Goal: Task Accomplishment & Management: Complete application form

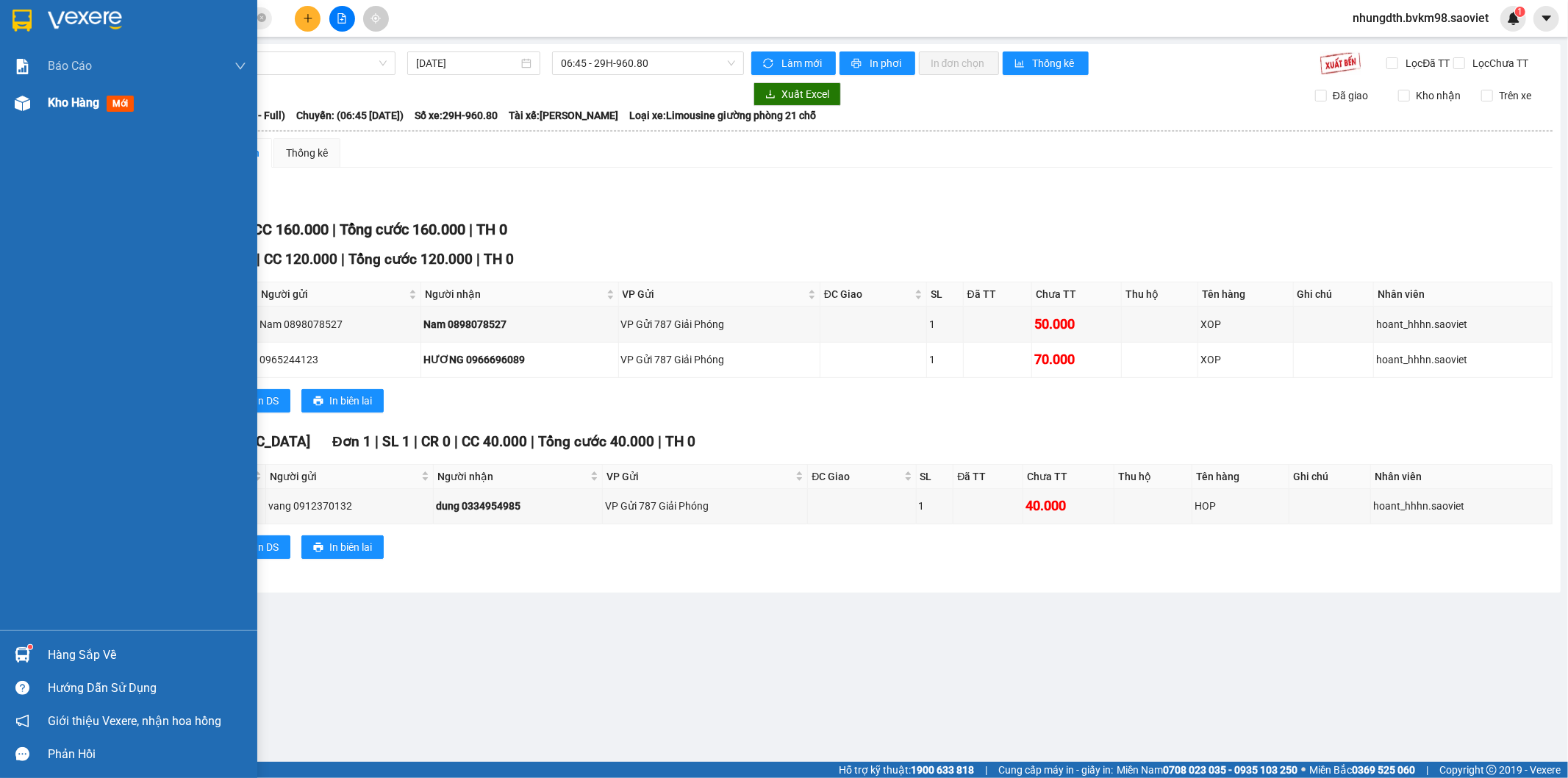
click at [19, 100] on img at bounding box center [22, 103] width 15 height 15
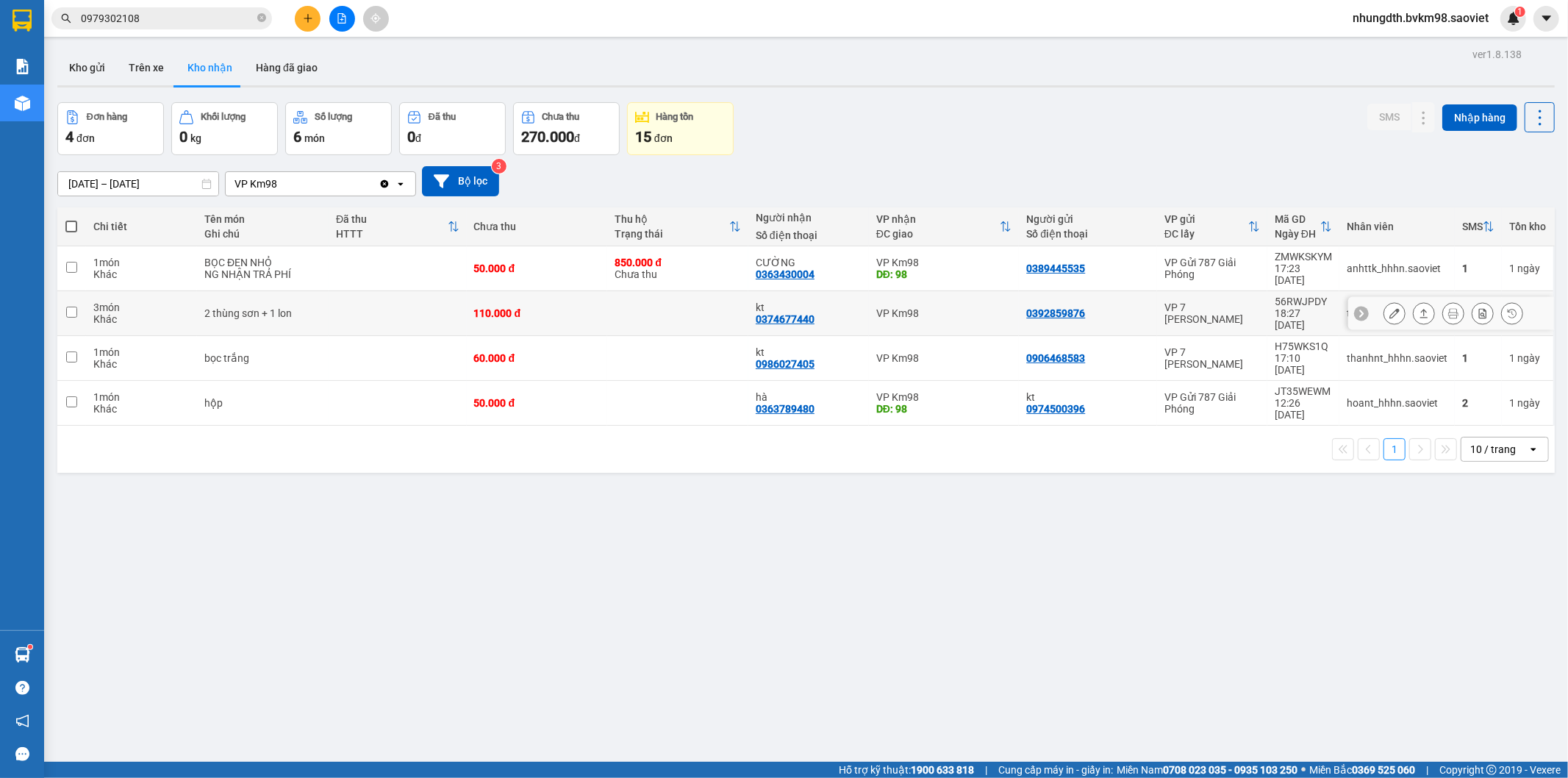
click at [1389, 308] on icon at bounding box center [1395, 313] width 11 height 11
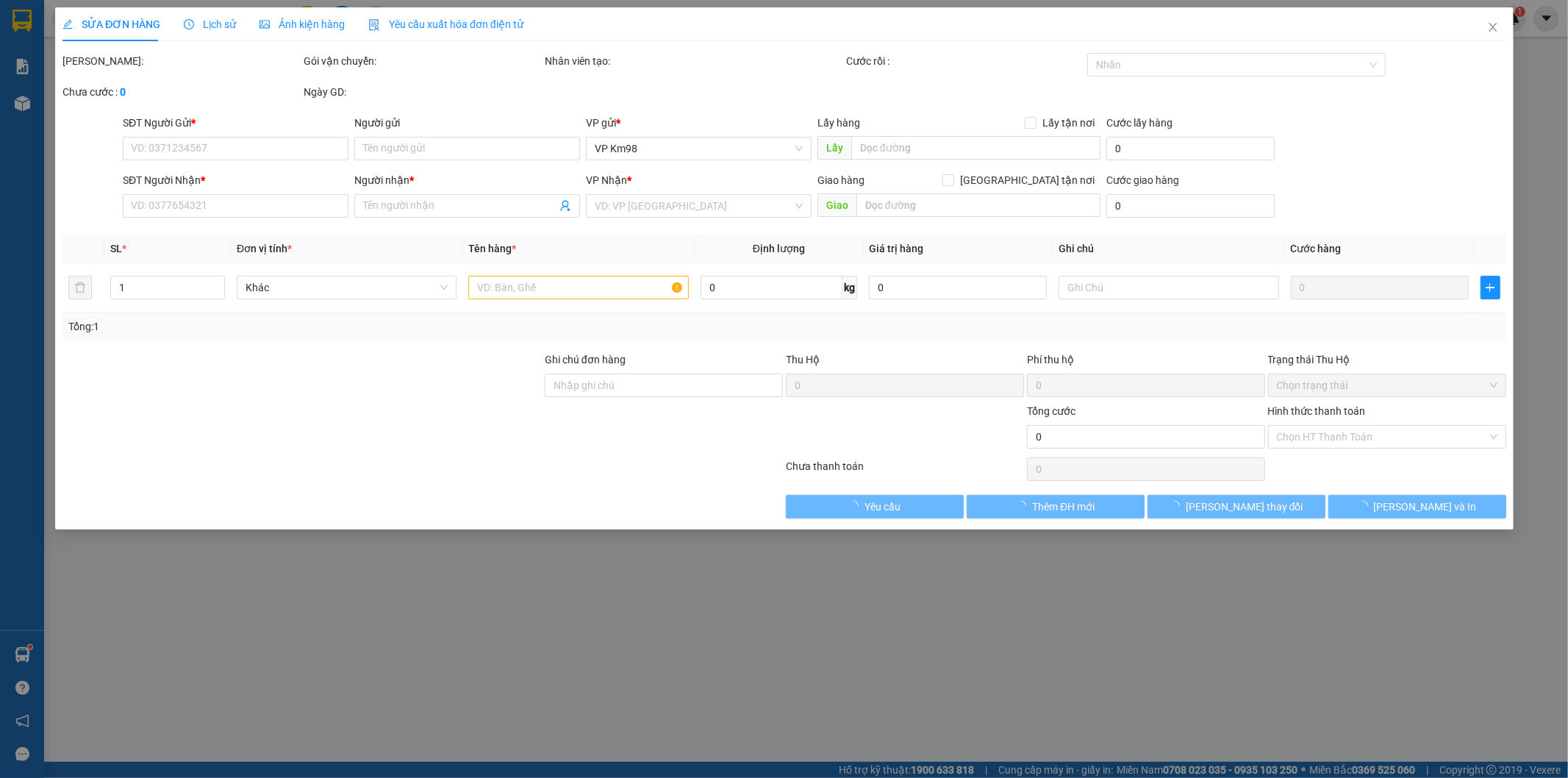
type input "0392859876"
type input "0374677440"
type input "kt"
type input "110.000"
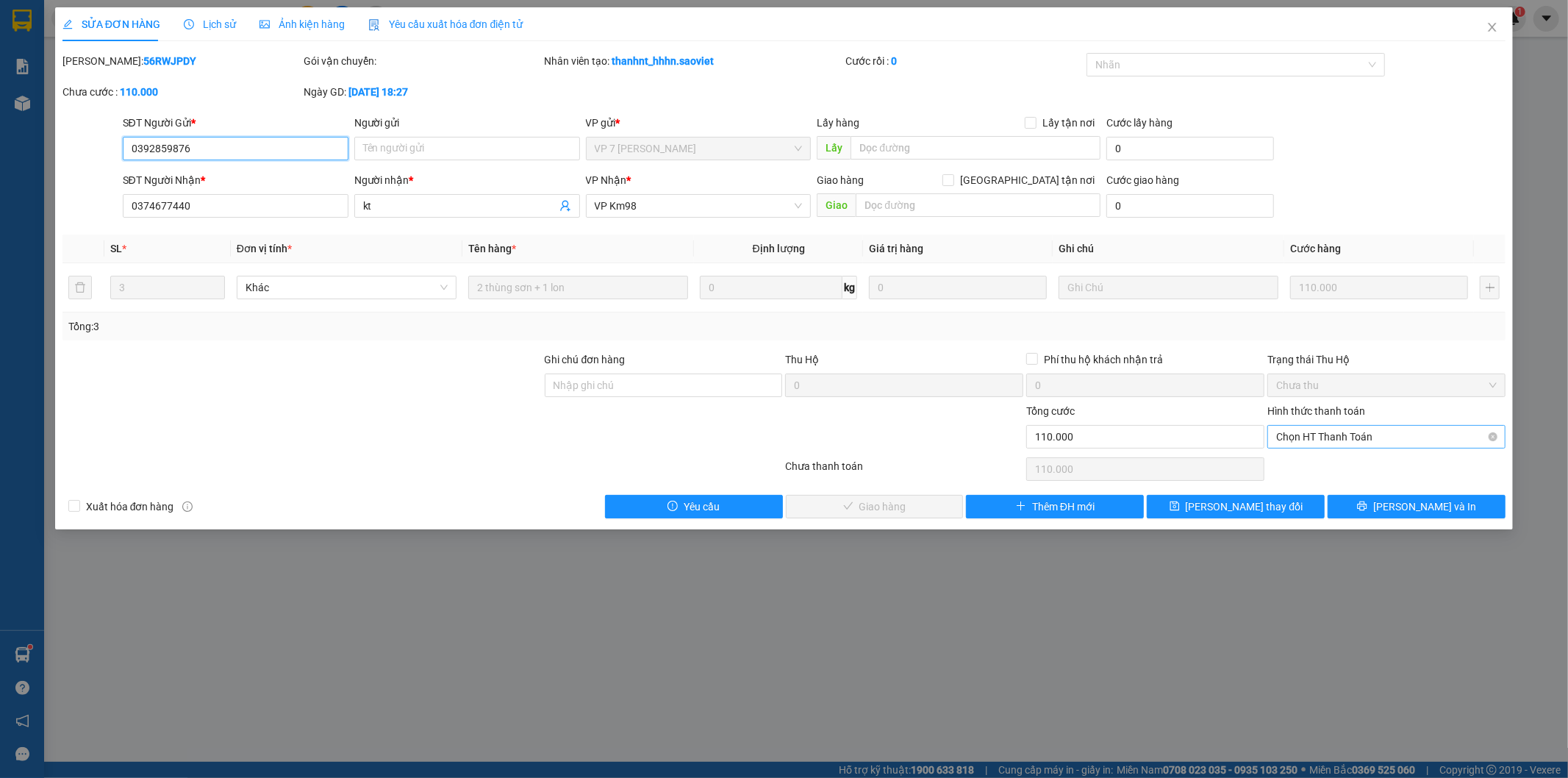
click at [1333, 437] on span "Chọn HT Thanh Toán" at bounding box center [1387, 437] width 221 height 22
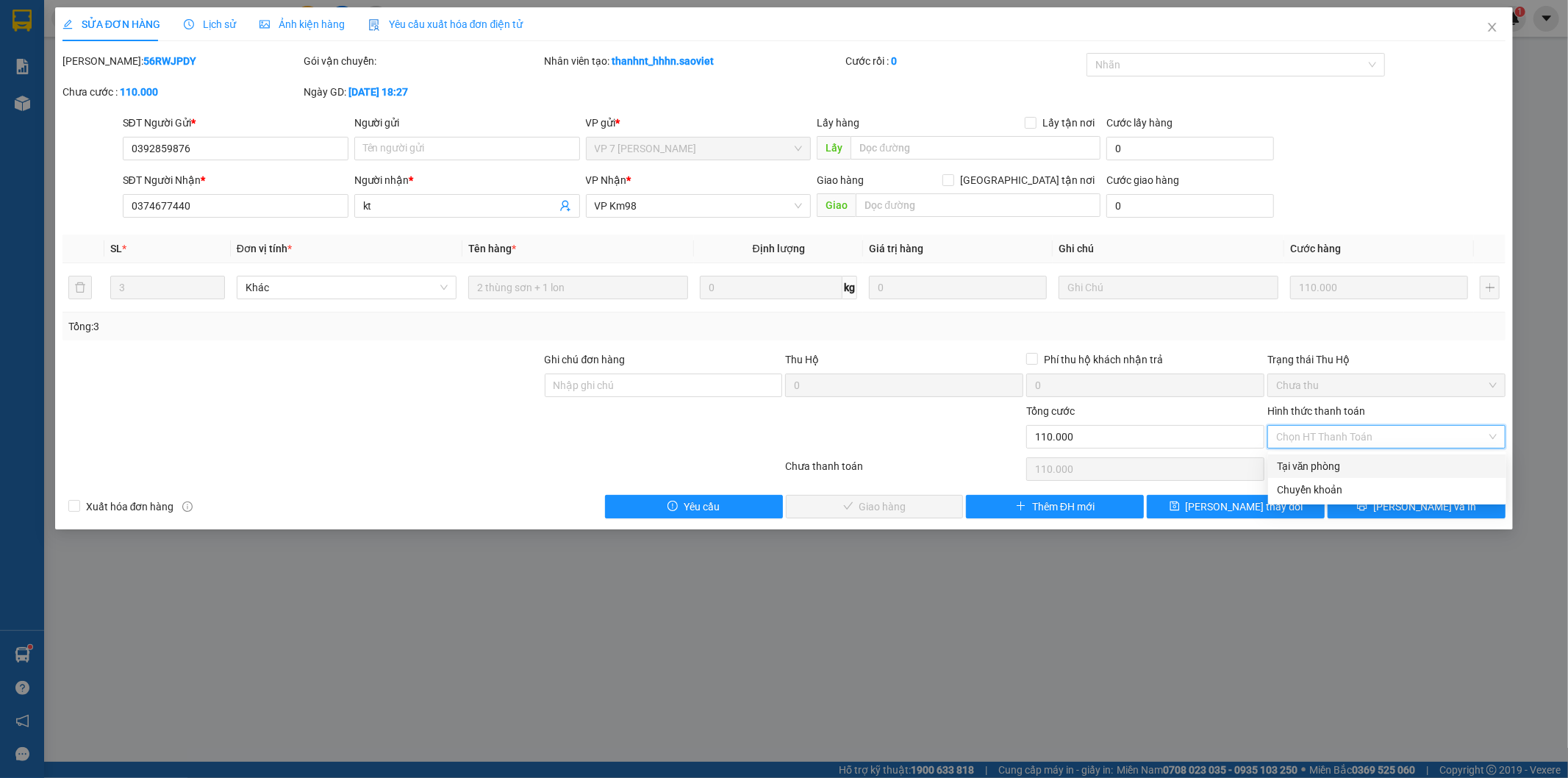
click at [1290, 464] on div "Tại văn phòng" at bounding box center [1387, 465] width 221 height 16
type input "0"
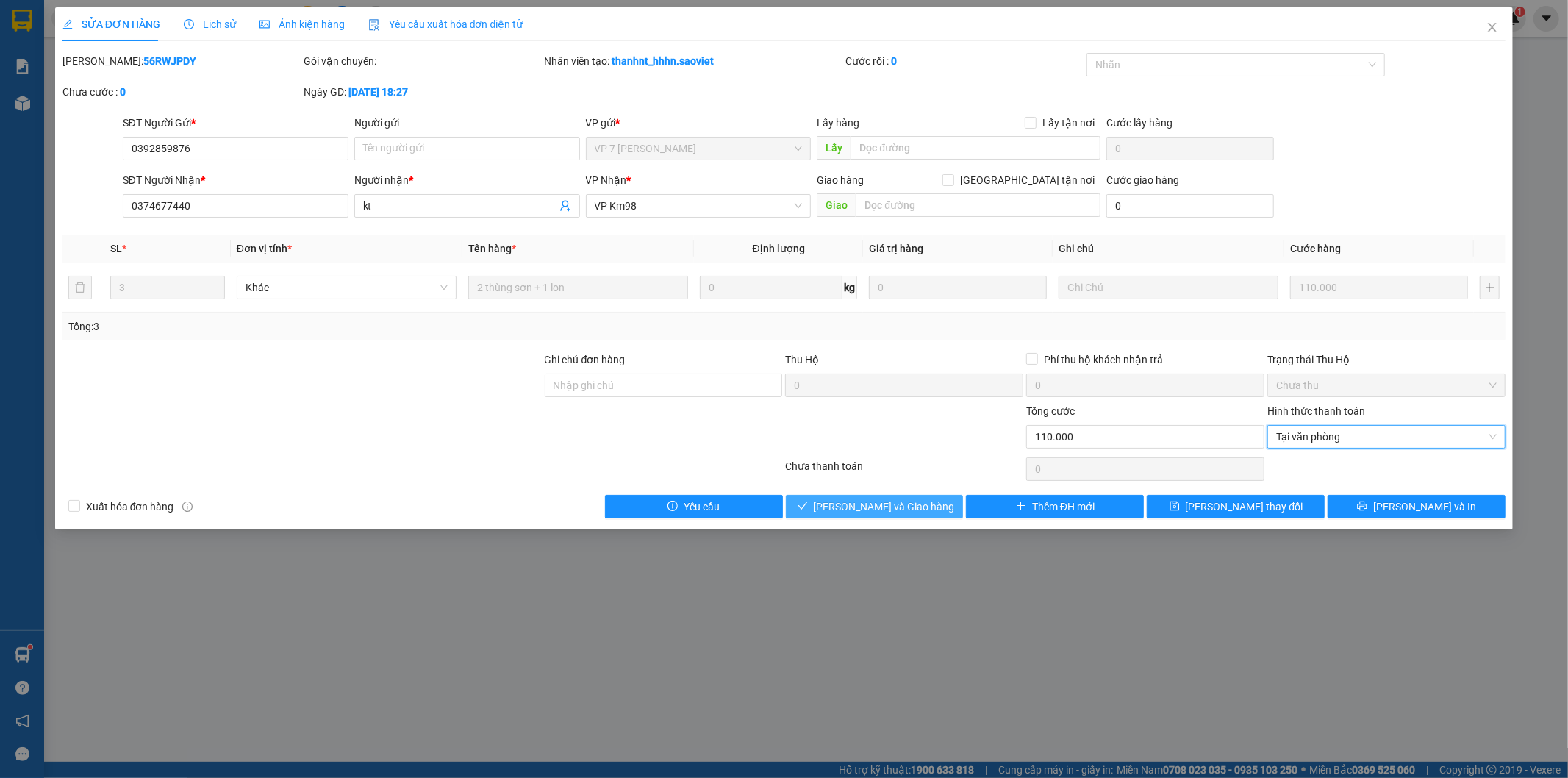
click at [919, 504] on span "[PERSON_NAME] và Giao hàng" at bounding box center [884, 506] width 141 height 16
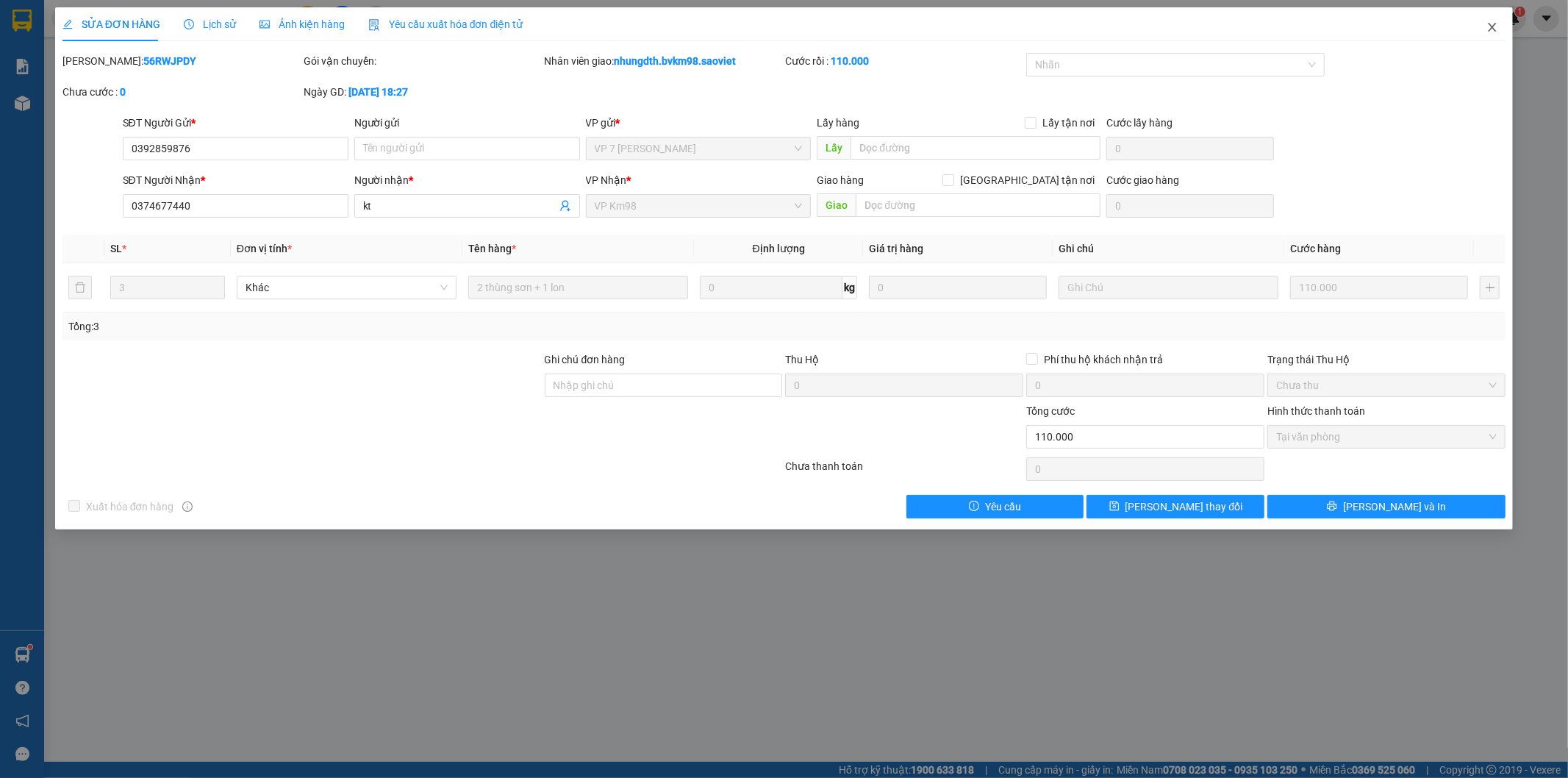
click at [1494, 25] on icon "close" at bounding box center [1492, 27] width 11 height 11
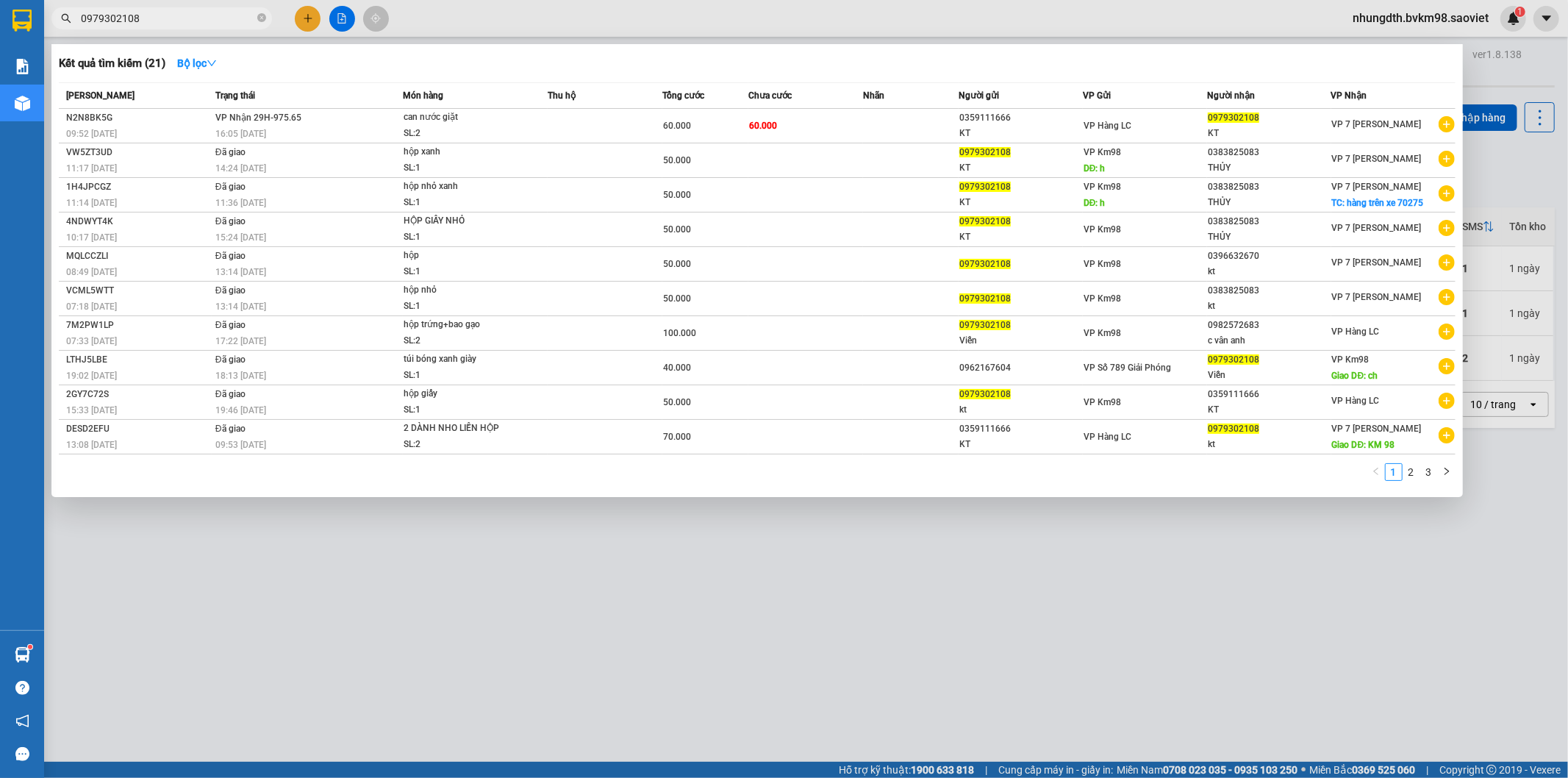
click at [160, 21] on input "0979302108" at bounding box center [167, 18] width 173 height 16
click at [846, 122] on td "60.000" at bounding box center [805, 125] width 115 height 34
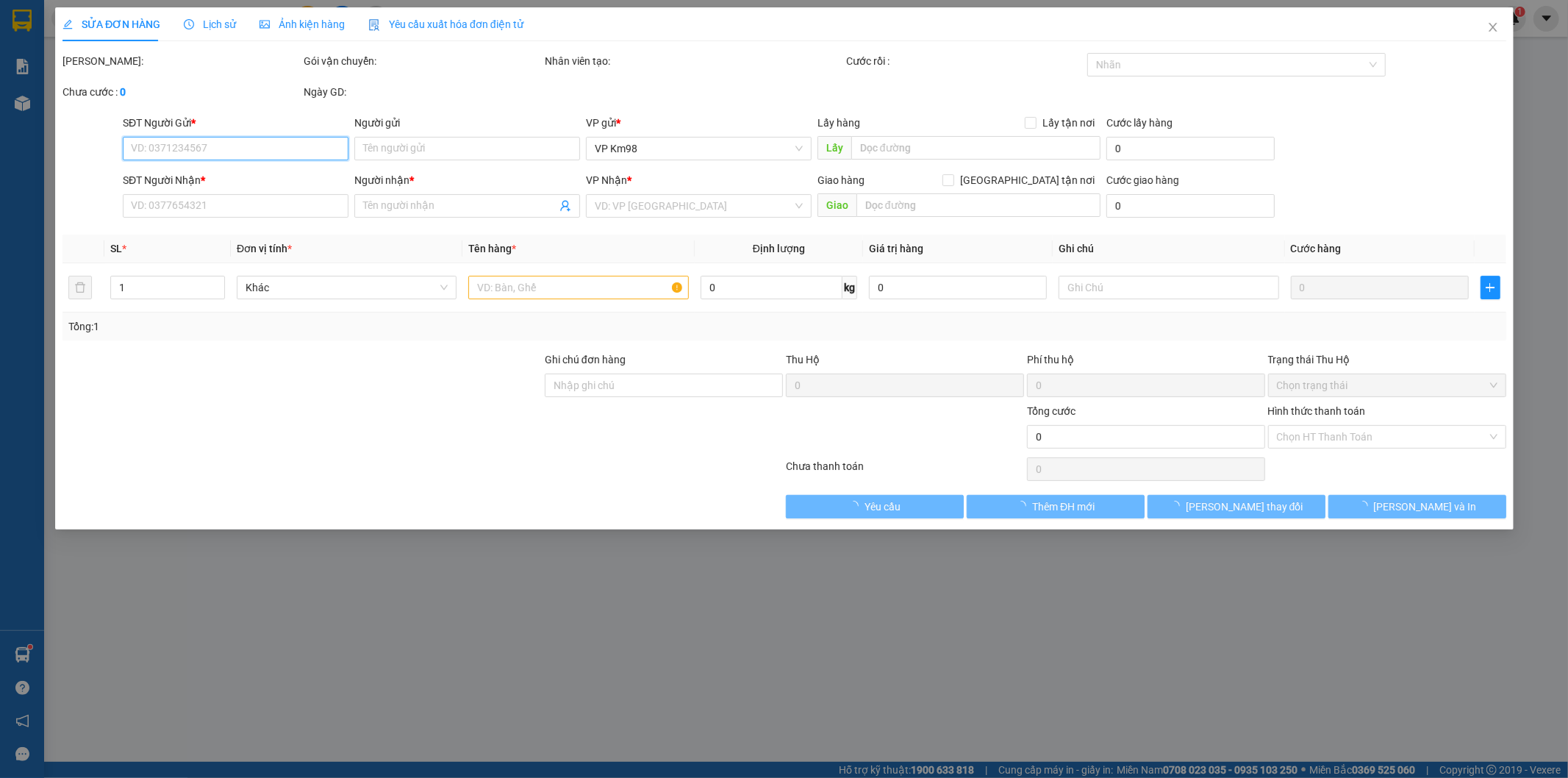
type input "0359111666"
type input "KT"
type input "0979302108"
type input "KT"
type input "đổi khách nhận 98"
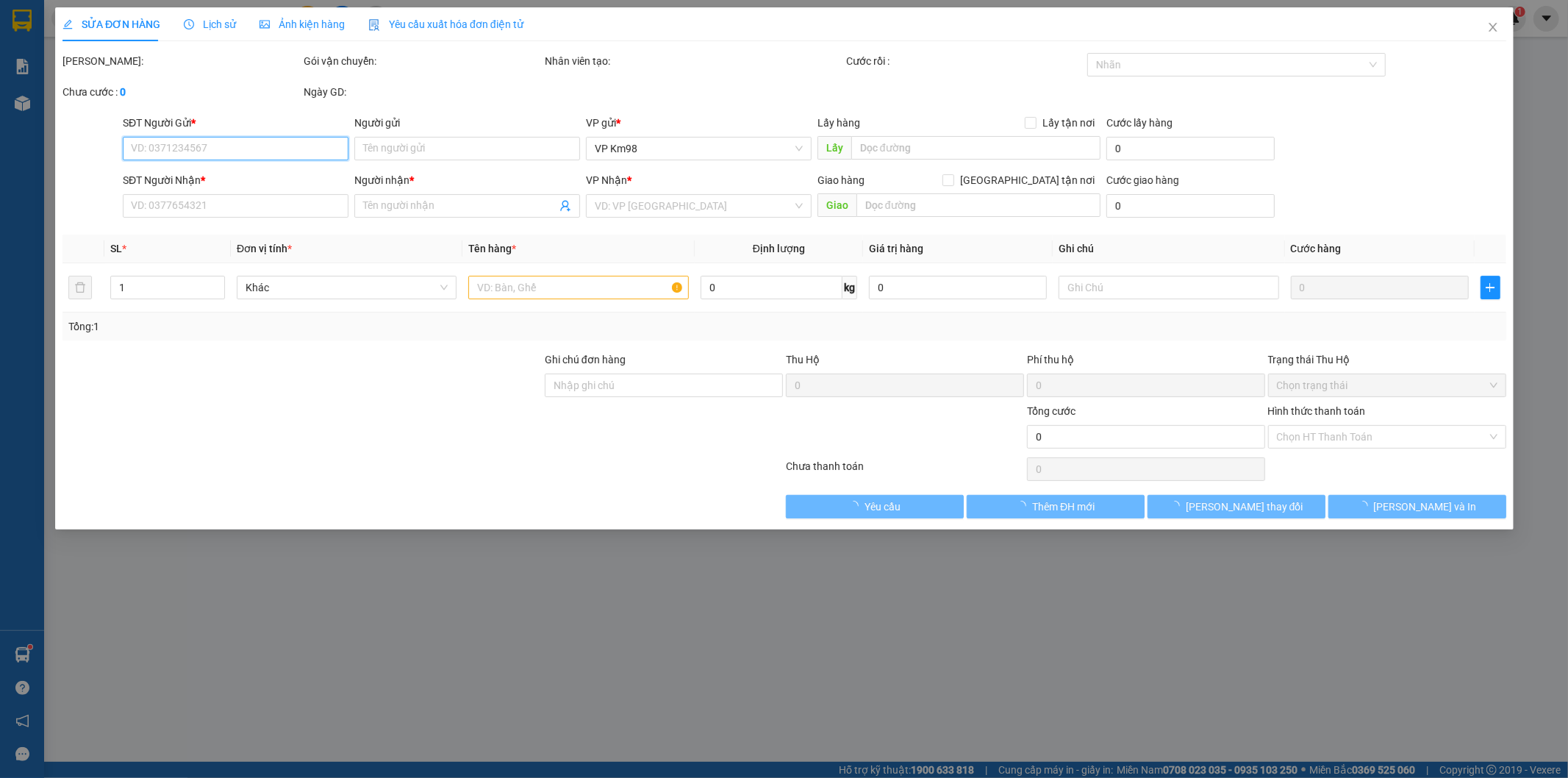
type input "60.000"
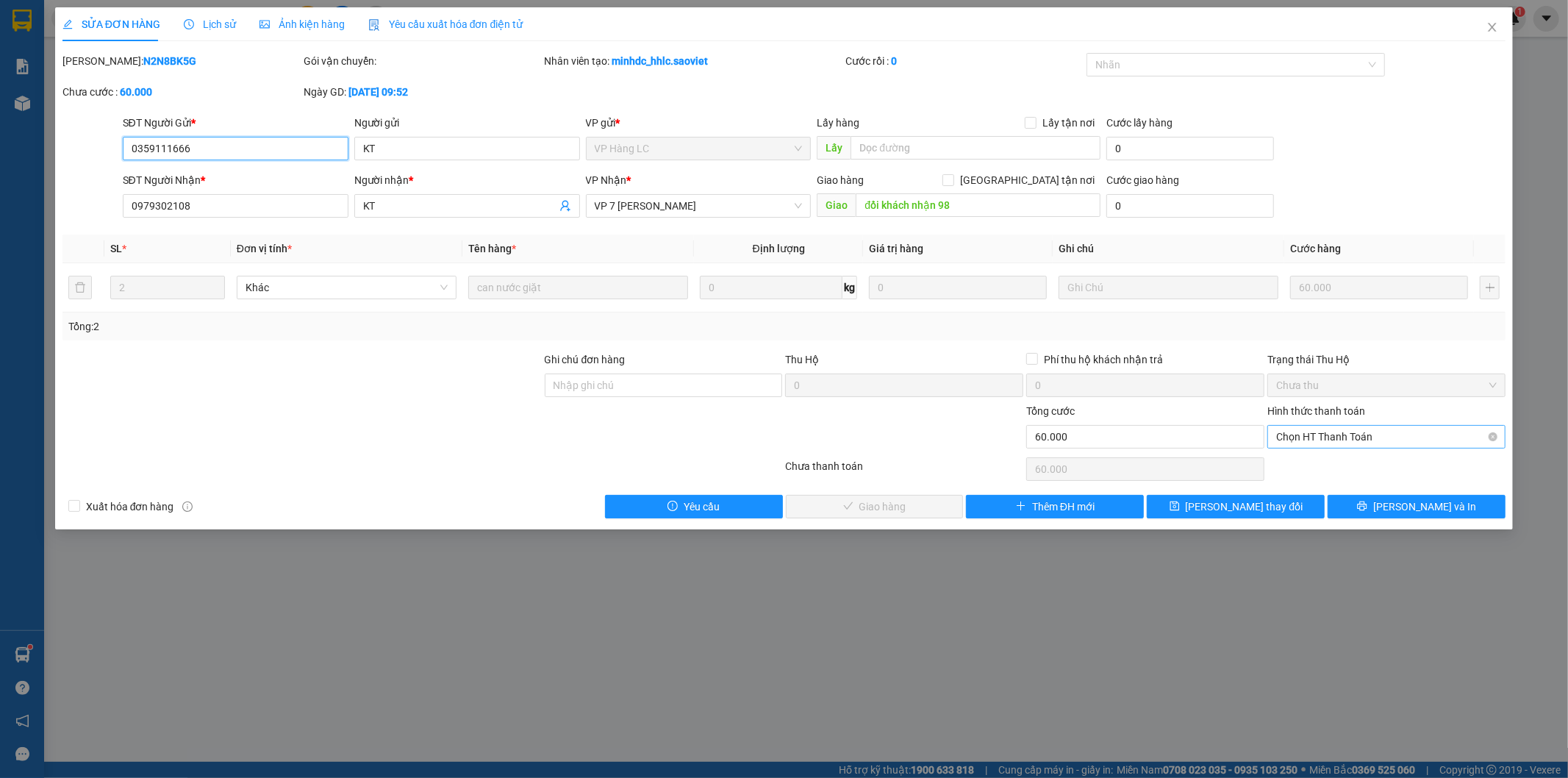
click at [1316, 437] on span "Chọn HT Thanh Toán" at bounding box center [1387, 437] width 221 height 22
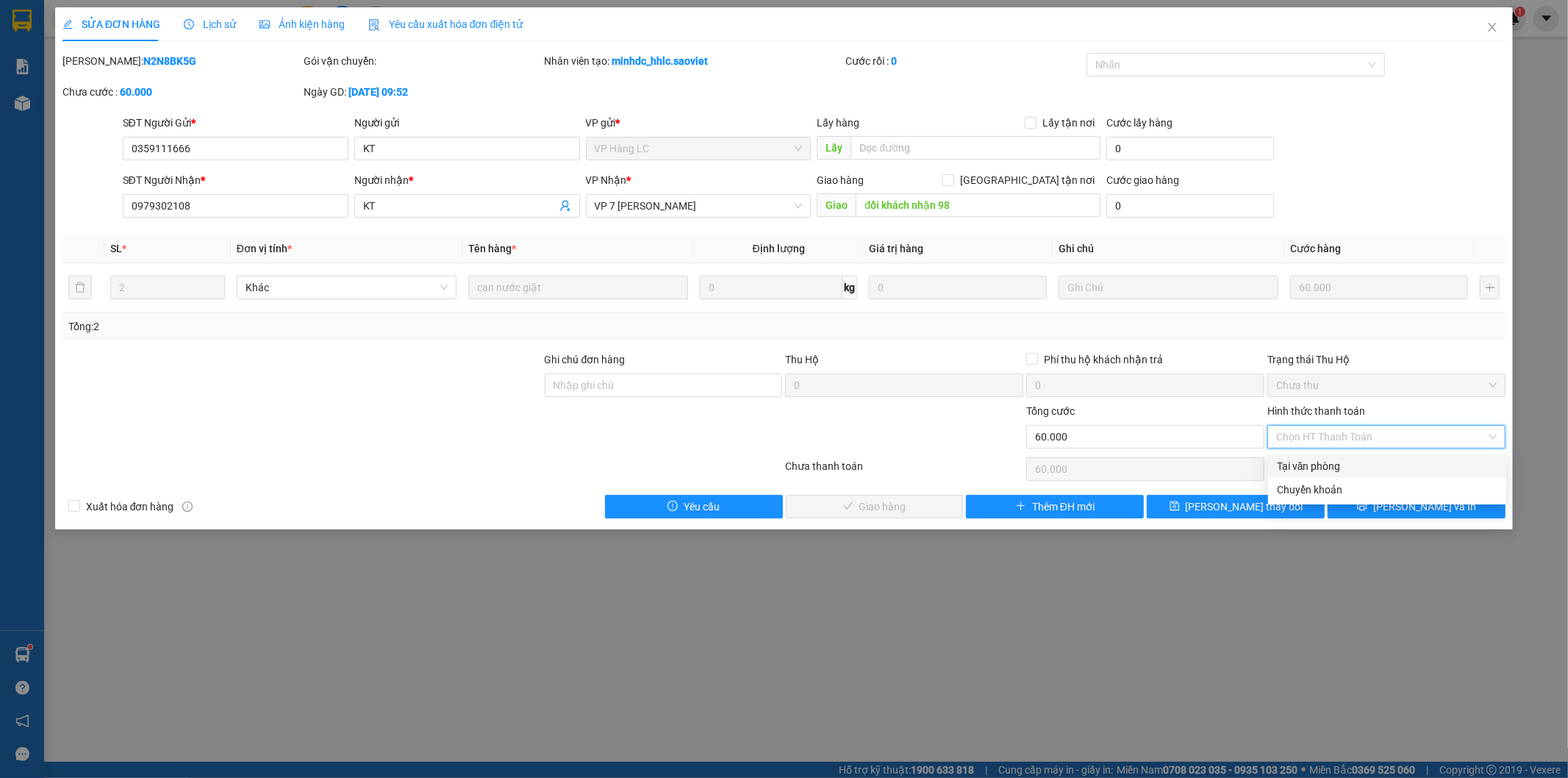
click at [1313, 465] on div "Tại văn phòng" at bounding box center [1387, 465] width 221 height 16
type input "0"
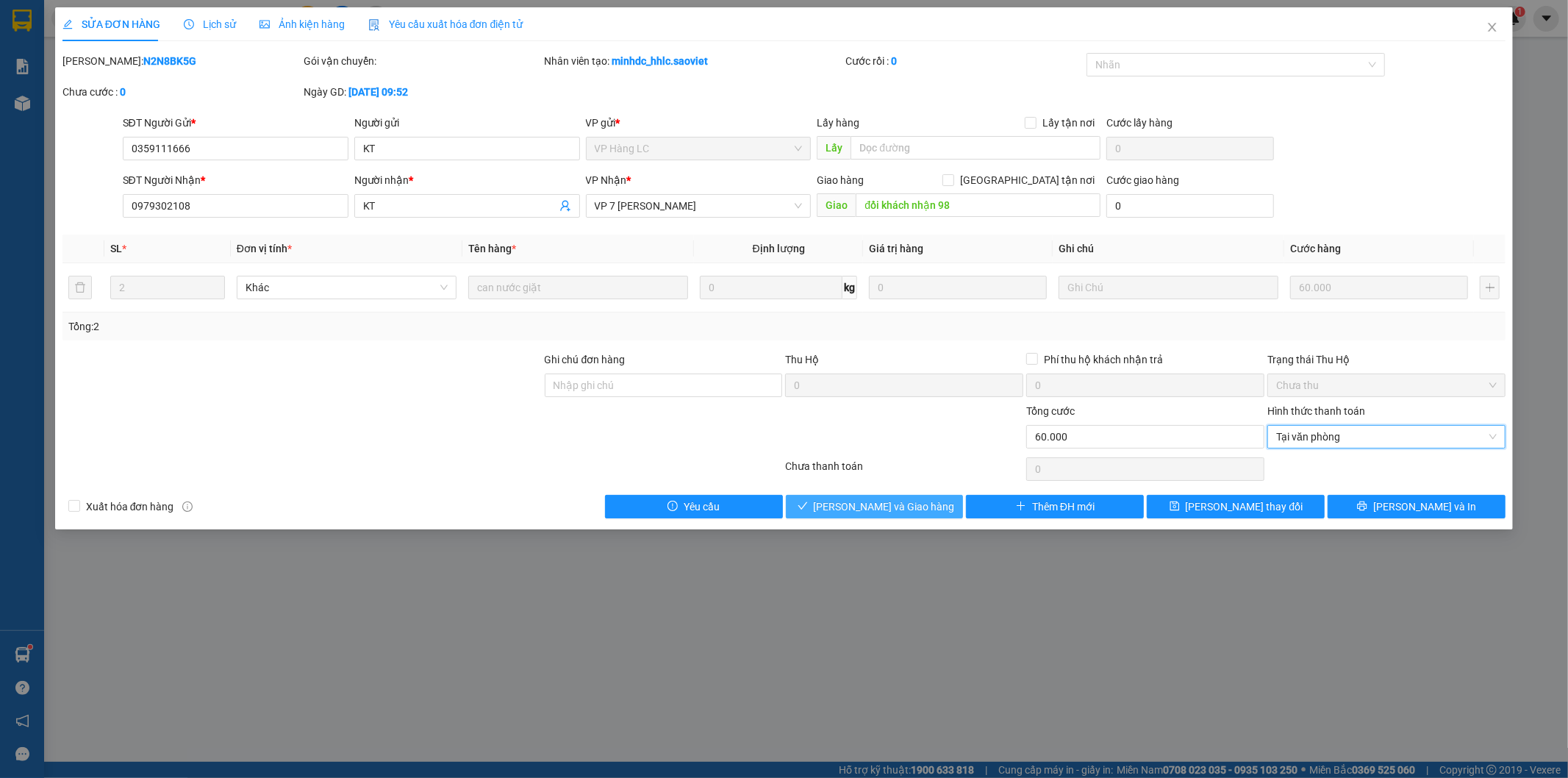
click at [894, 505] on span "[PERSON_NAME] và Giao hàng" at bounding box center [884, 506] width 141 height 16
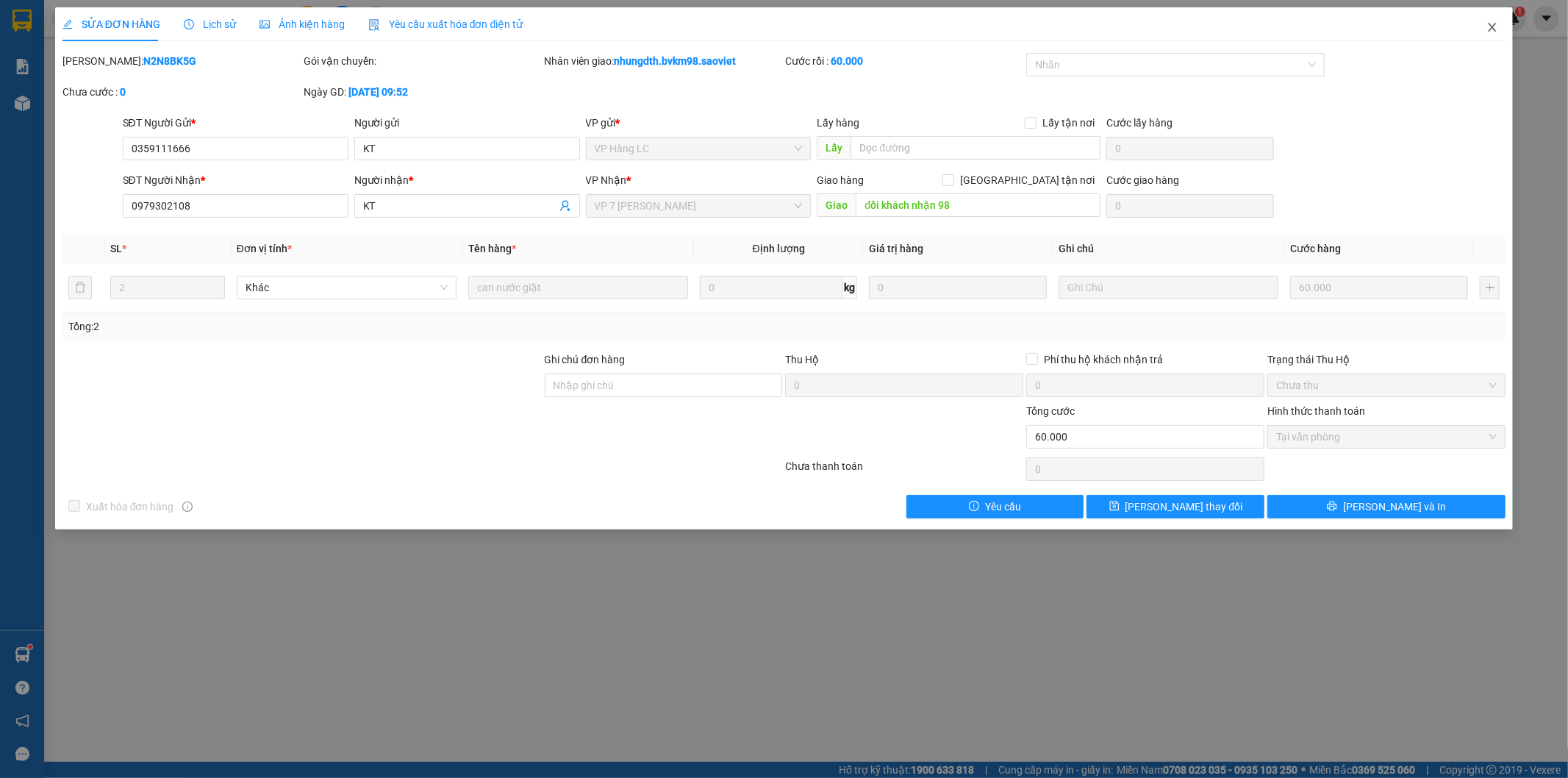
click at [1497, 26] on icon "close" at bounding box center [1492, 27] width 11 height 11
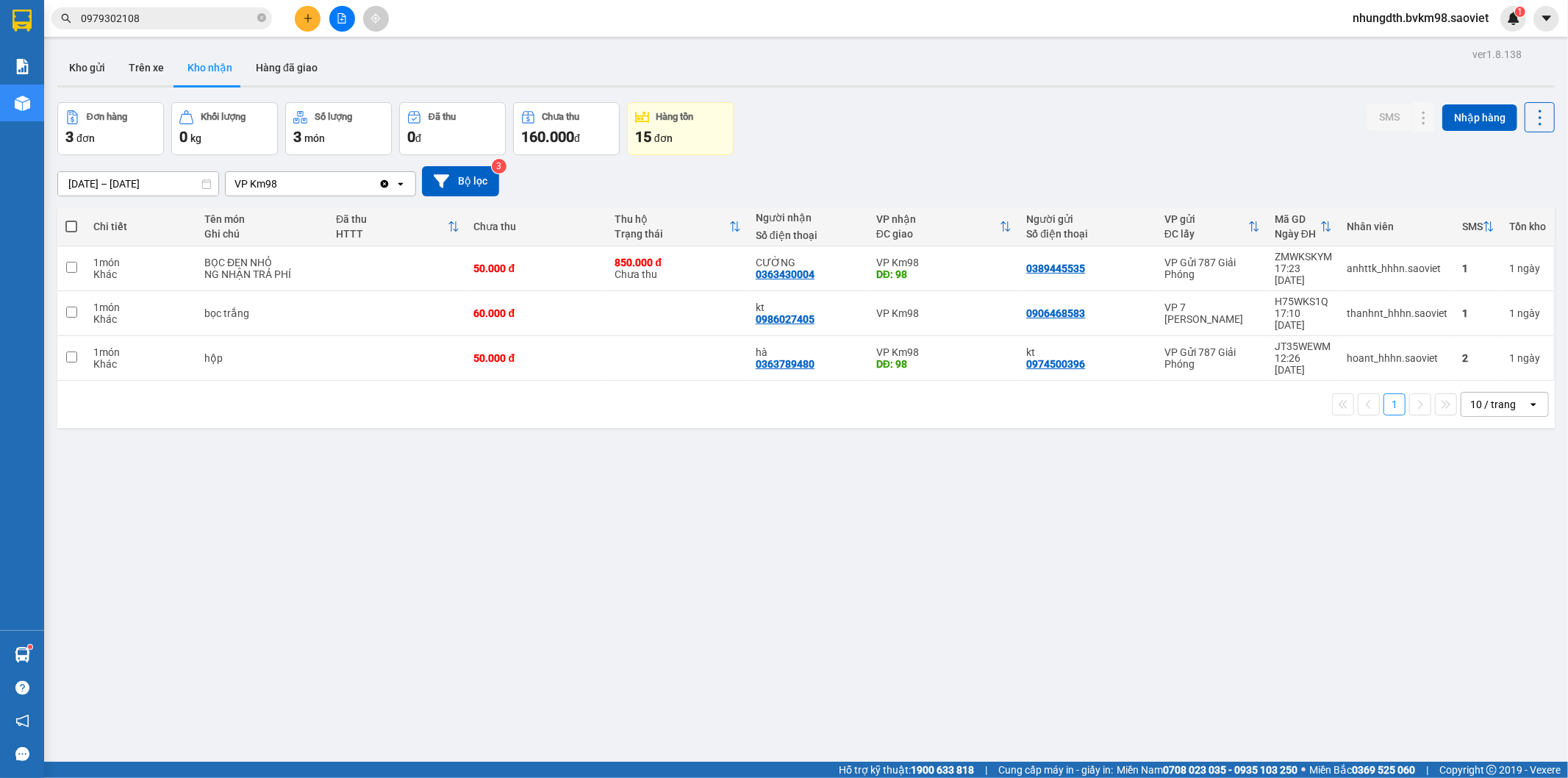
click at [157, 21] on input "0979302108" at bounding box center [167, 18] width 173 height 16
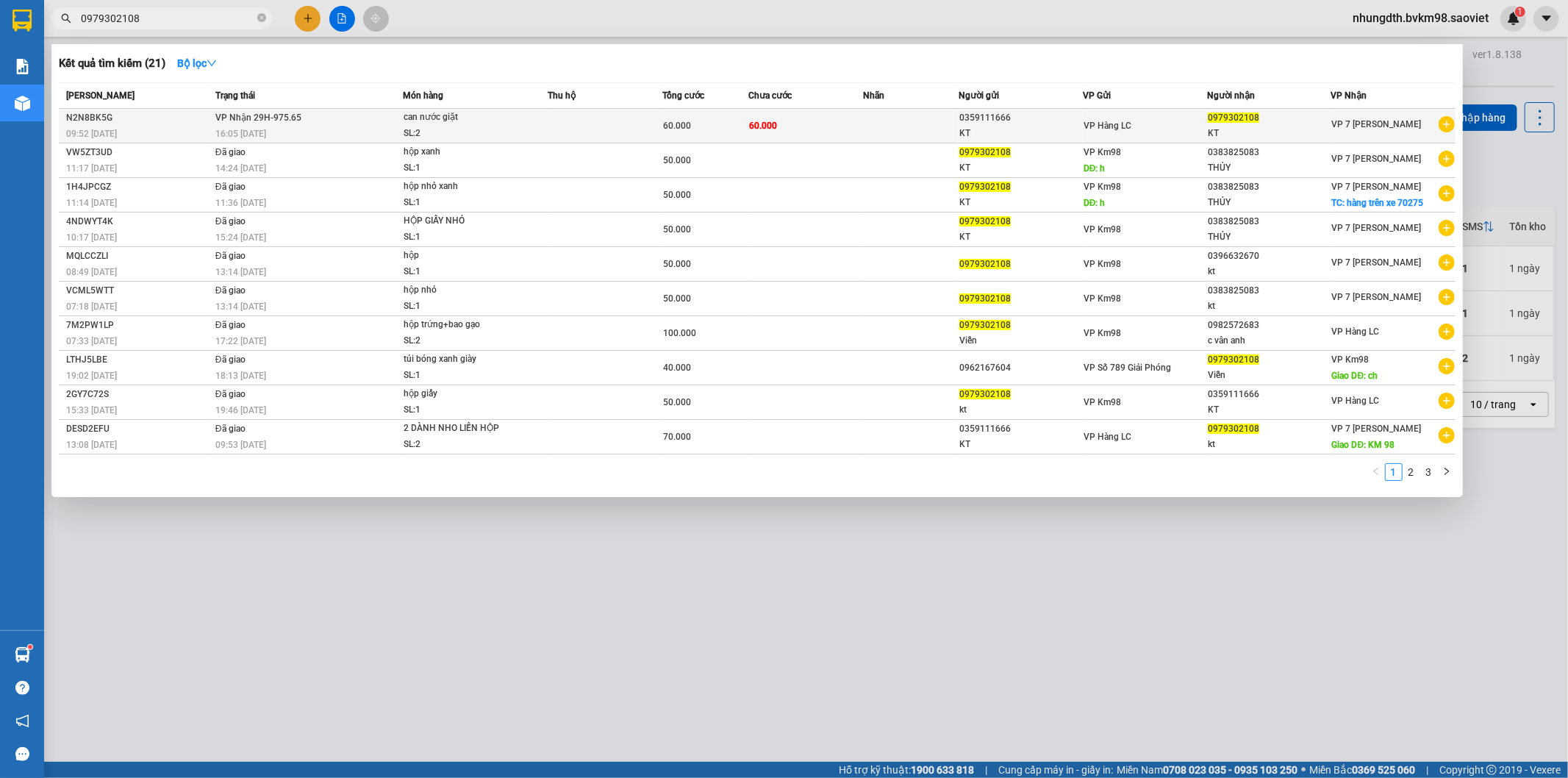
click at [925, 123] on td at bounding box center [911, 125] width 96 height 34
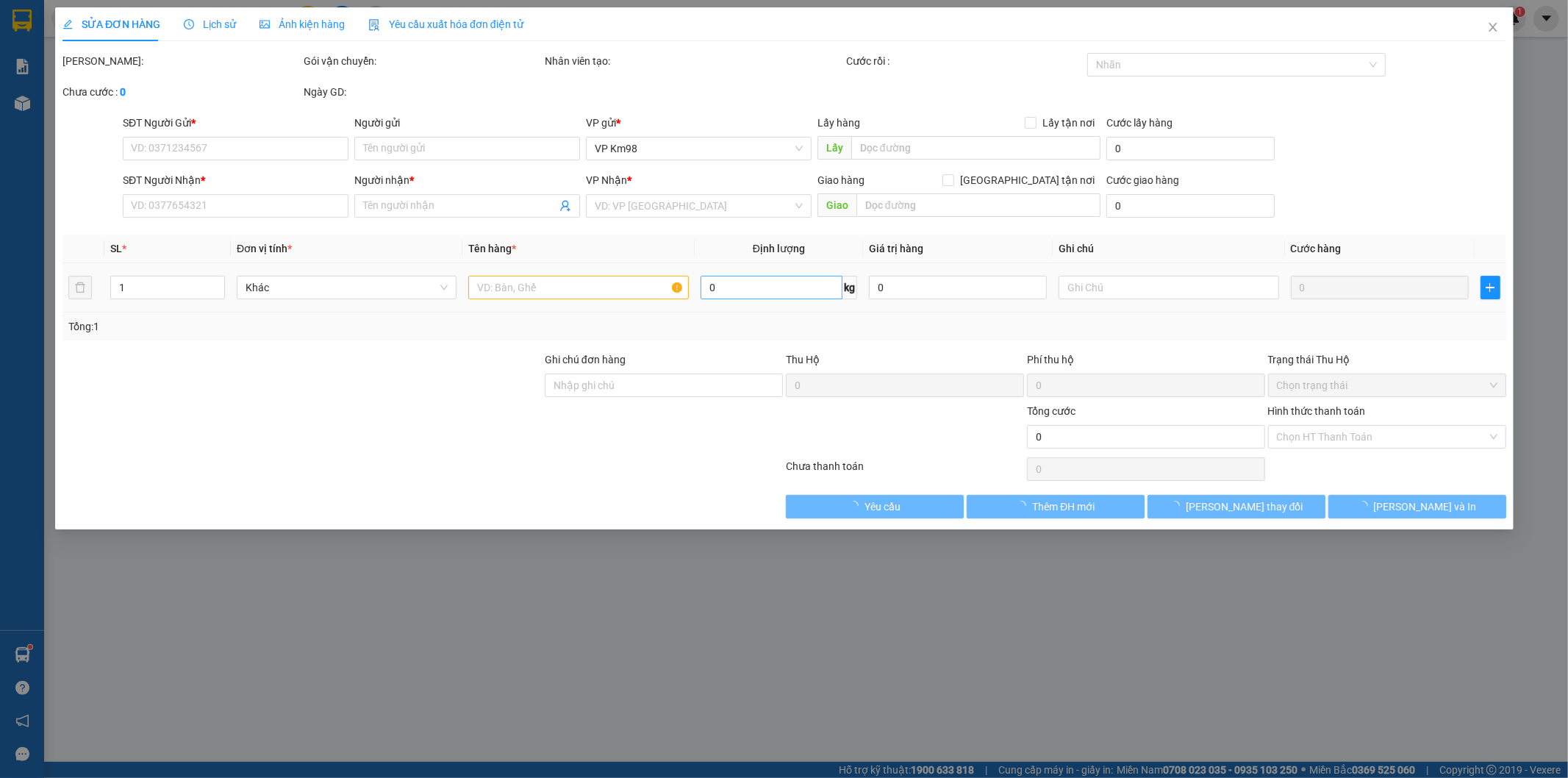
type input "0359111666"
type input "KT"
type input "0979302108"
type input "KT"
type input "đổi khách nhận 98"
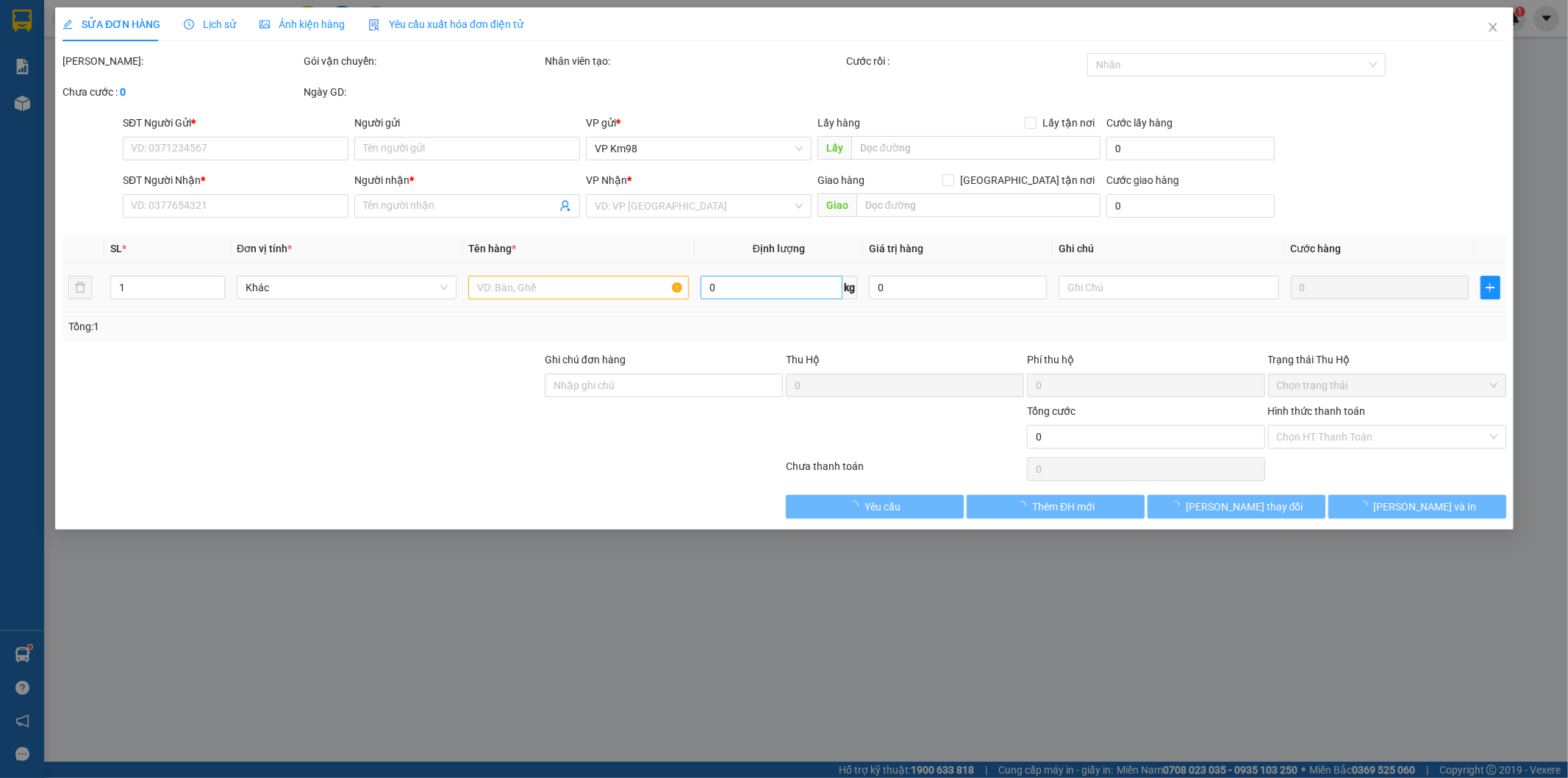
type input "60.000"
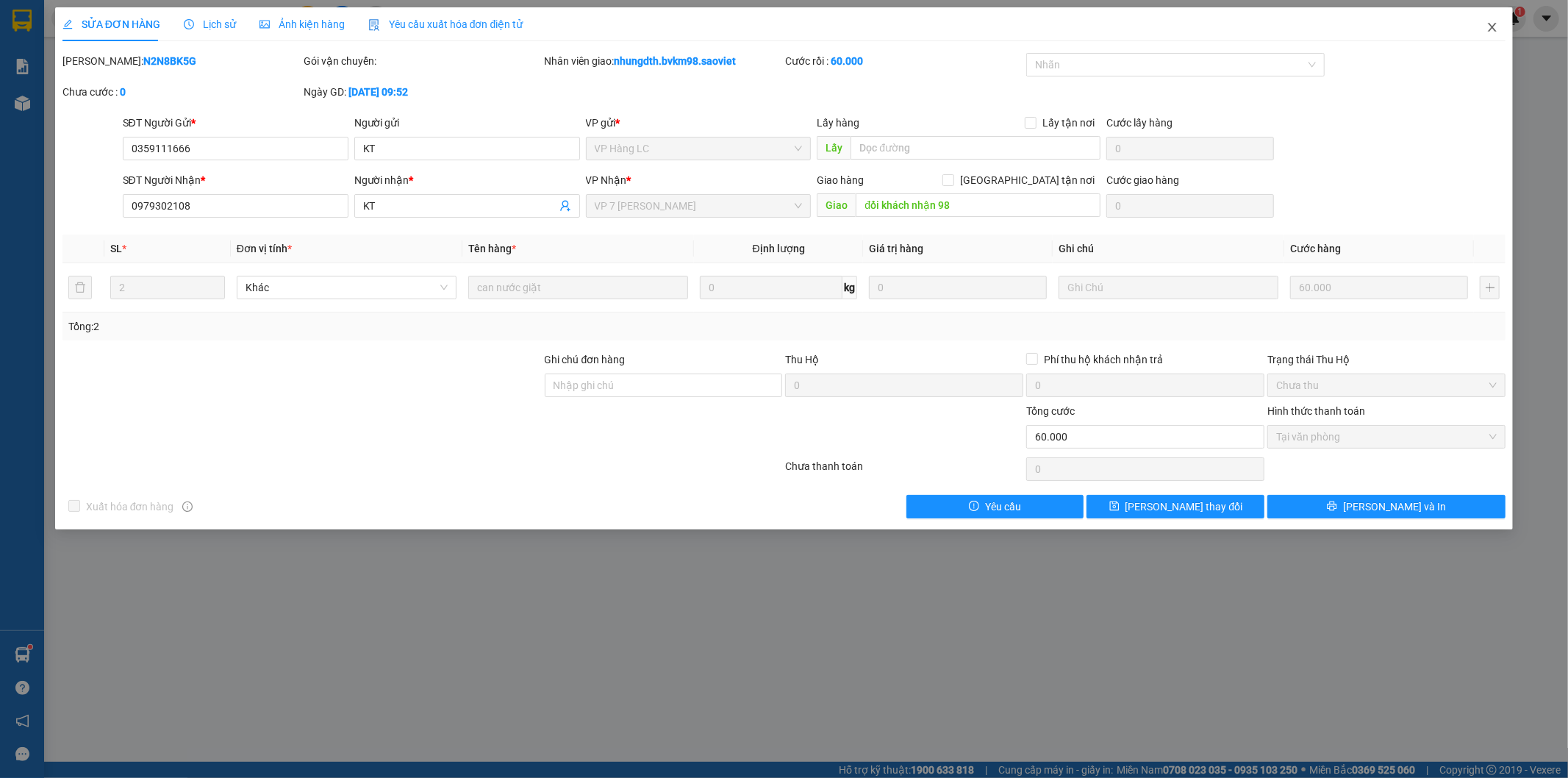
click at [1491, 26] on icon "close" at bounding box center [1493, 27] width 8 height 9
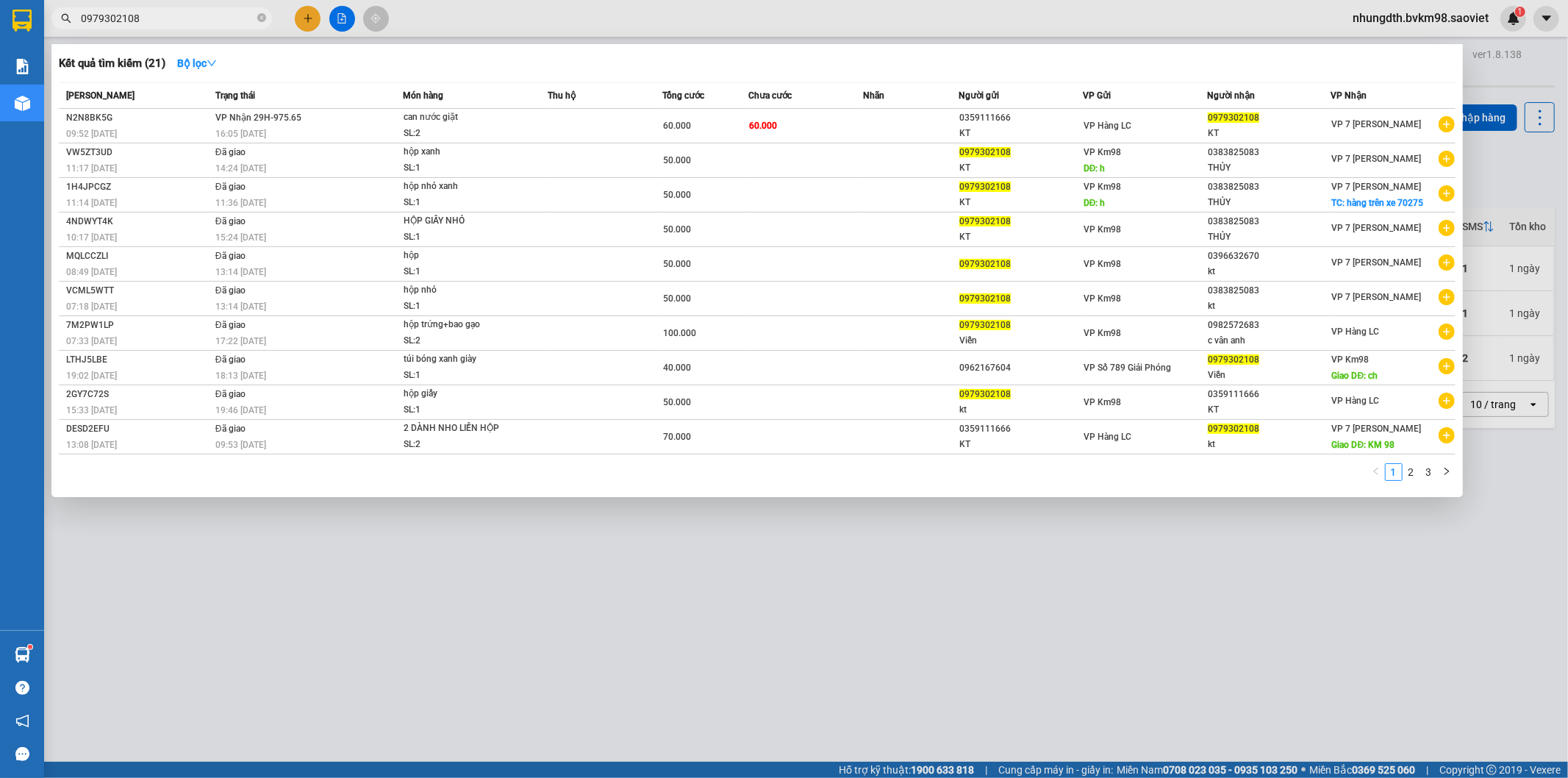
click at [163, 17] on input "0979302108" at bounding box center [167, 18] width 173 height 16
click at [502, 123] on div "can nước giặt" at bounding box center [459, 117] width 110 height 16
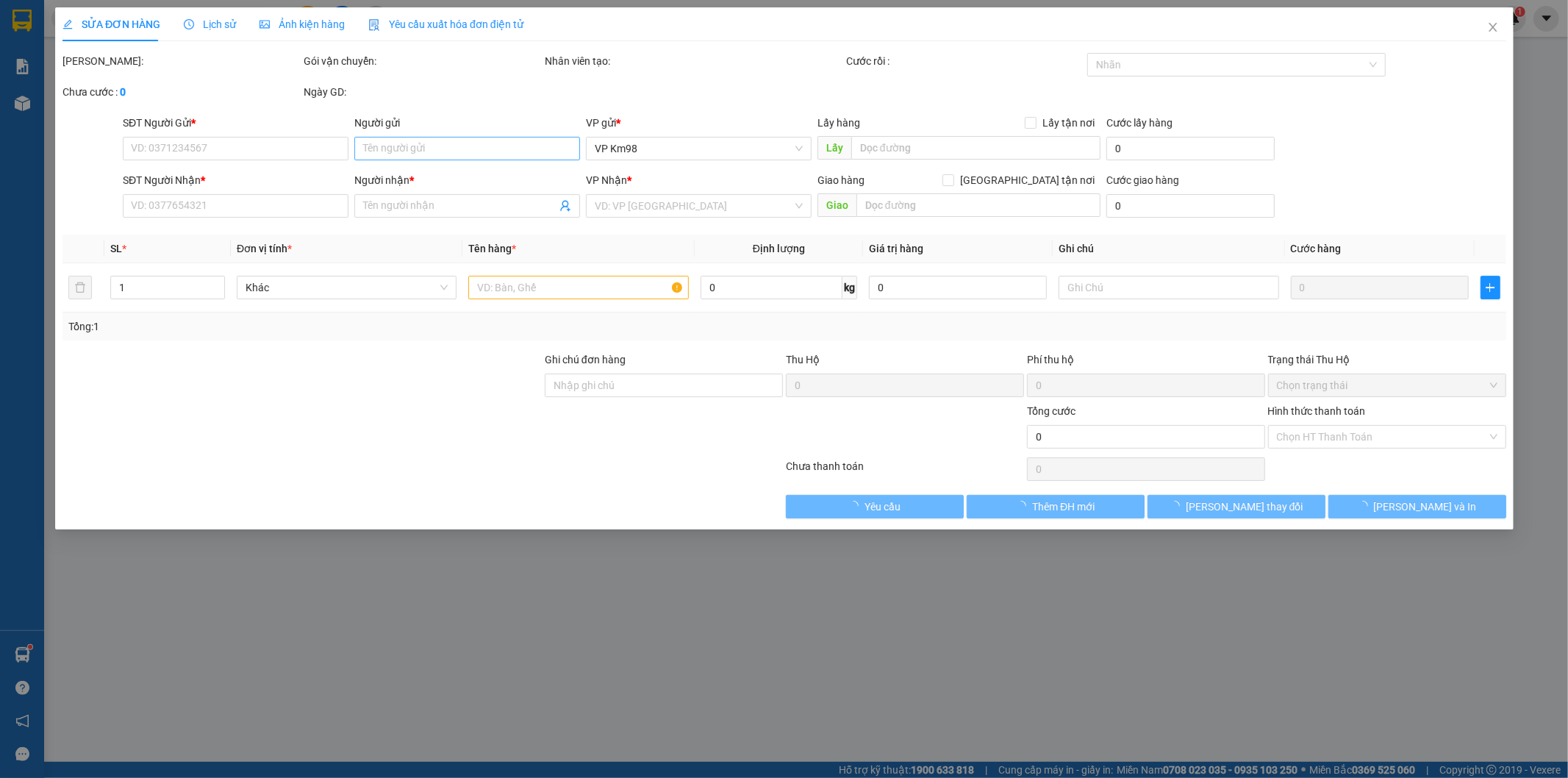
type input "0359111666"
type input "KT"
type input "0979302108"
type input "KT"
type input "đổi khách nhận 98"
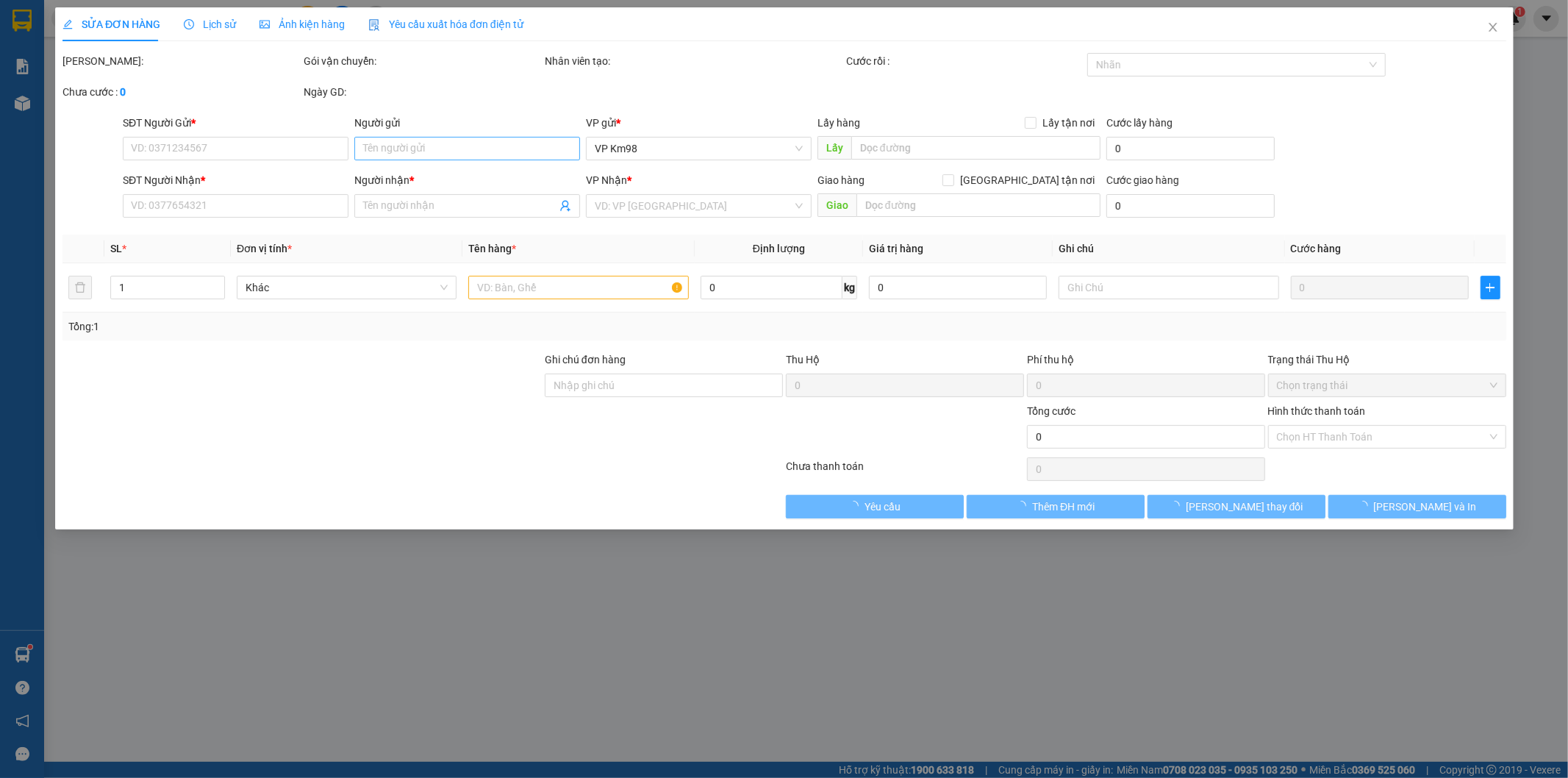
type input "60.000"
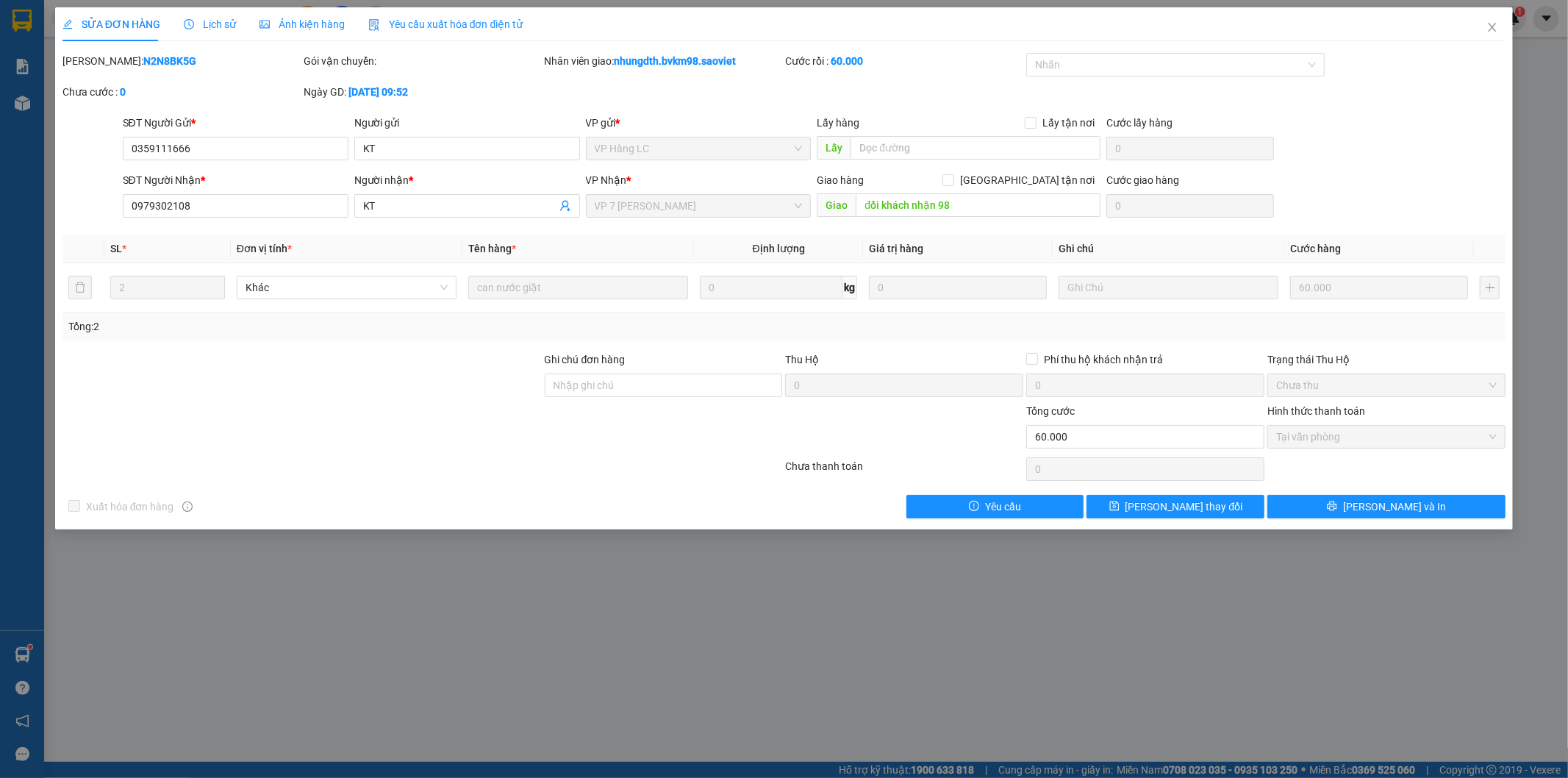
click at [1324, 411] on label "Hình thức thanh toán" at bounding box center [1316, 411] width 98 height 11
click at [1489, 23] on icon "close" at bounding box center [1492, 27] width 11 height 11
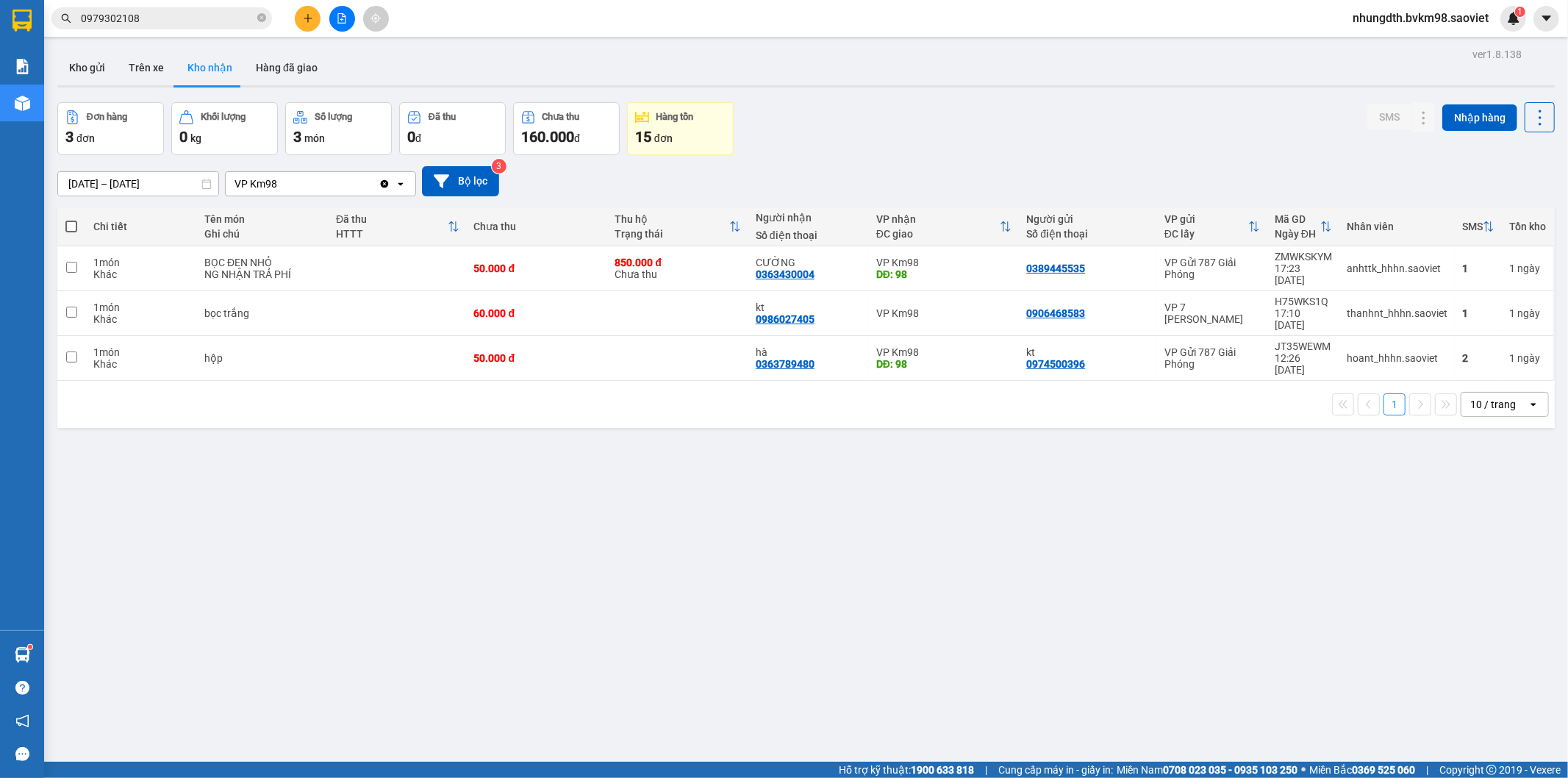
click at [141, 16] on input "0979302108" at bounding box center [167, 18] width 173 height 16
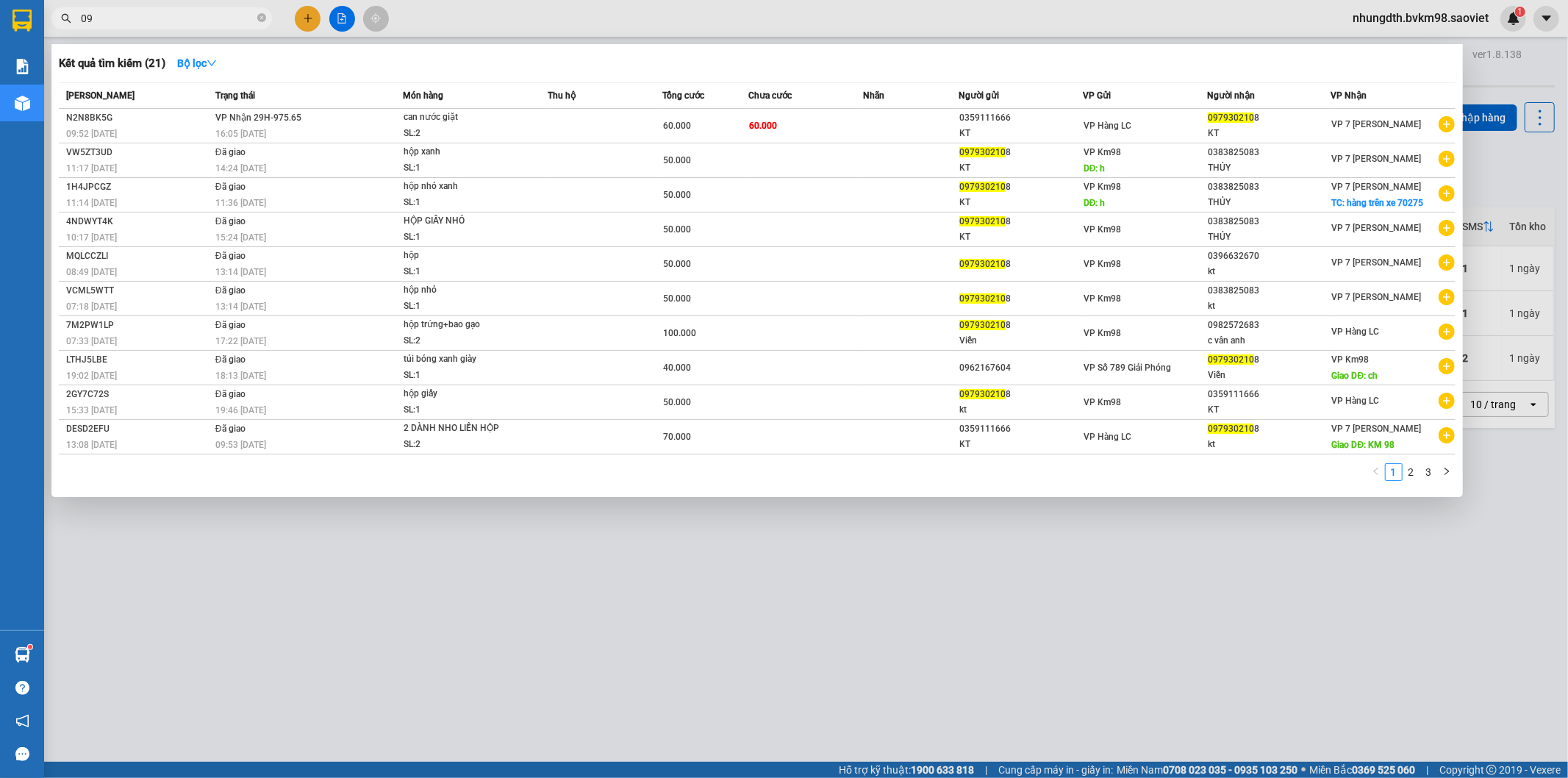
type input "0"
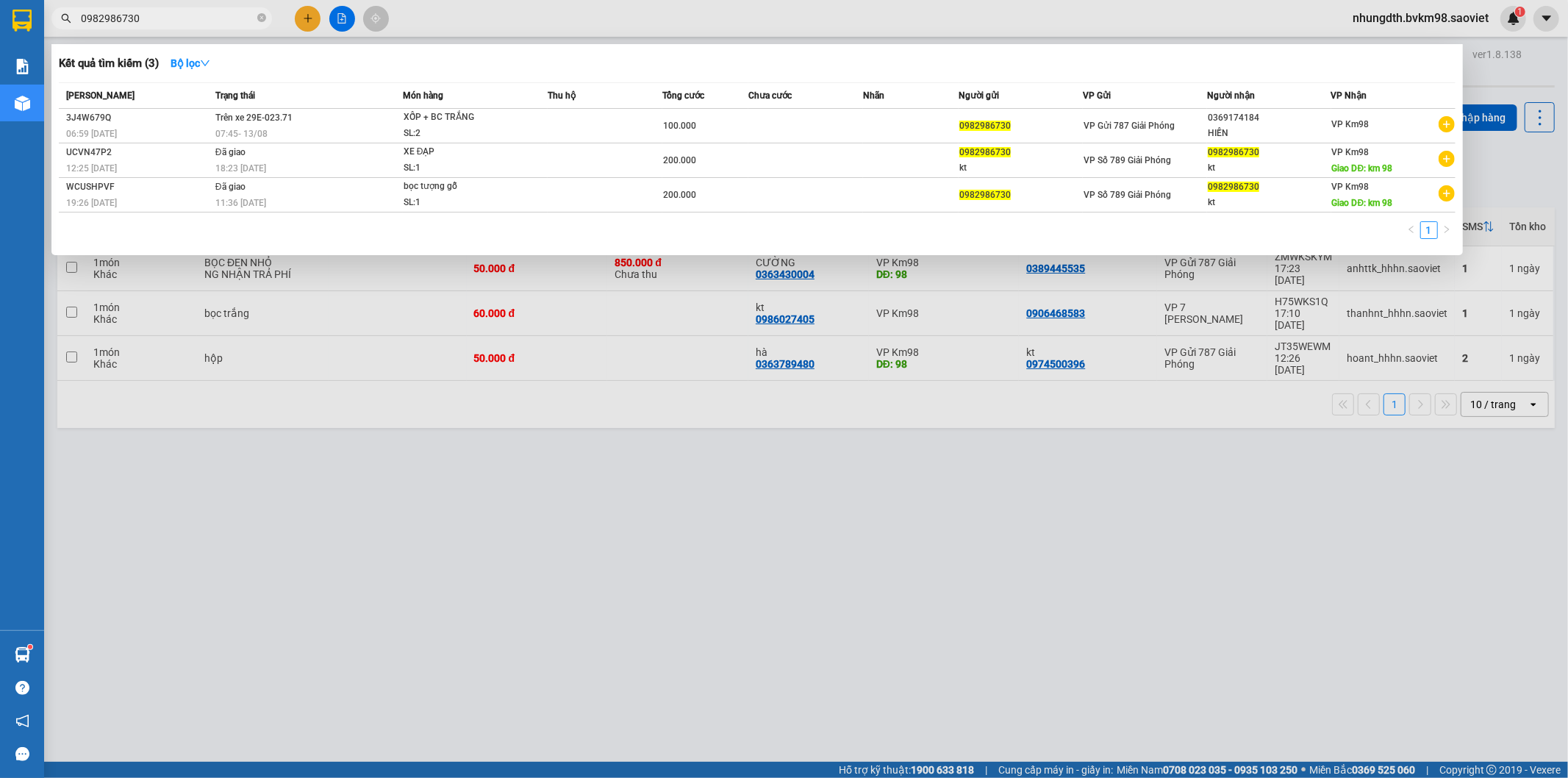
type input "0982986730"
click at [644, 561] on div at bounding box center [784, 389] width 1568 height 778
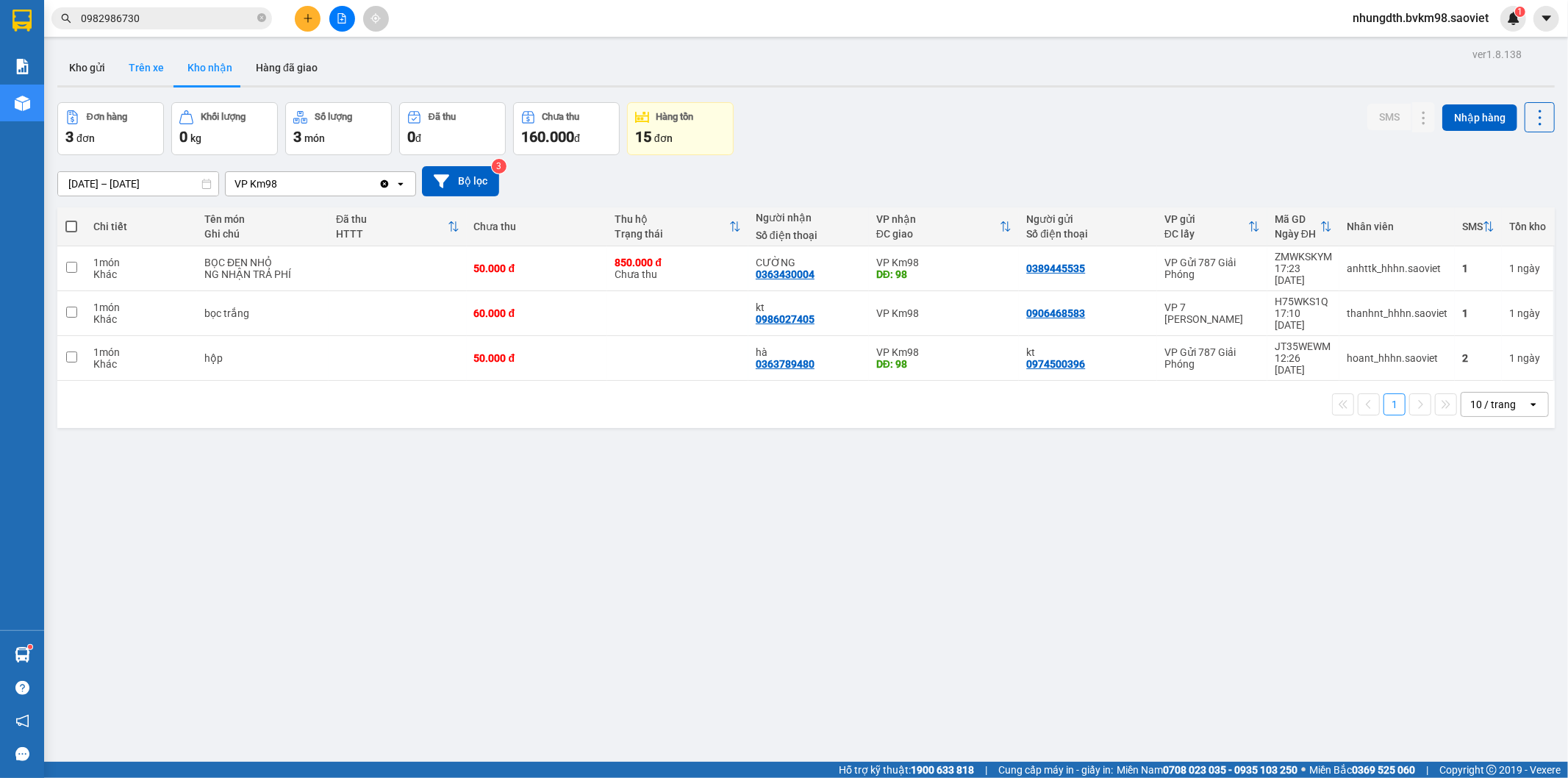
click at [156, 60] on button "Trên xe" at bounding box center [146, 68] width 59 height 35
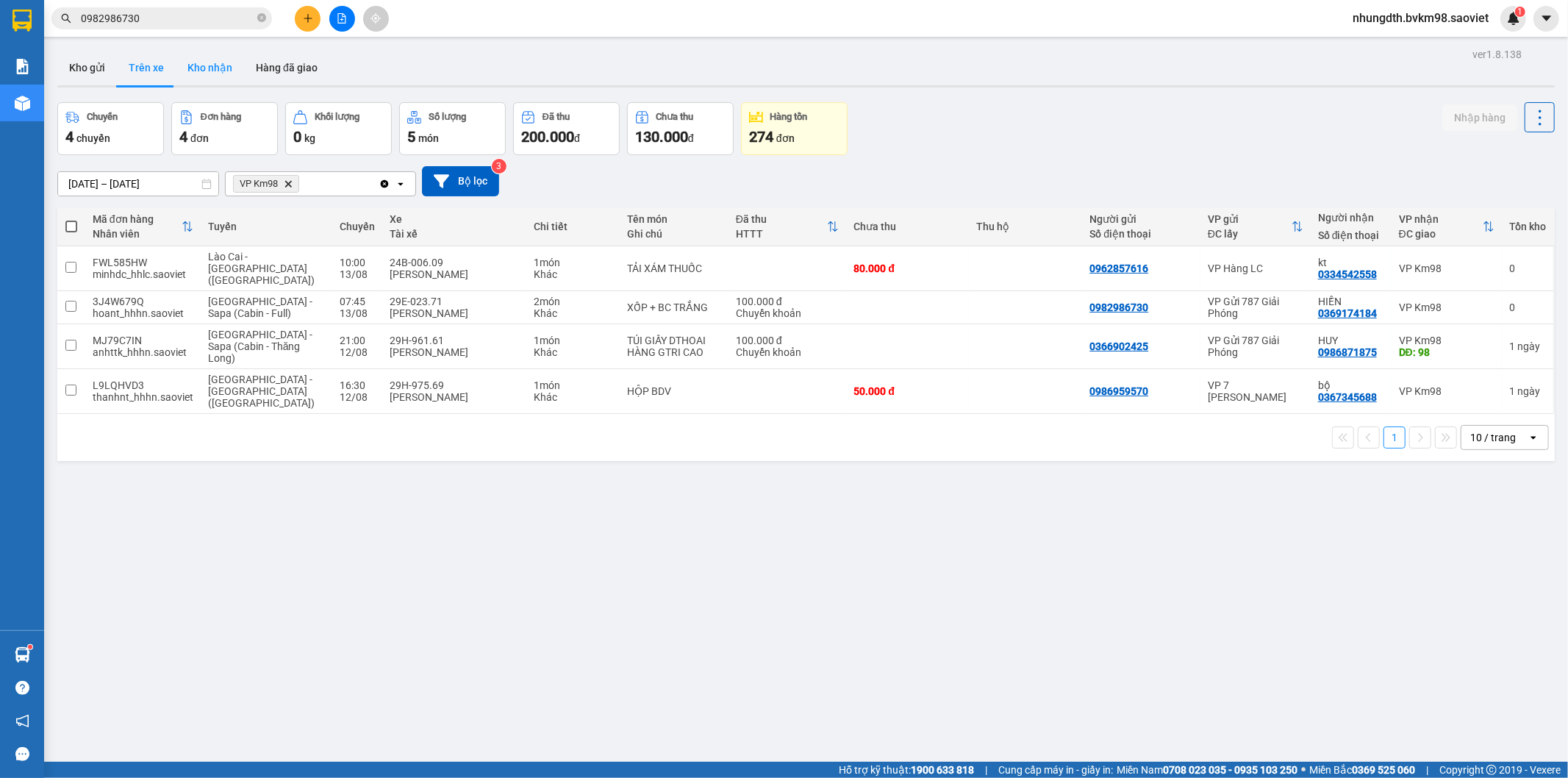
click at [211, 67] on button "Kho nhận" at bounding box center [210, 68] width 68 height 35
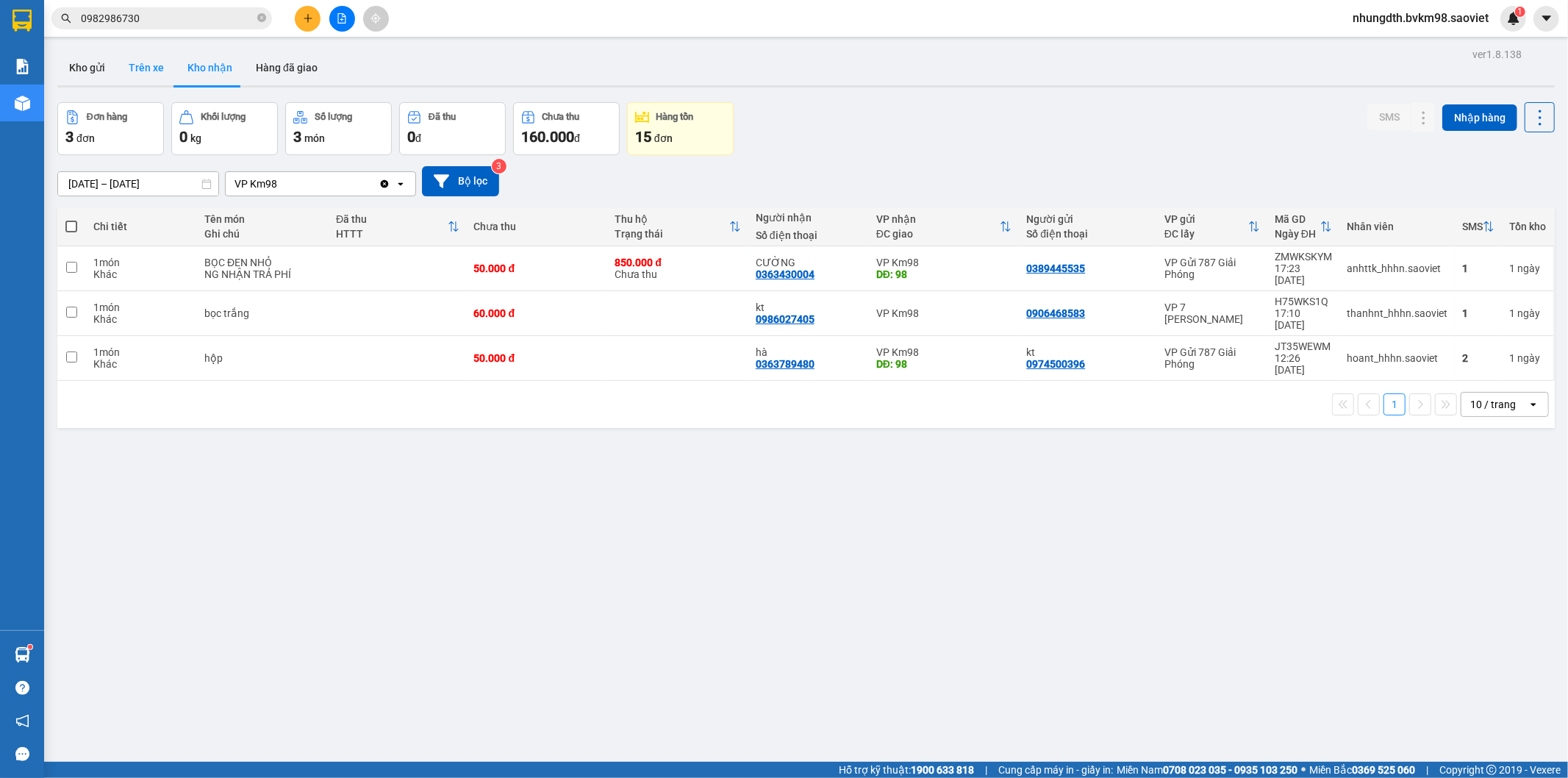
click at [134, 56] on button "Trên xe" at bounding box center [146, 68] width 59 height 35
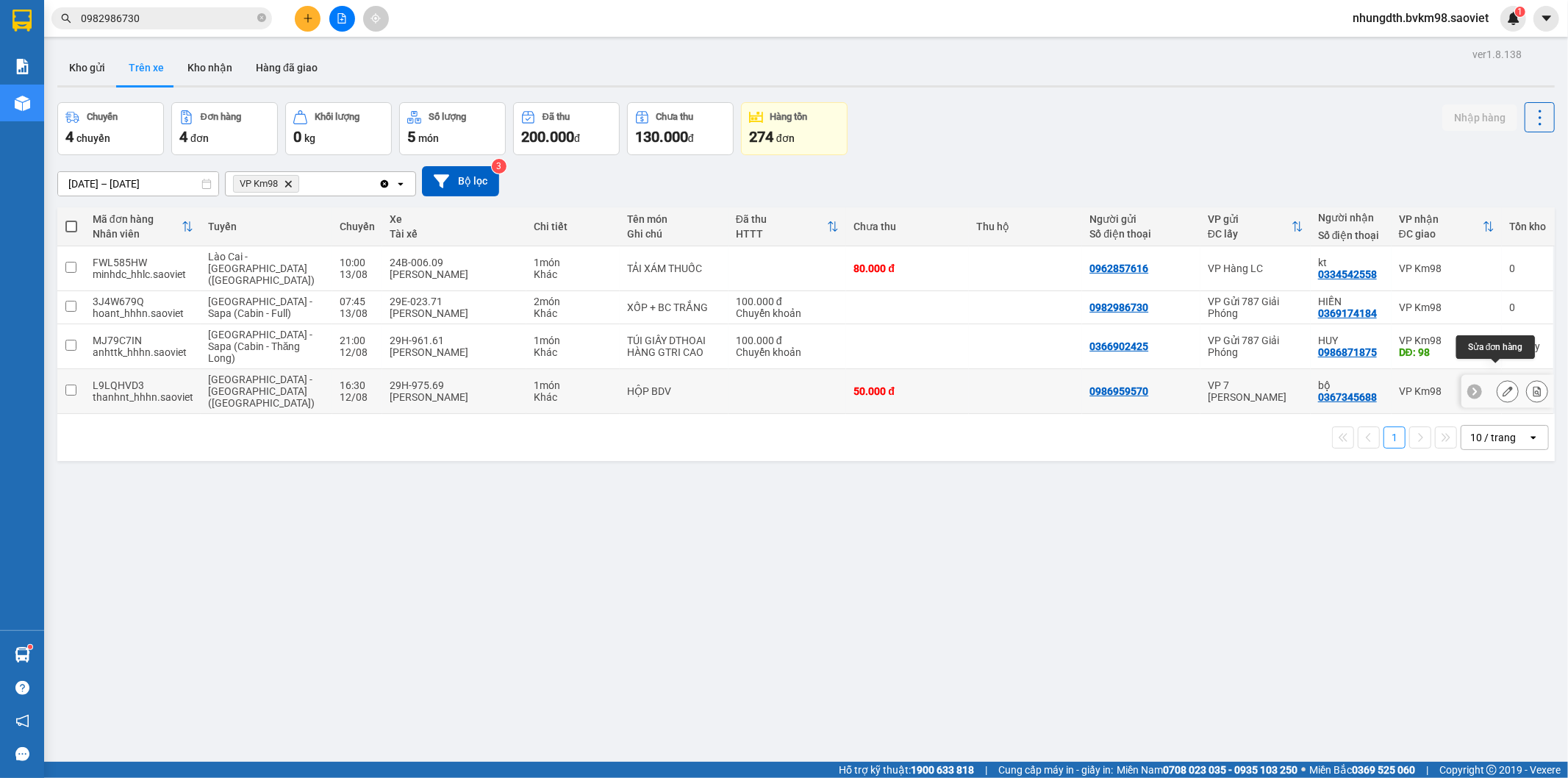
click at [1503, 386] on icon at bounding box center [1508, 392] width 11 height 11
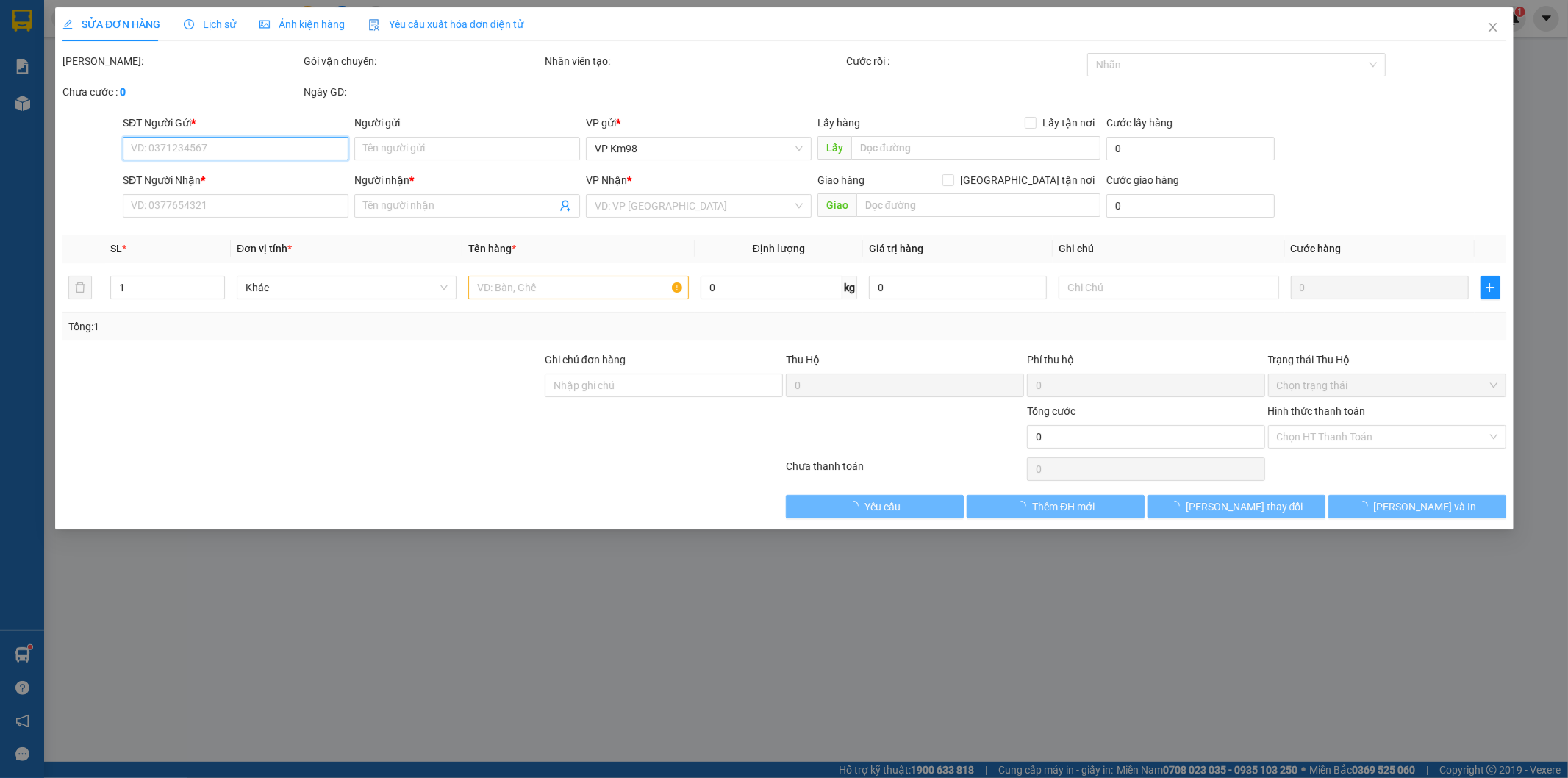
type input "0986959570"
type input "0367345688"
type input "bộ"
type input "50.000"
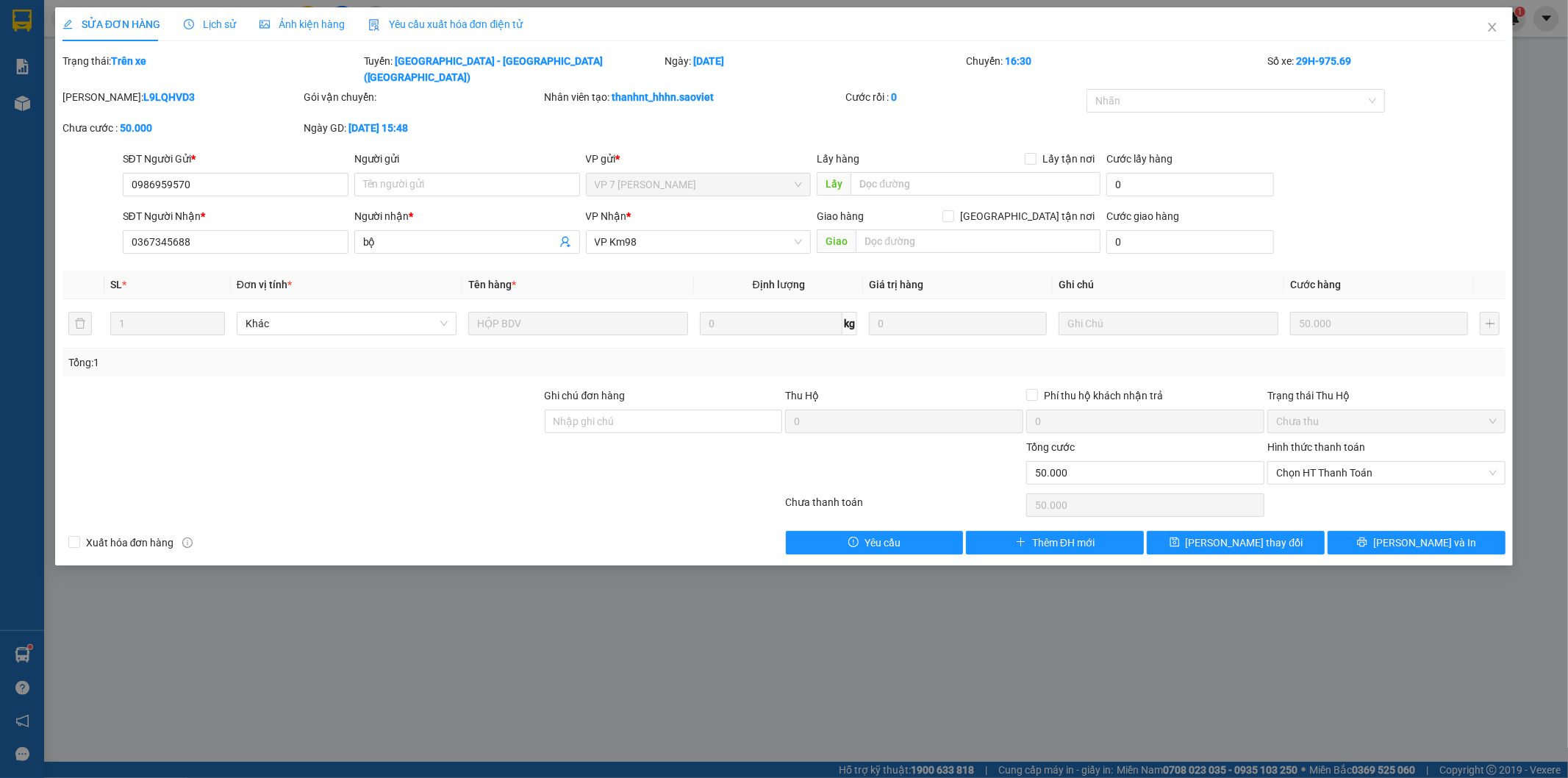
click at [203, 27] on span "Lịch sử" at bounding box center [210, 24] width 52 height 11
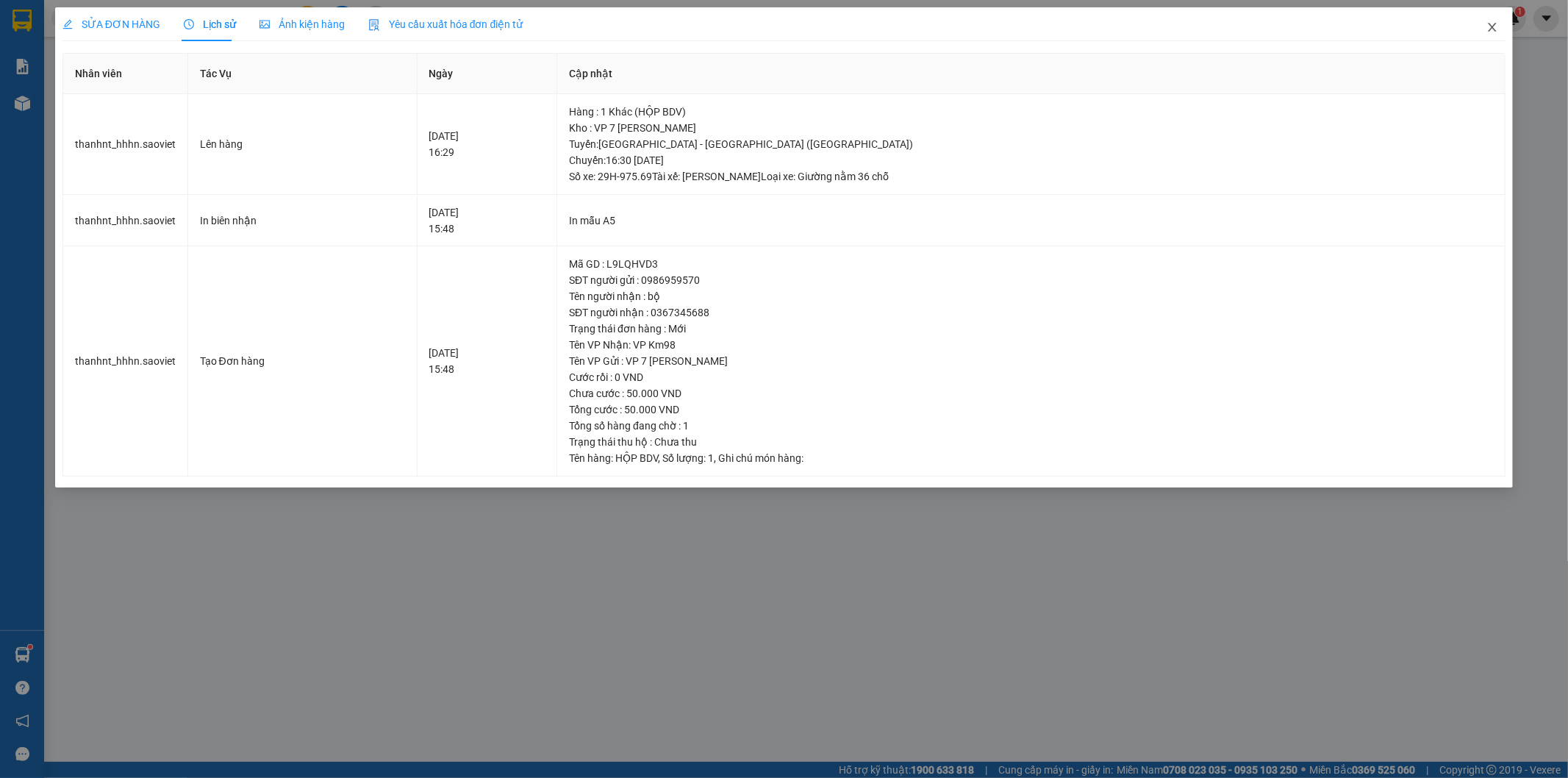
click at [1494, 24] on icon "close" at bounding box center [1492, 27] width 11 height 11
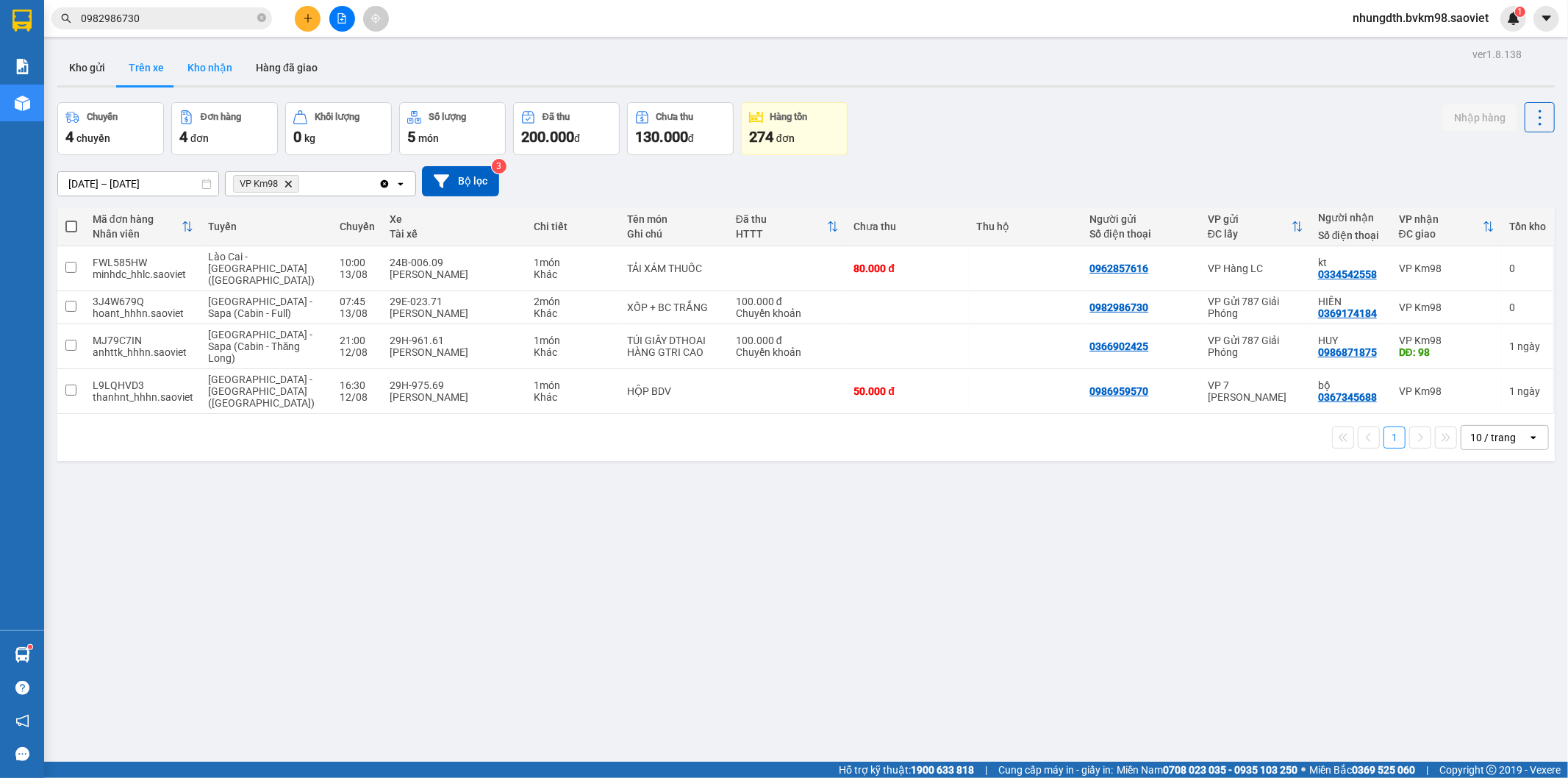
click at [198, 59] on button "Kho nhận" at bounding box center [210, 68] width 68 height 35
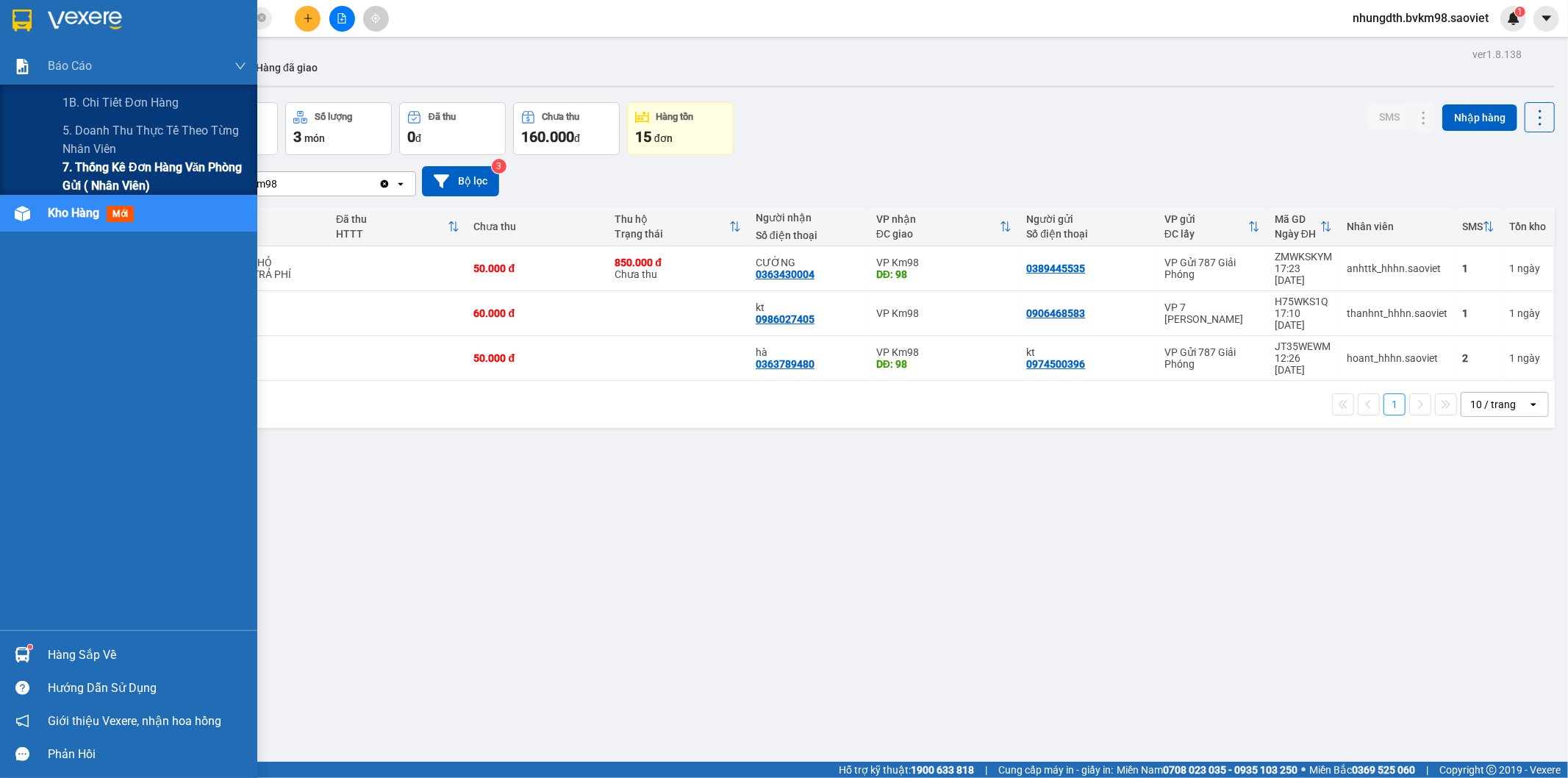
click at [108, 163] on span "7. Thống kê đơn hàng văn phòng gửi ( Nhân viên)" at bounding box center [154, 176] width 184 height 37
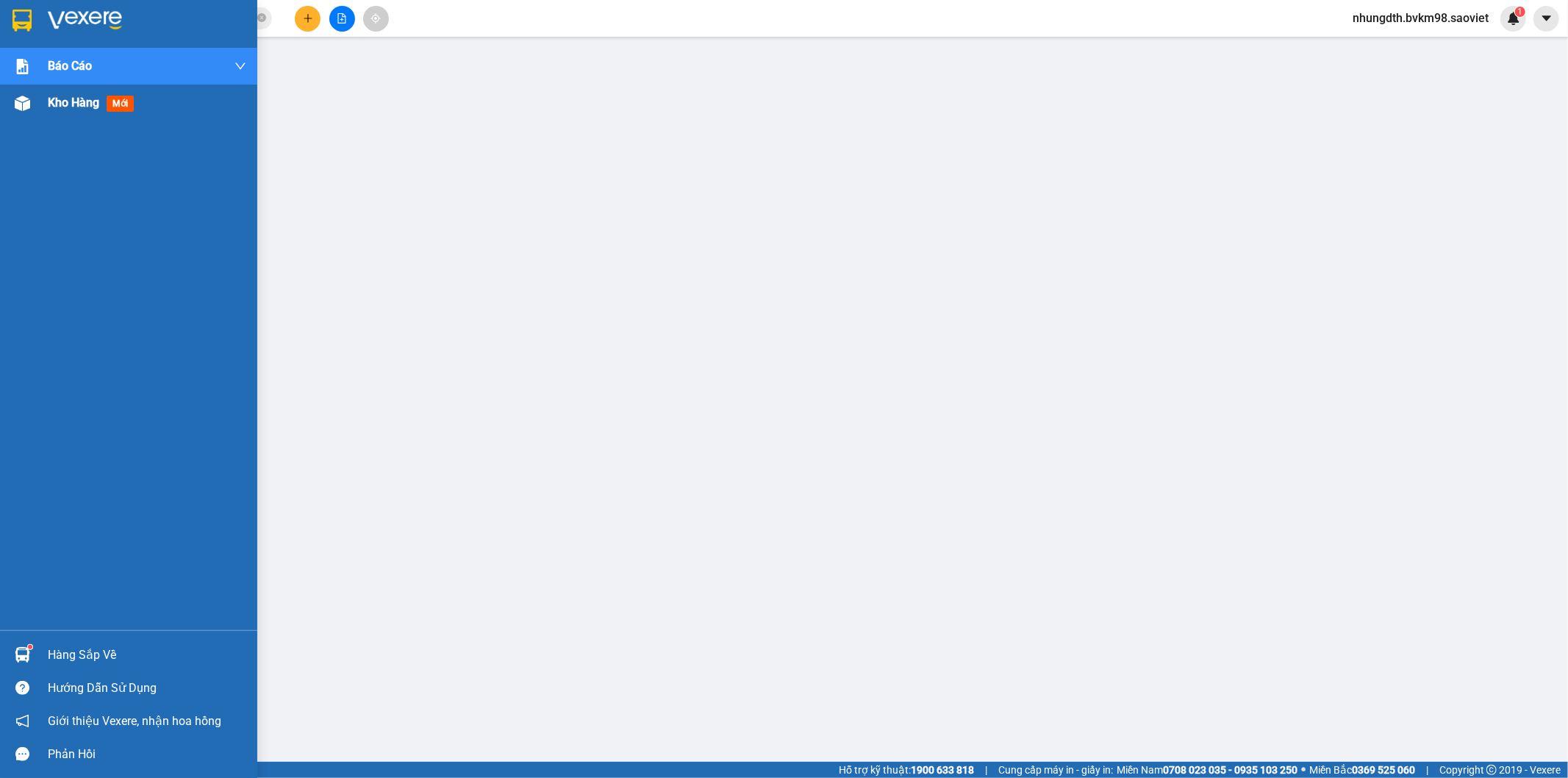
click at [23, 103] on img at bounding box center [22, 103] width 15 height 15
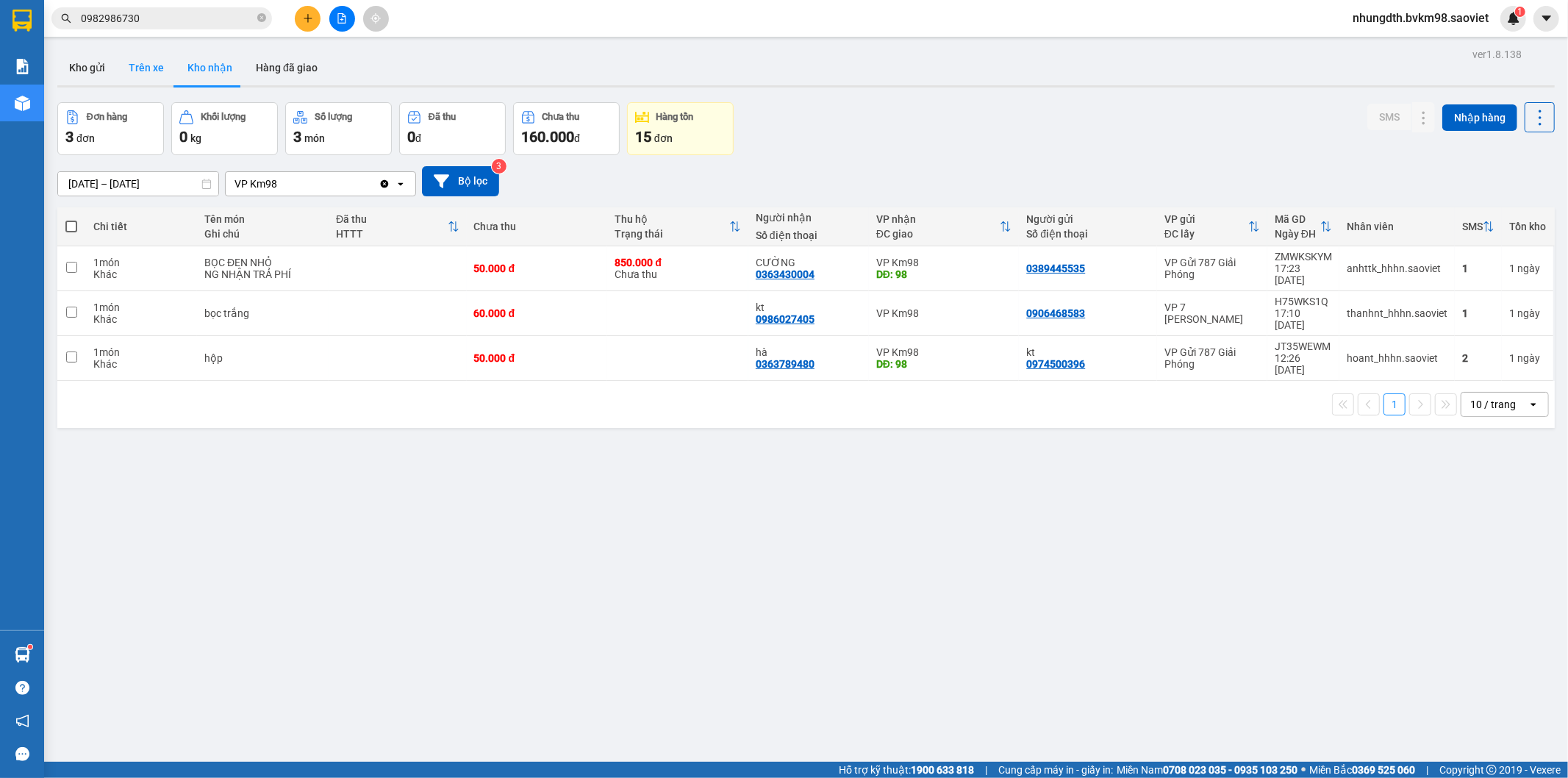
click at [149, 68] on button "Trên xe" at bounding box center [146, 68] width 59 height 35
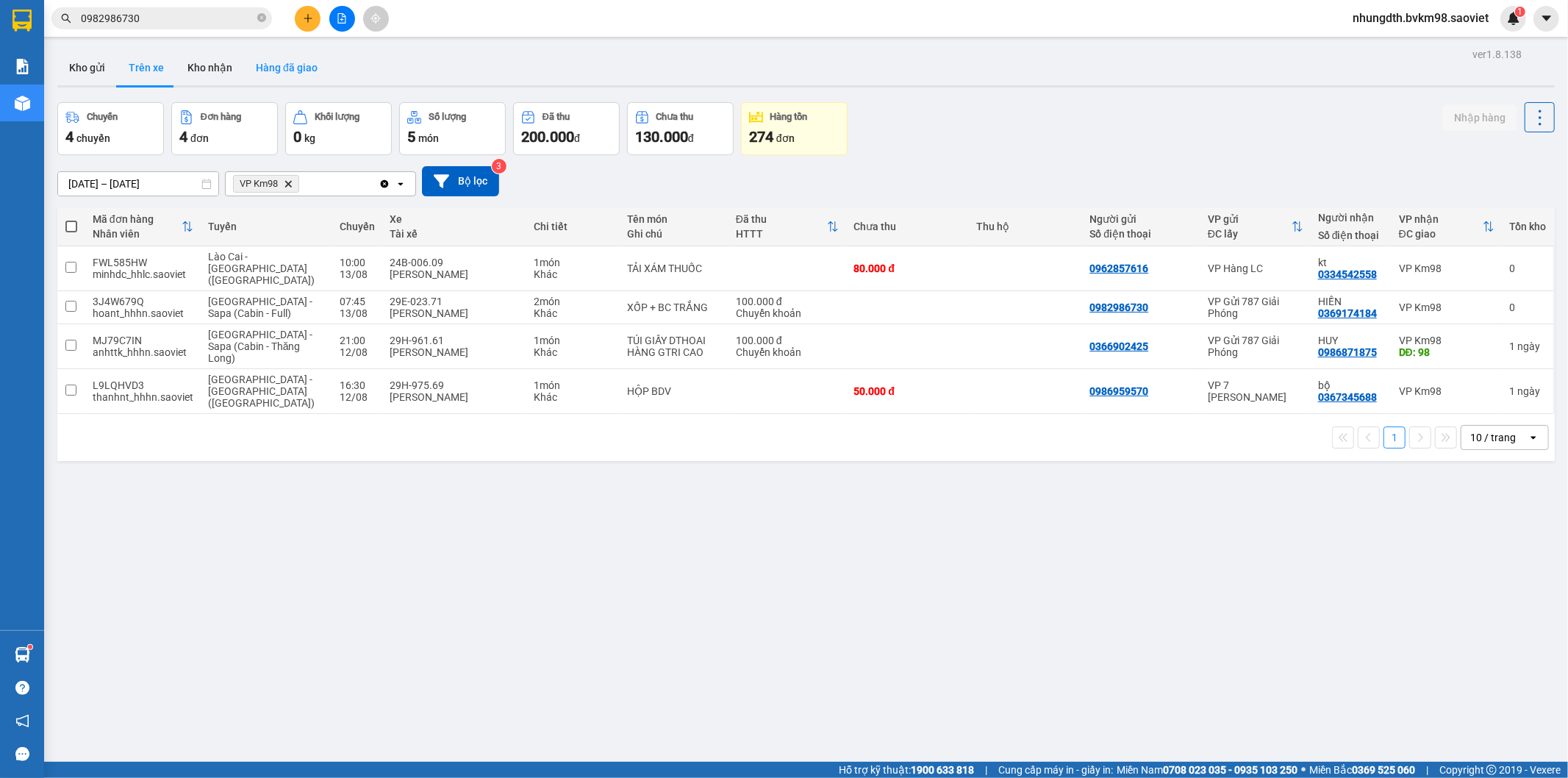
click at [297, 71] on button "Hàng đã giao" at bounding box center [287, 68] width 85 height 35
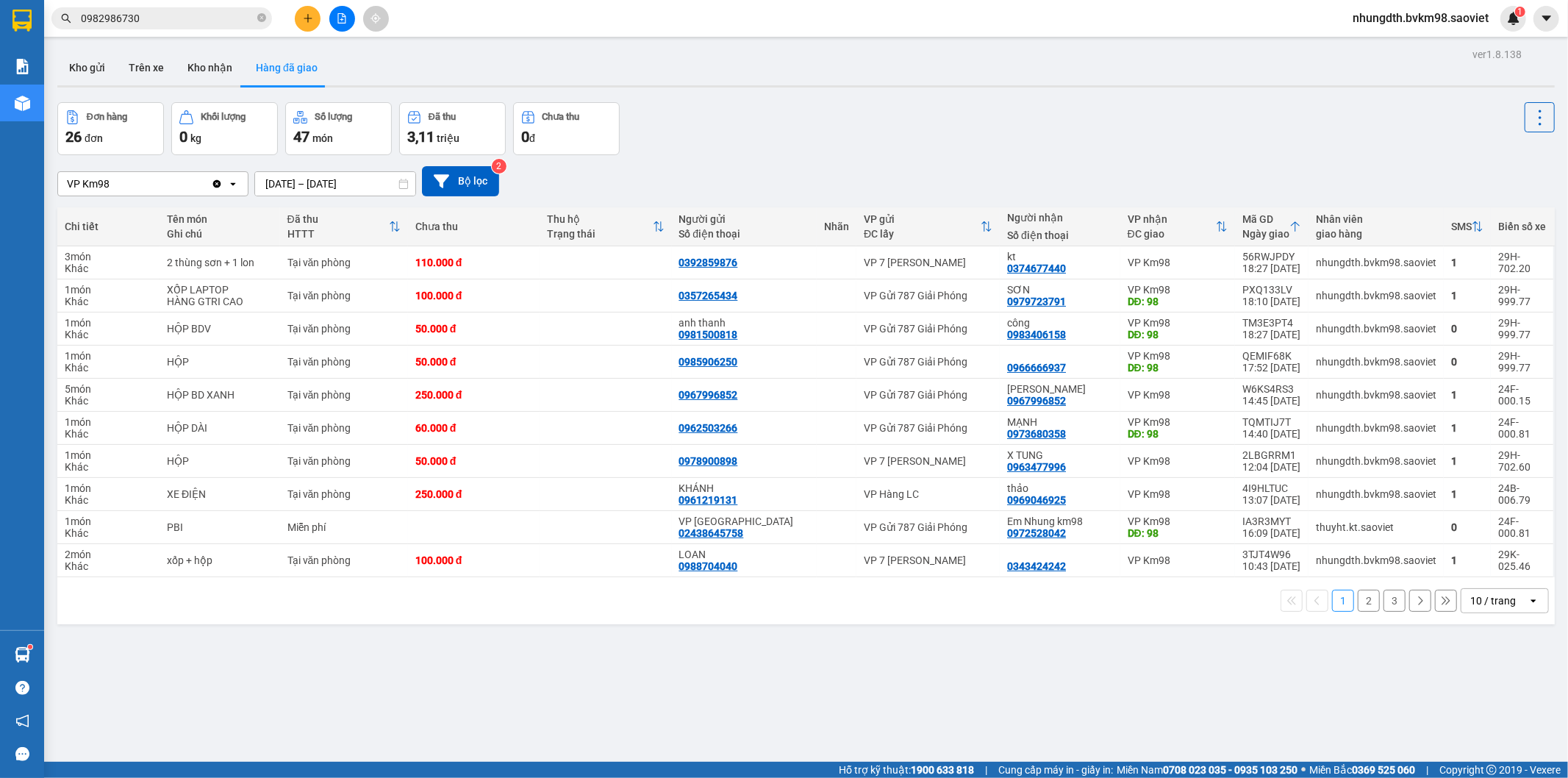
click at [335, 182] on input "[DATE] – [DATE]" at bounding box center [335, 183] width 160 height 24
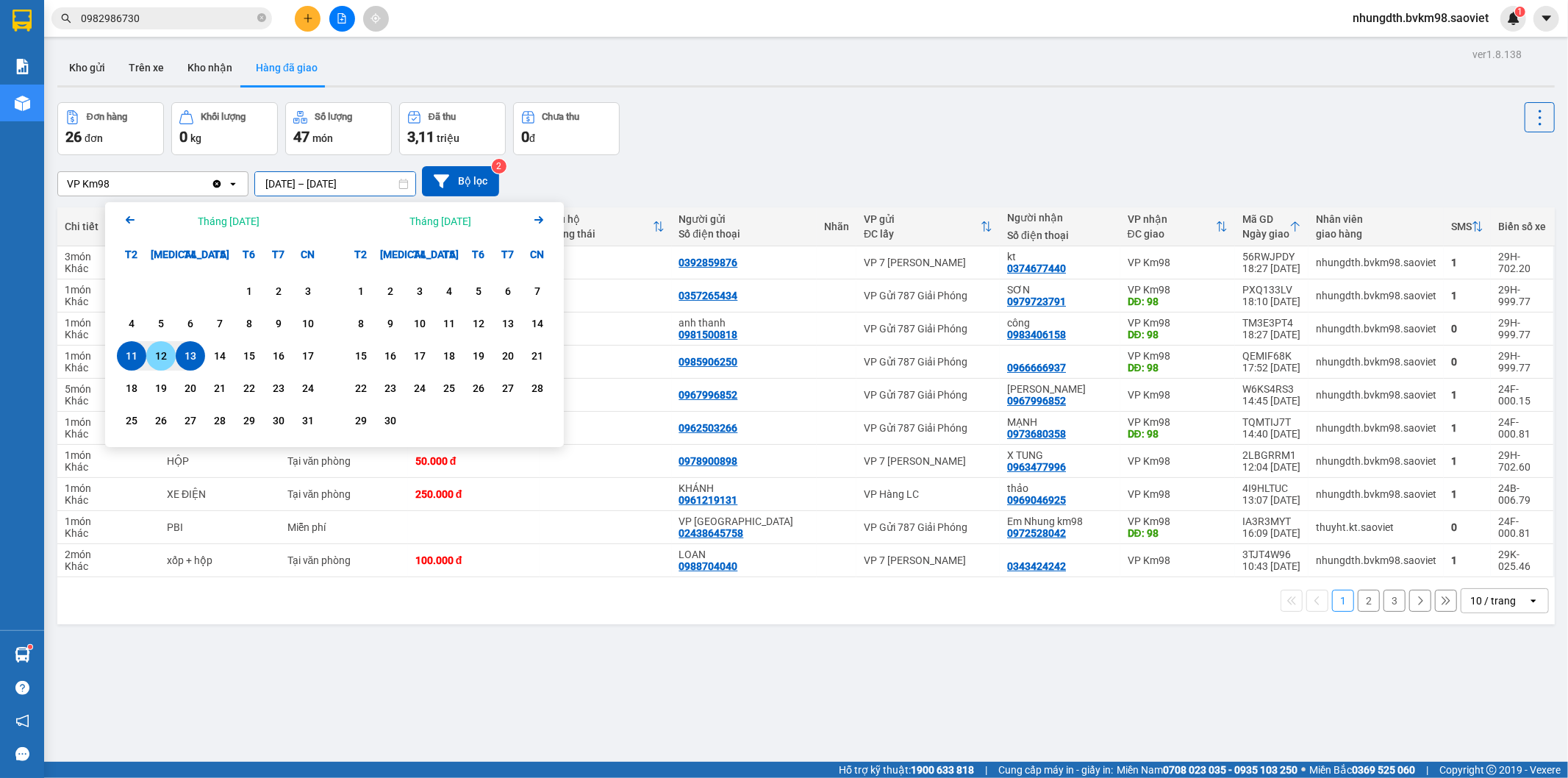
click at [163, 345] on div "12" at bounding box center [160, 356] width 30 height 30
type input "[DATE] – [DATE]"
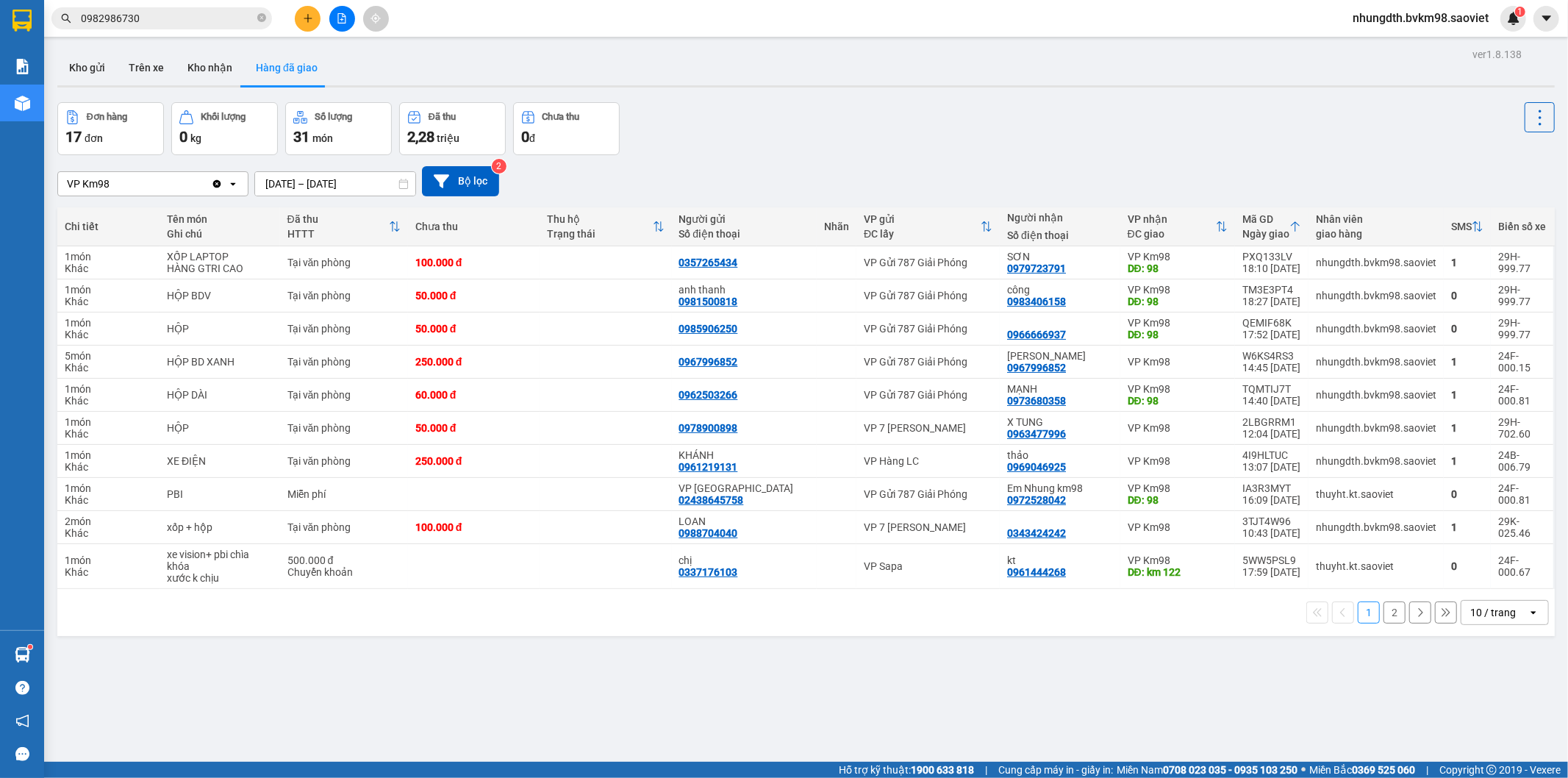
click at [1385, 614] on button "2" at bounding box center [1395, 612] width 22 height 22
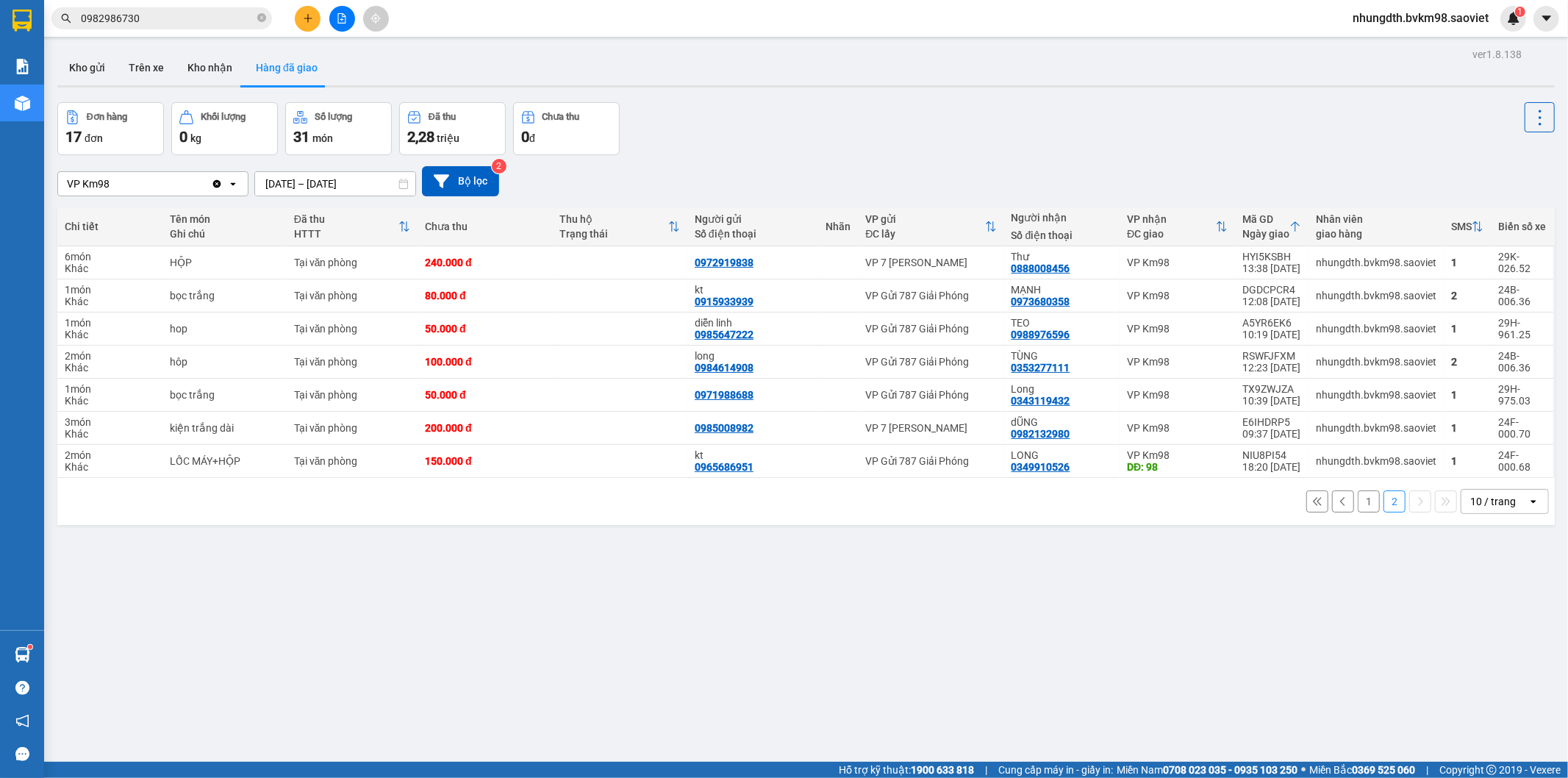
drag, startPoint x: 1358, startPoint y: 499, endPoint x: 1326, endPoint y: 529, distance: 43.9
click at [1358, 499] on button "1" at bounding box center [1369, 501] width 22 height 22
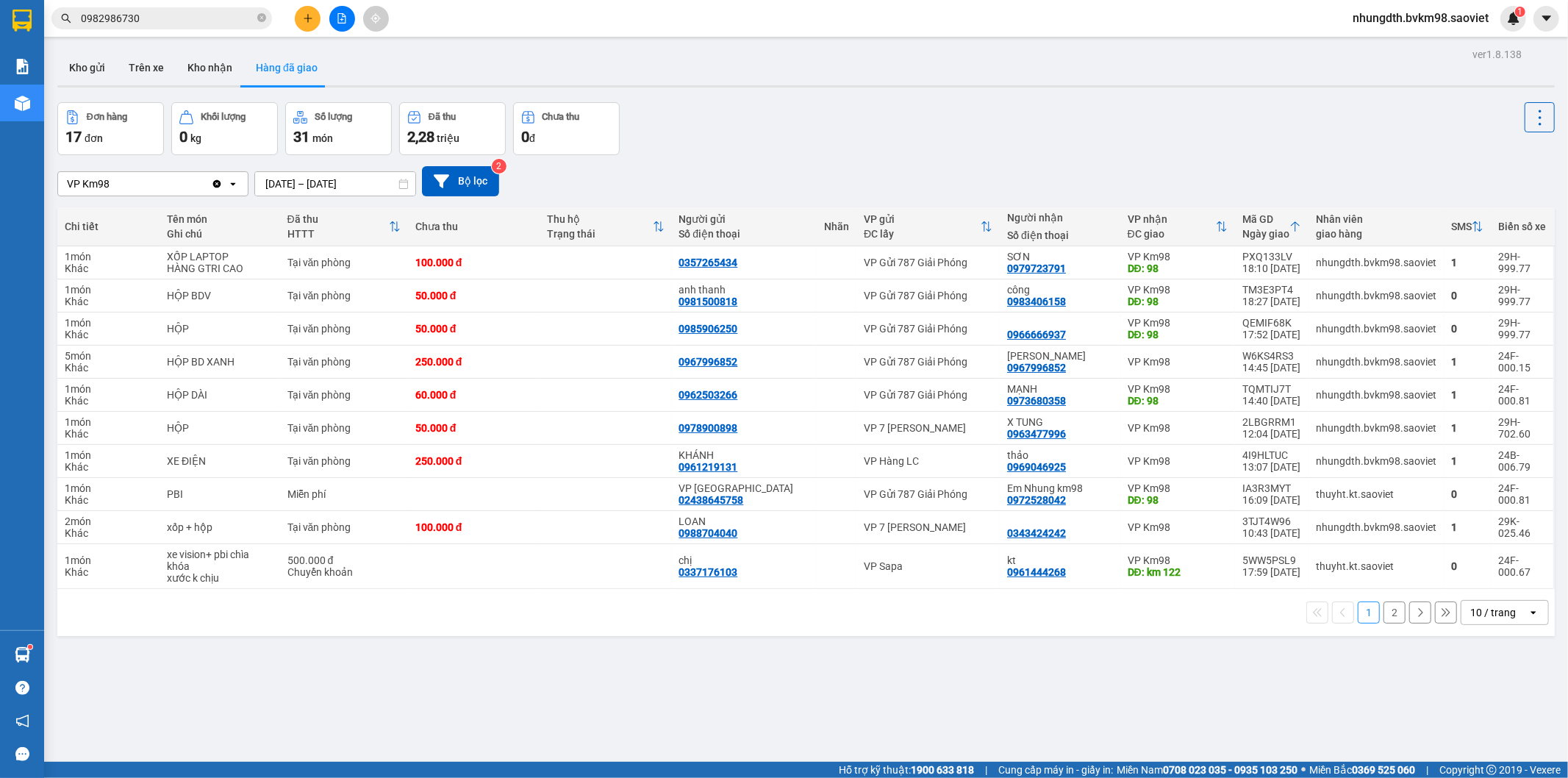
click at [1384, 608] on button "2" at bounding box center [1395, 612] width 22 height 22
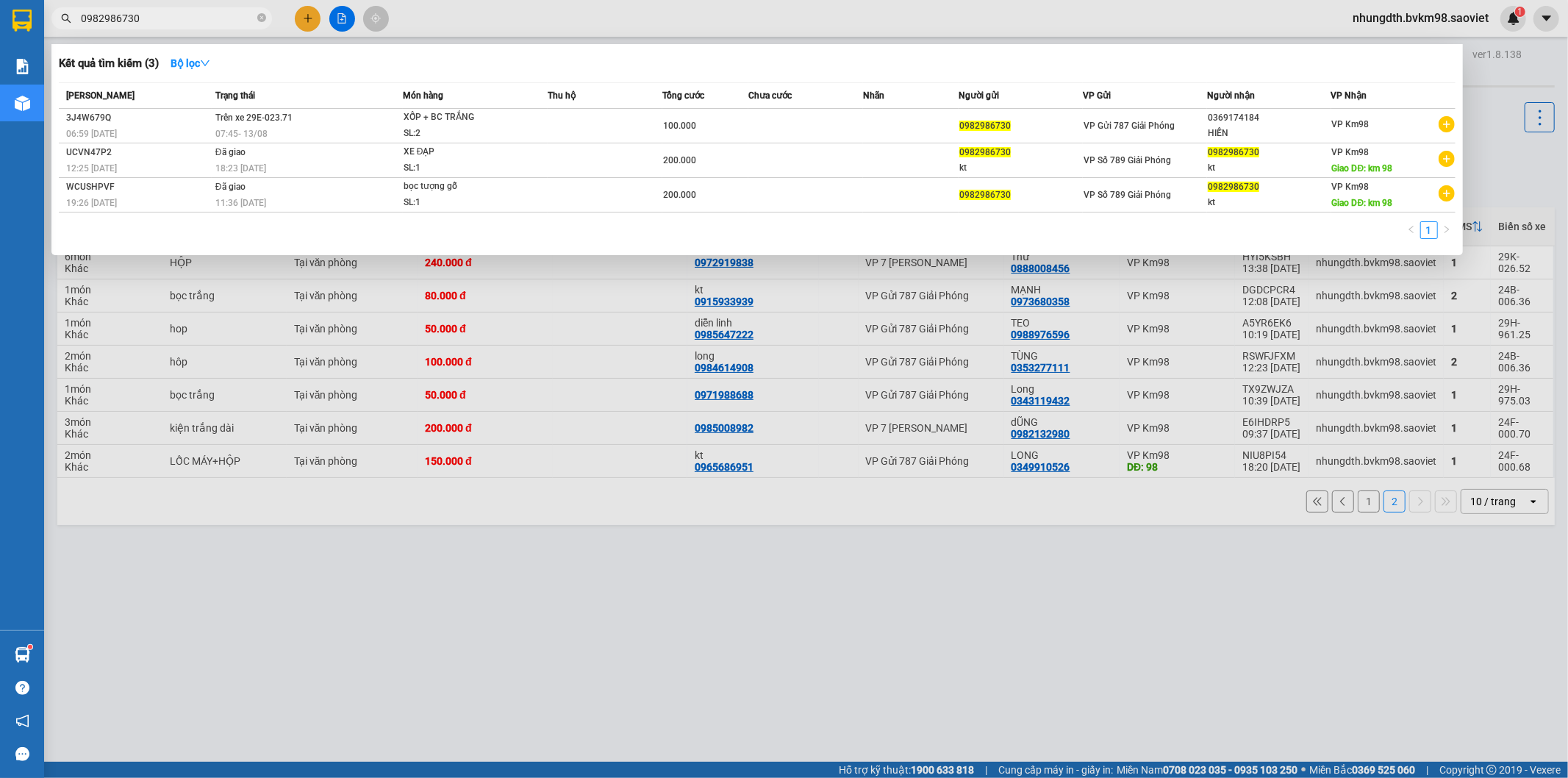
click at [141, 16] on input "0982986730" at bounding box center [167, 18] width 173 height 16
type input "0"
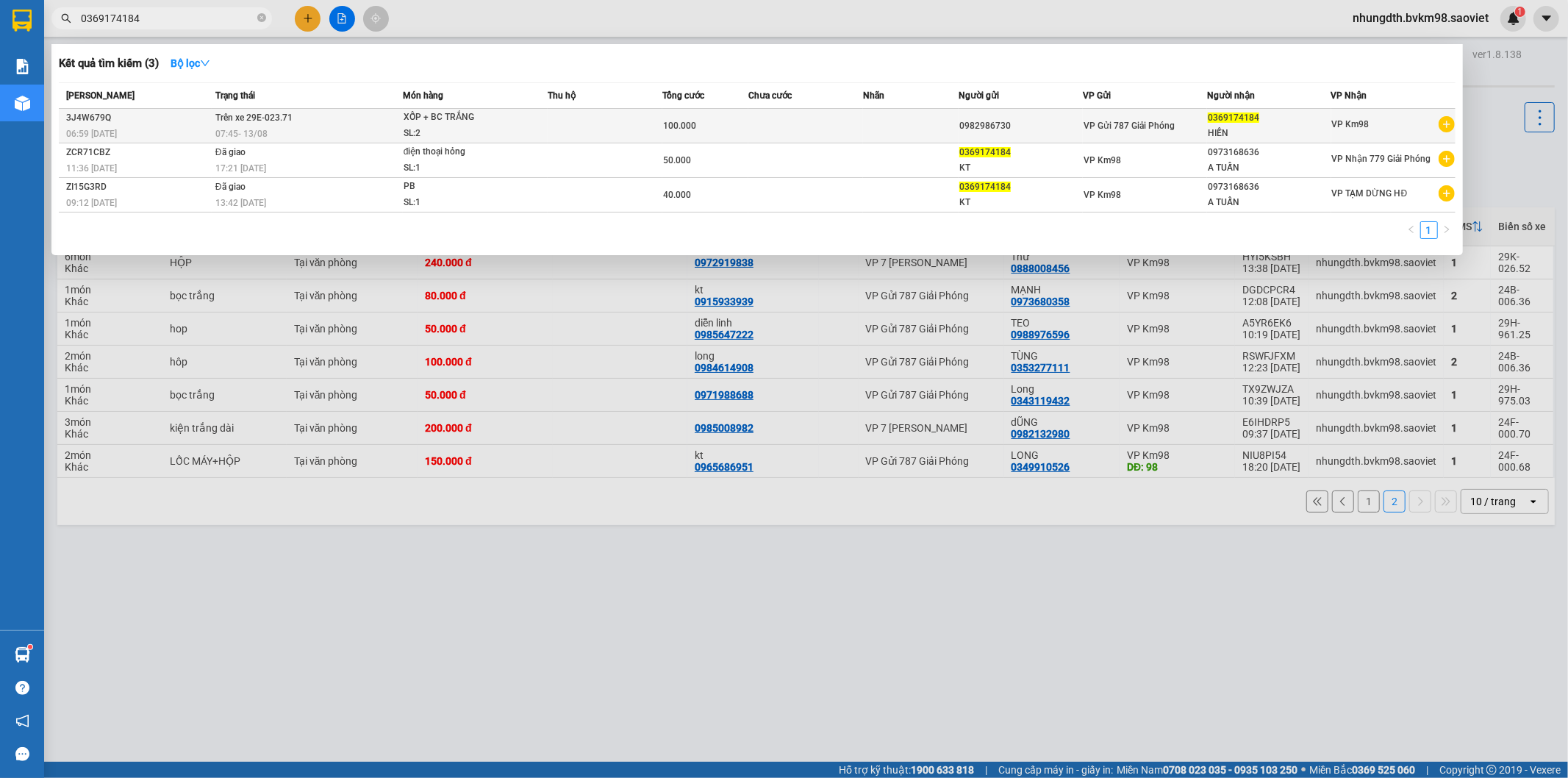
type input "0369174184"
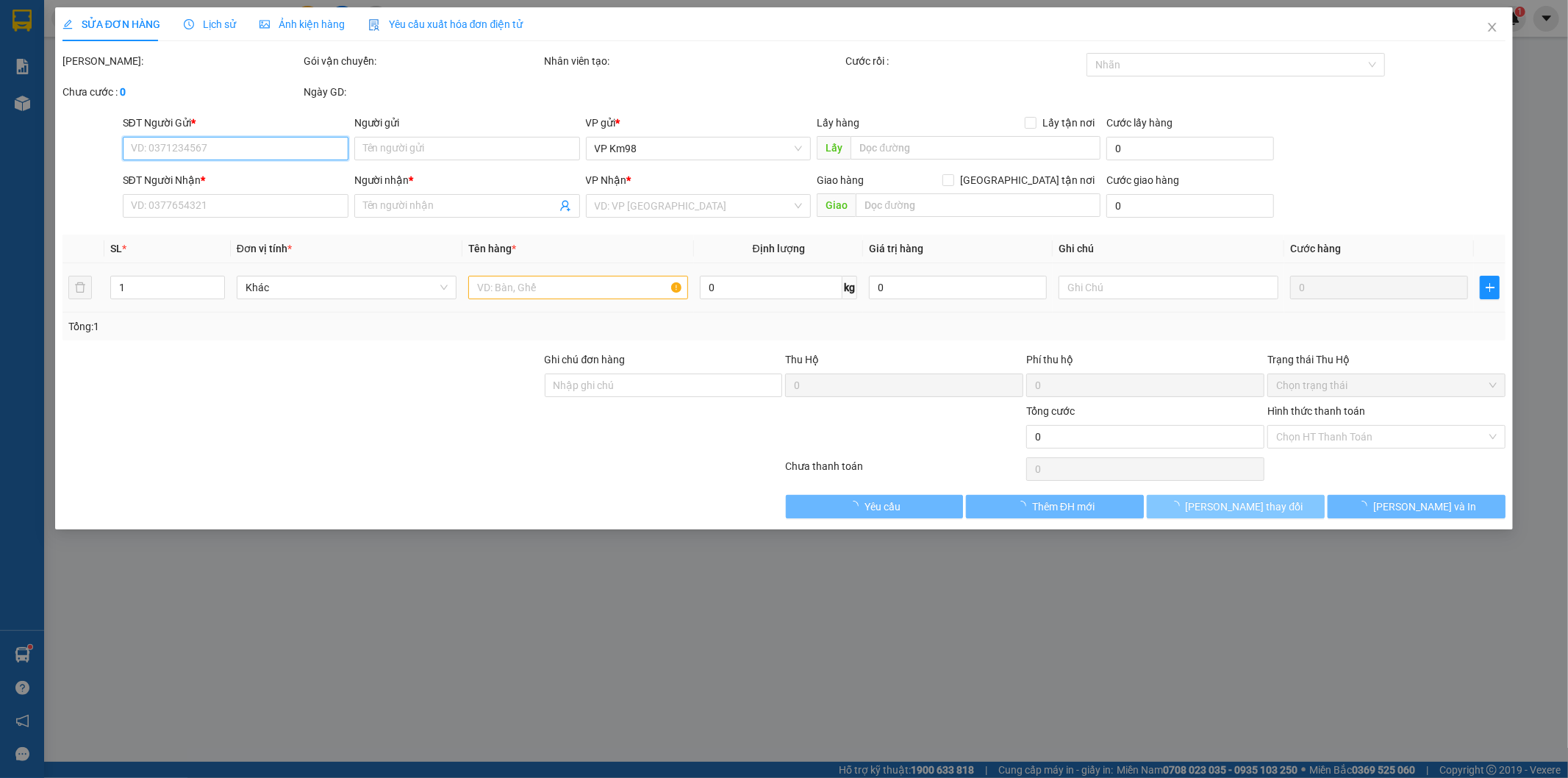
type input "0982986730"
type input "0369174184"
type input "HIỀN"
type input "100.000"
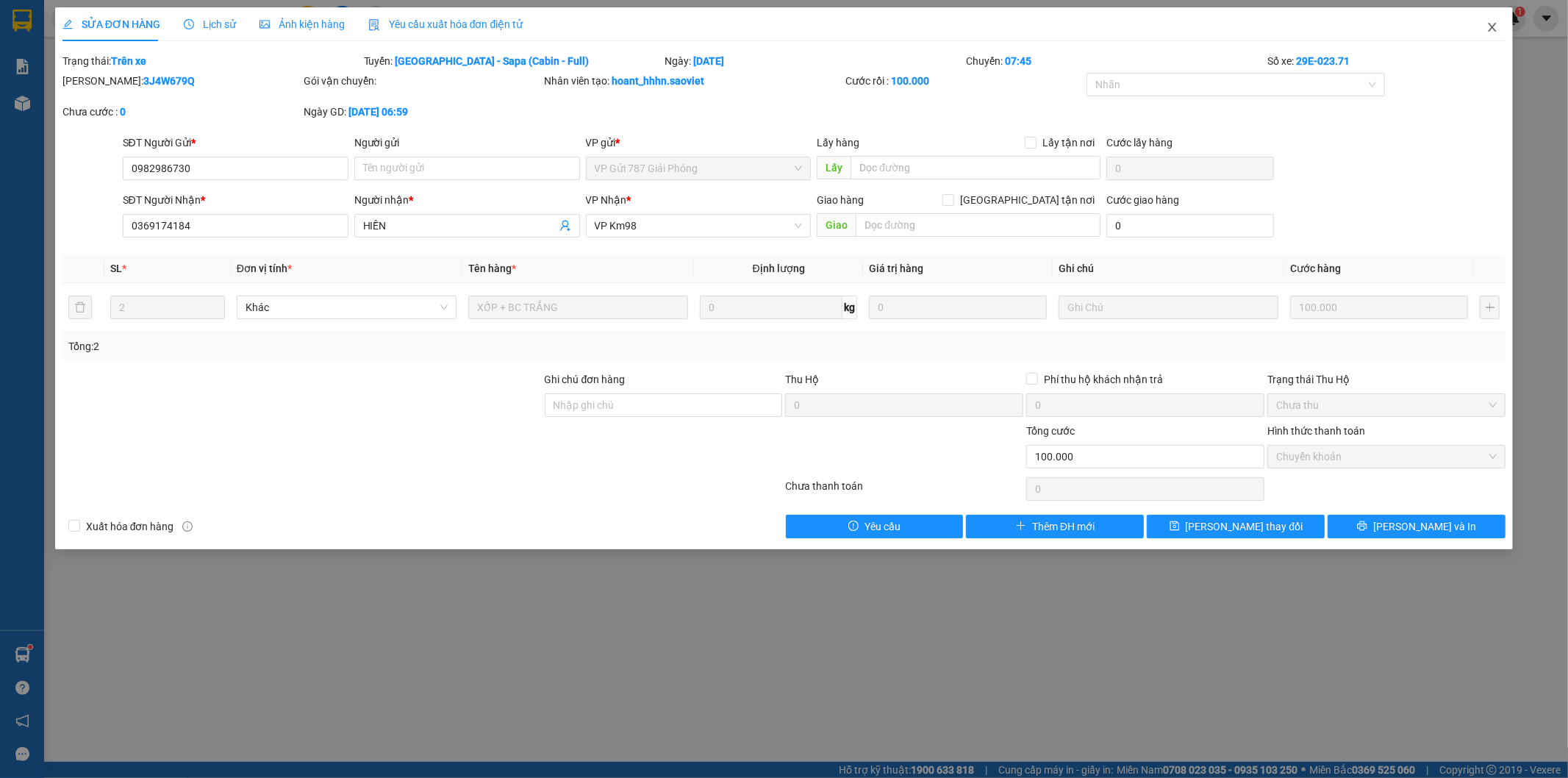
click at [1490, 27] on icon "close" at bounding box center [1492, 27] width 11 height 11
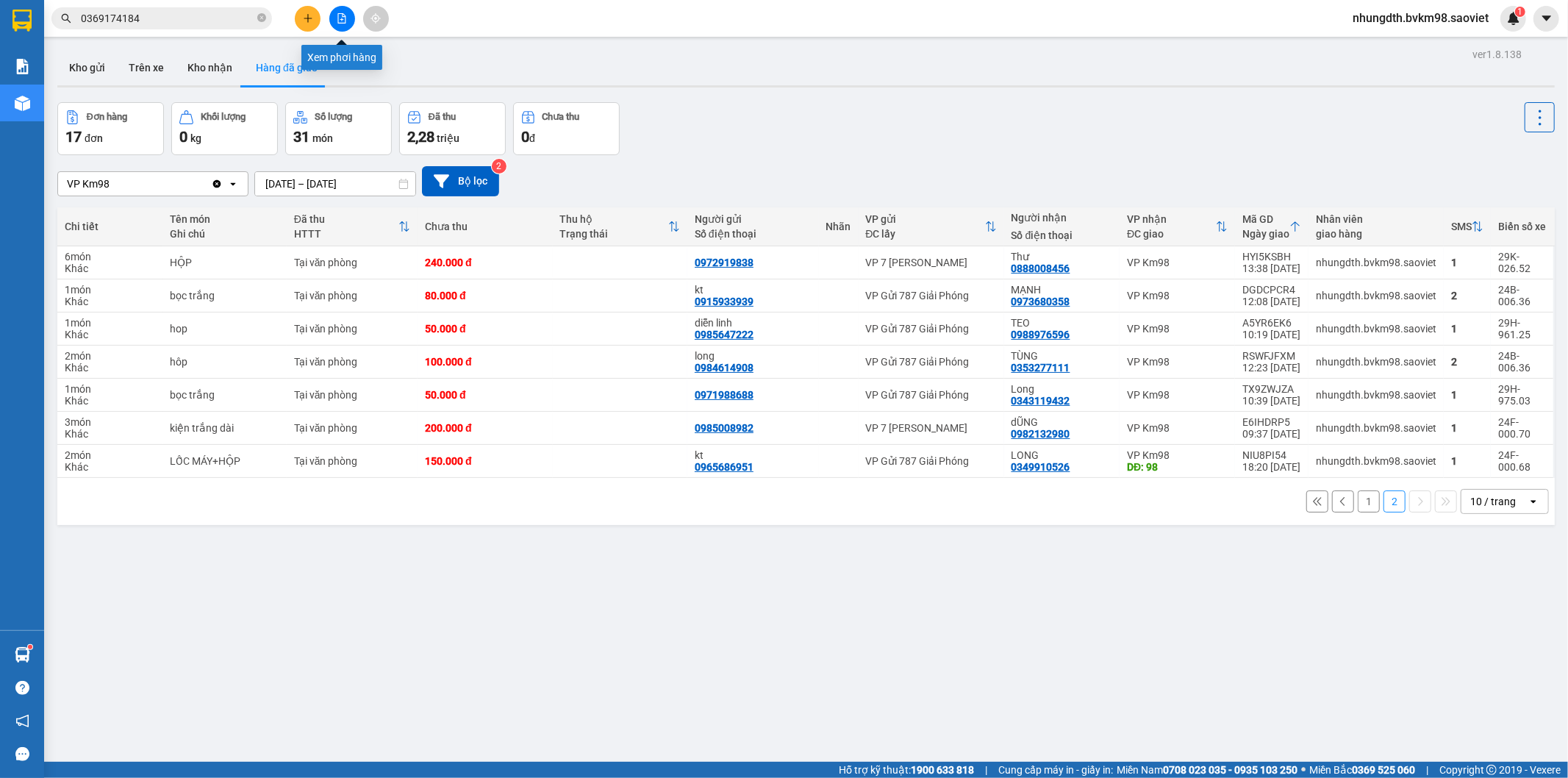
click at [337, 17] on icon "file-add" at bounding box center [342, 18] width 11 height 11
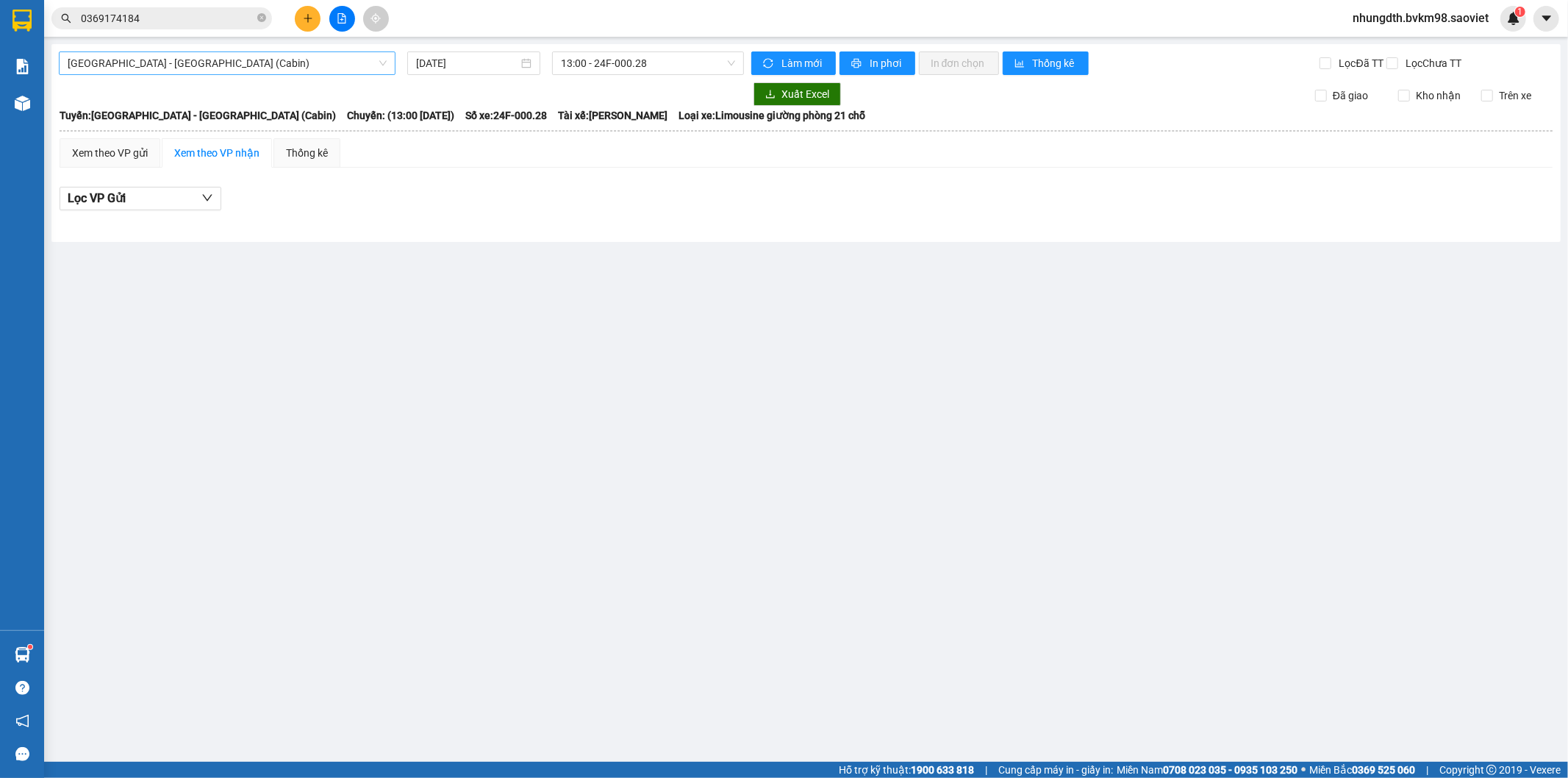
click at [243, 72] on span "[GEOGRAPHIC_DATA] - [GEOGRAPHIC_DATA] (Cabin)" at bounding box center [227, 63] width 319 height 22
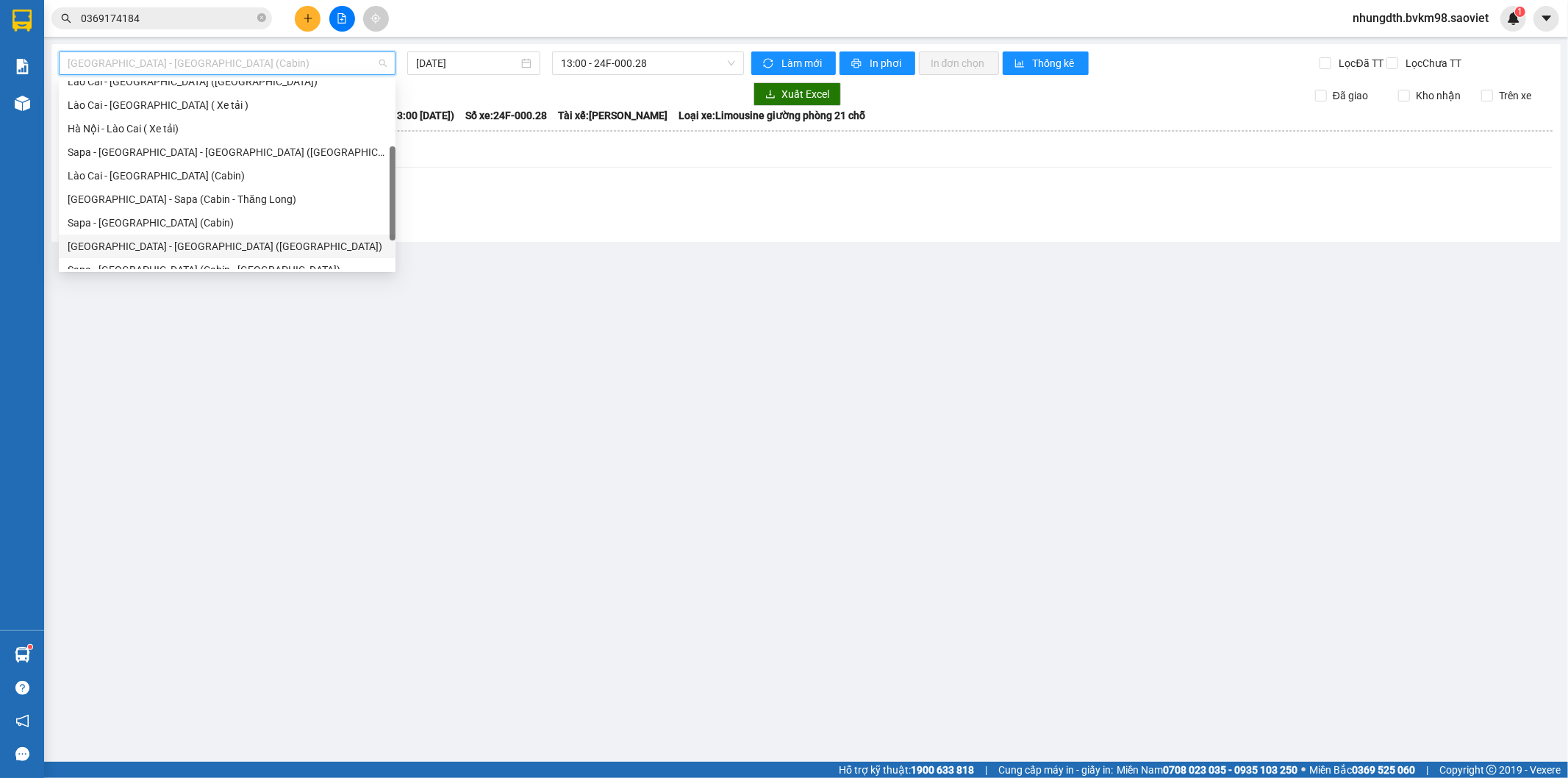
scroll to position [118, 0]
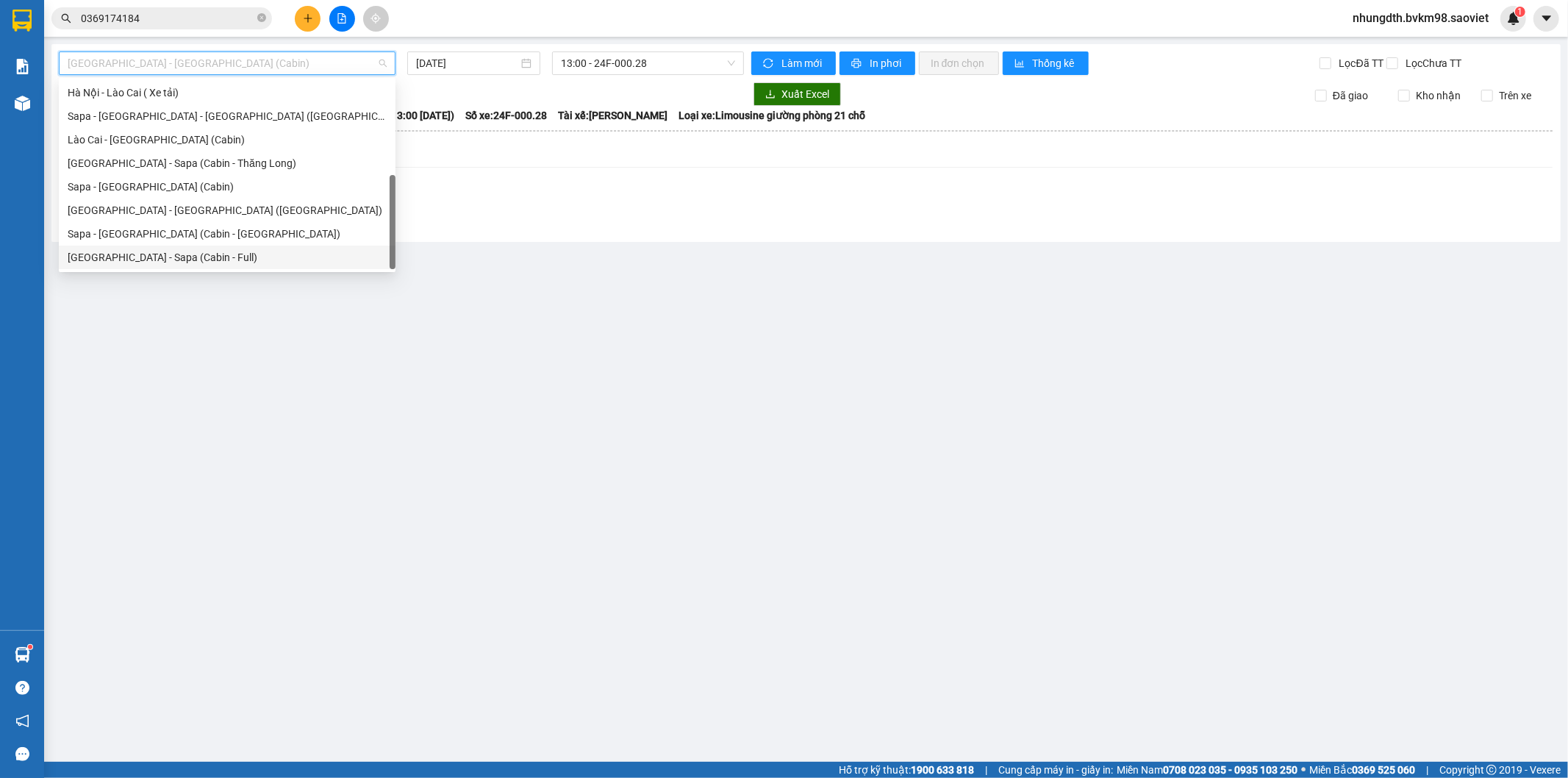
click at [193, 254] on div "[GEOGRAPHIC_DATA] - Sapa (Cabin - Full)" at bounding box center [227, 257] width 319 height 16
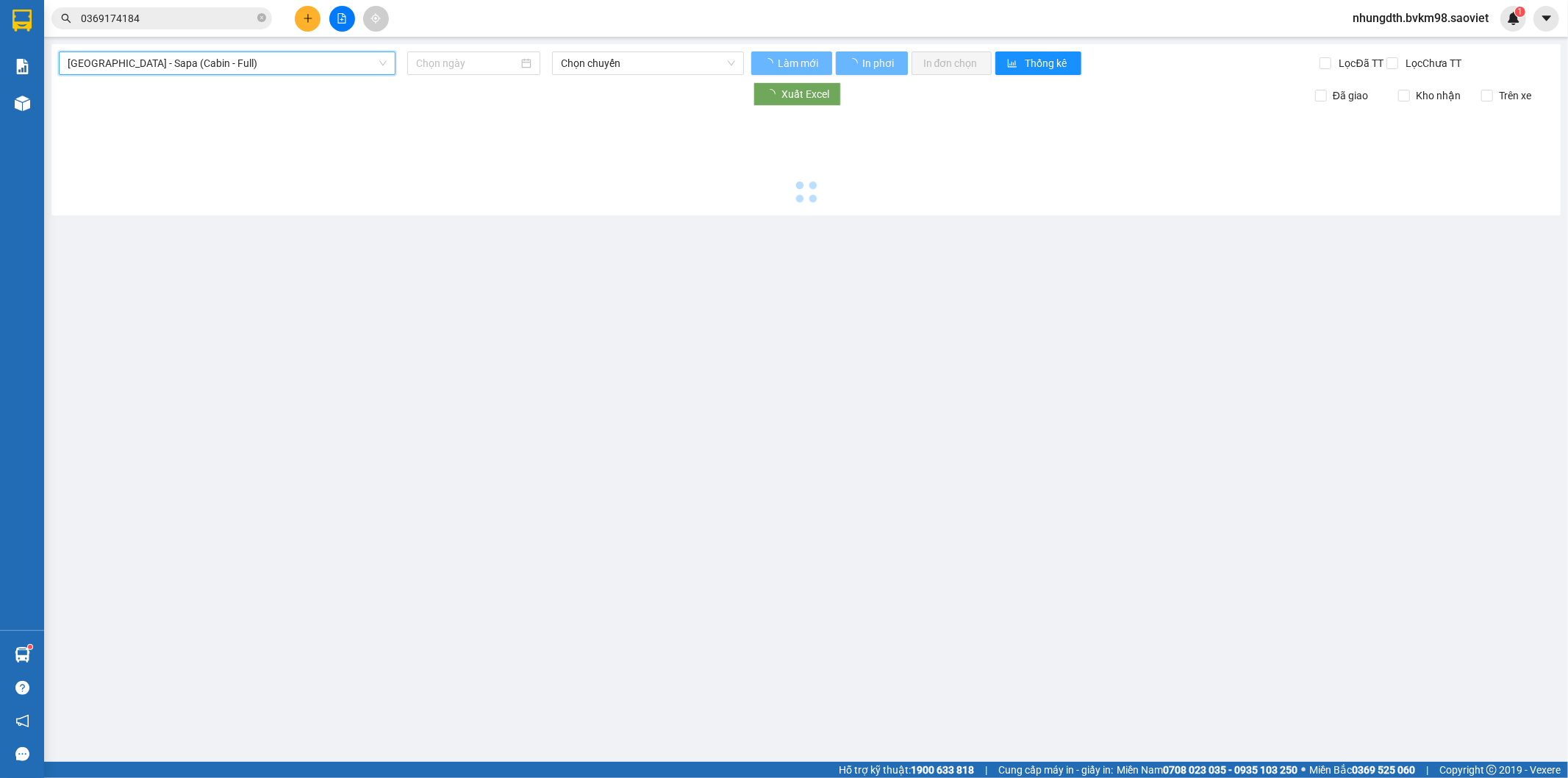
type input "[DATE]"
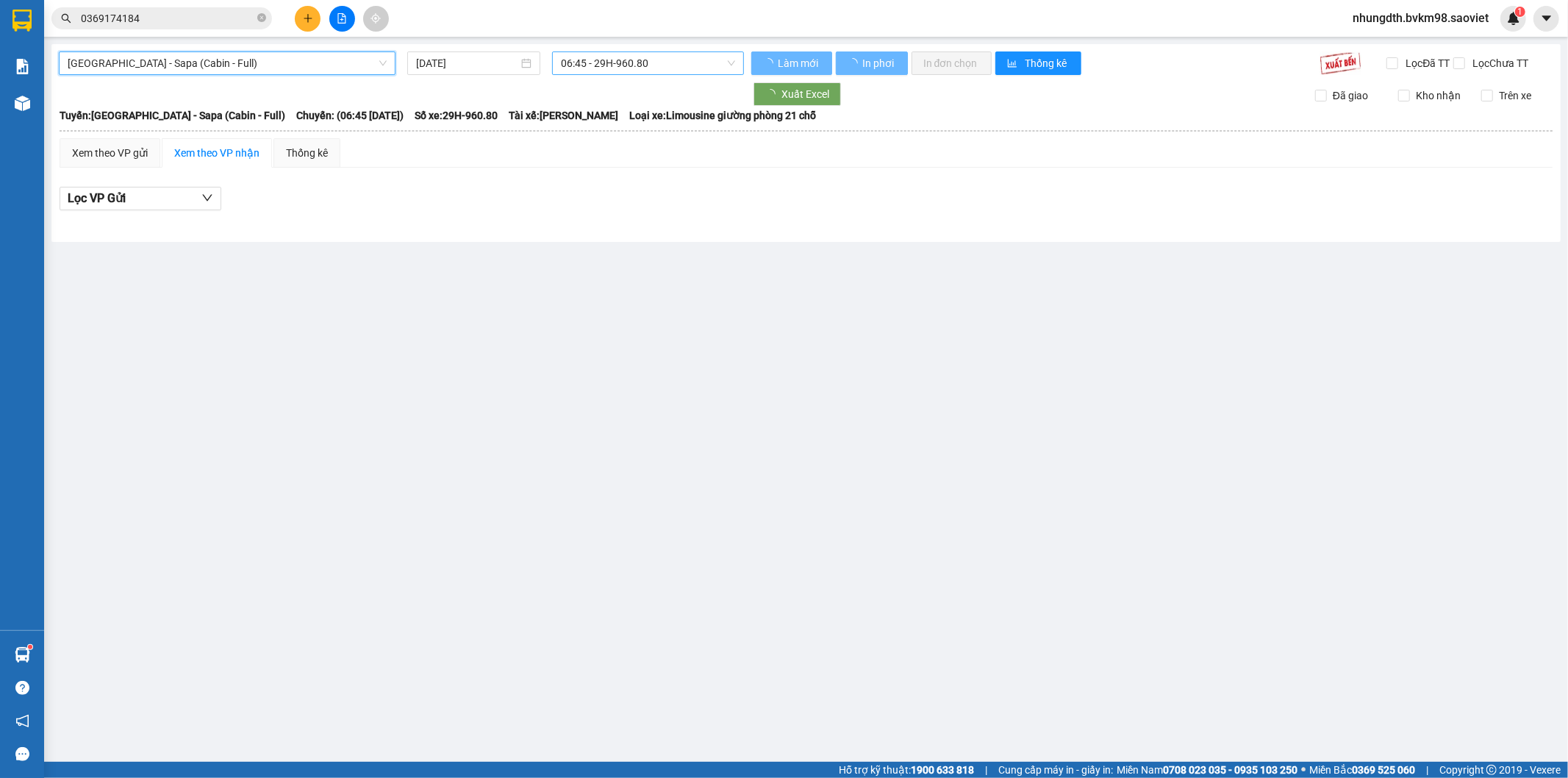
click at [656, 64] on span "06:45 - 29H-960.80" at bounding box center [648, 63] width 173 height 22
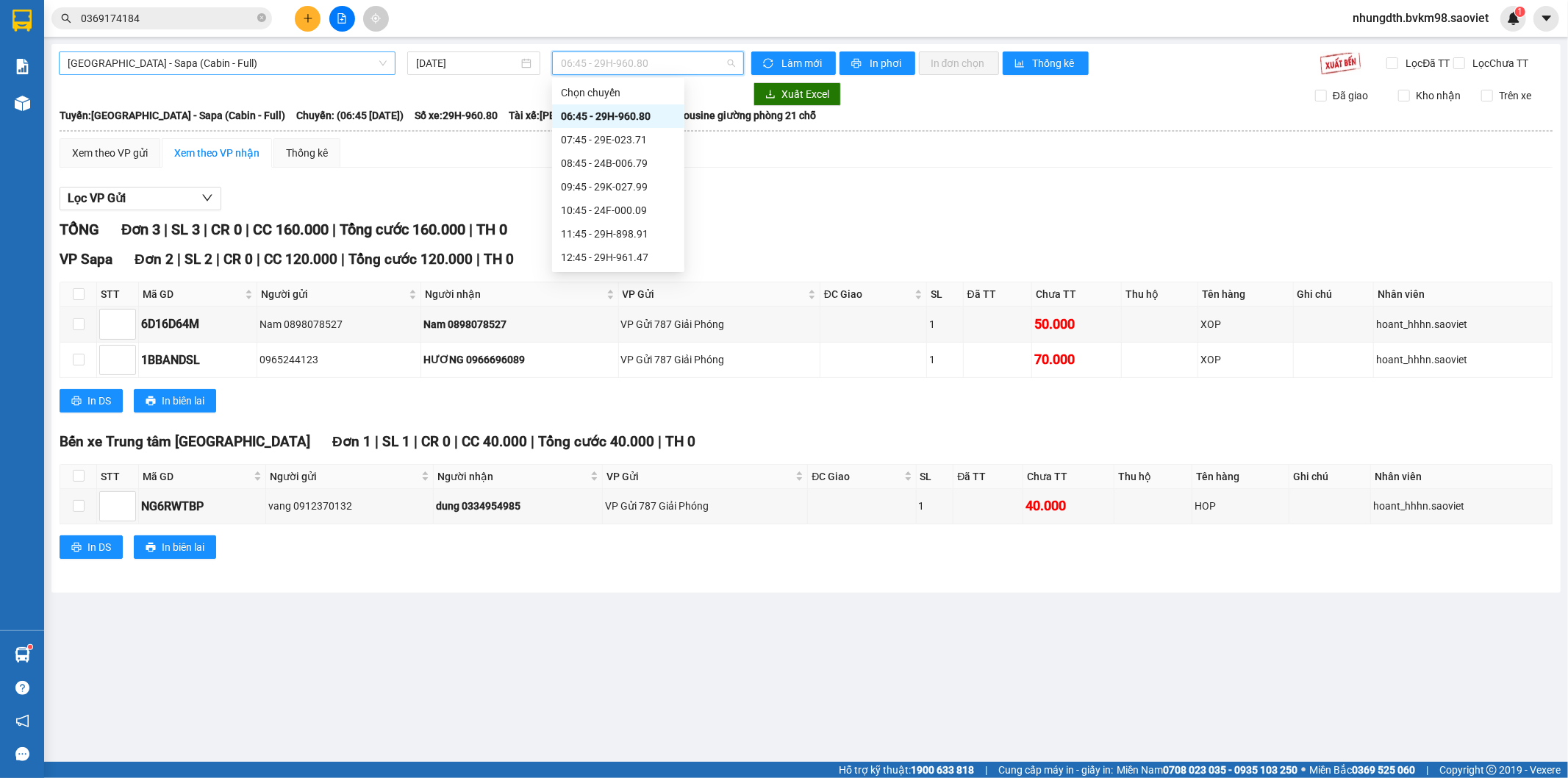
click at [281, 60] on span "[GEOGRAPHIC_DATA] - Sapa (Cabin - Full)" at bounding box center [227, 63] width 319 height 22
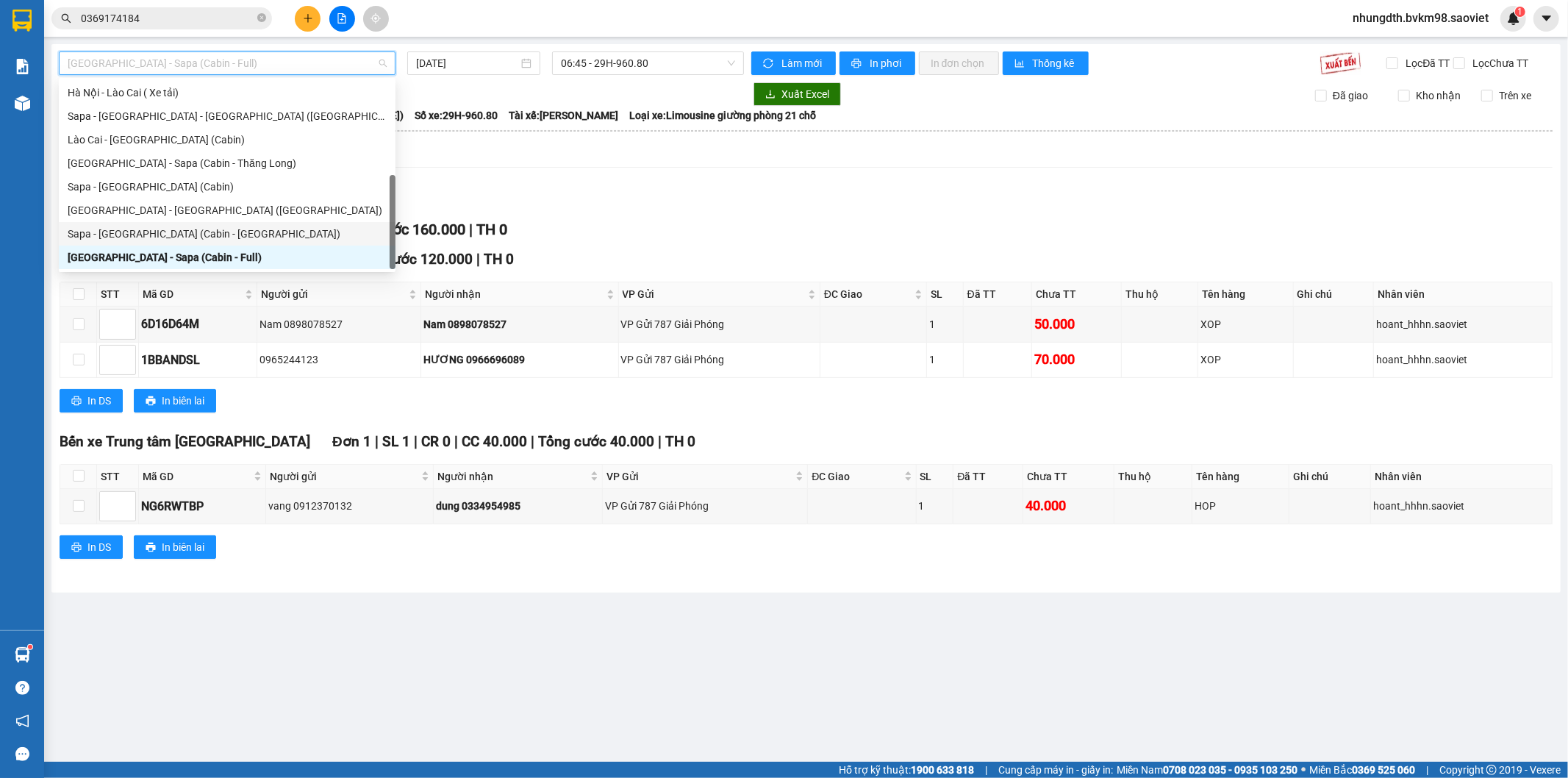
drag, startPoint x: 226, startPoint y: 237, endPoint x: 260, endPoint y: 217, distance: 39.4
click at [227, 237] on div "Sapa - [GEOGRAPHIC_DATA] (Cabin - [GEOGRAPHIC_DATA])" at bounding box center [227, 233] width 319 height 16
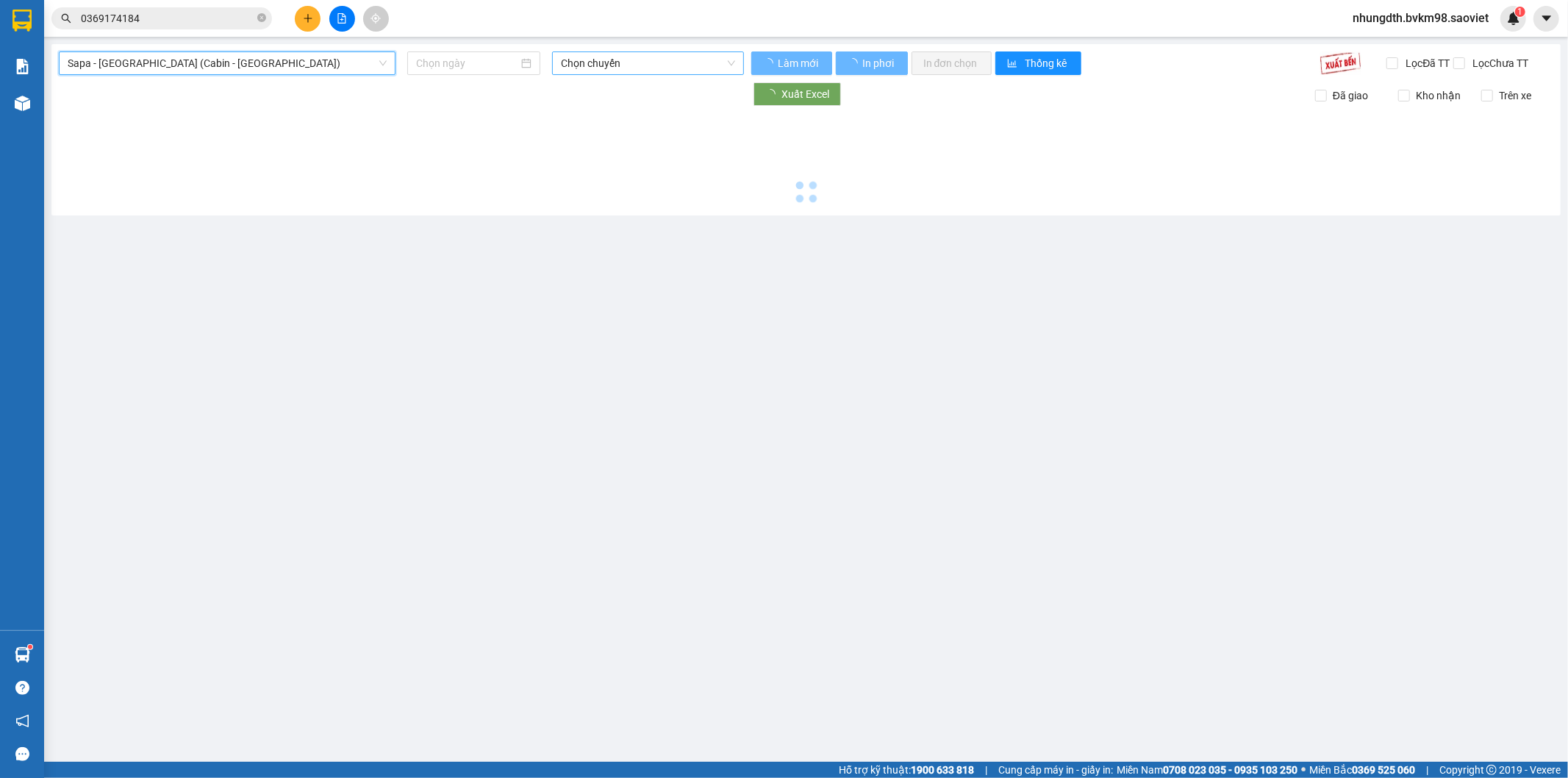
type input "[DATE]"
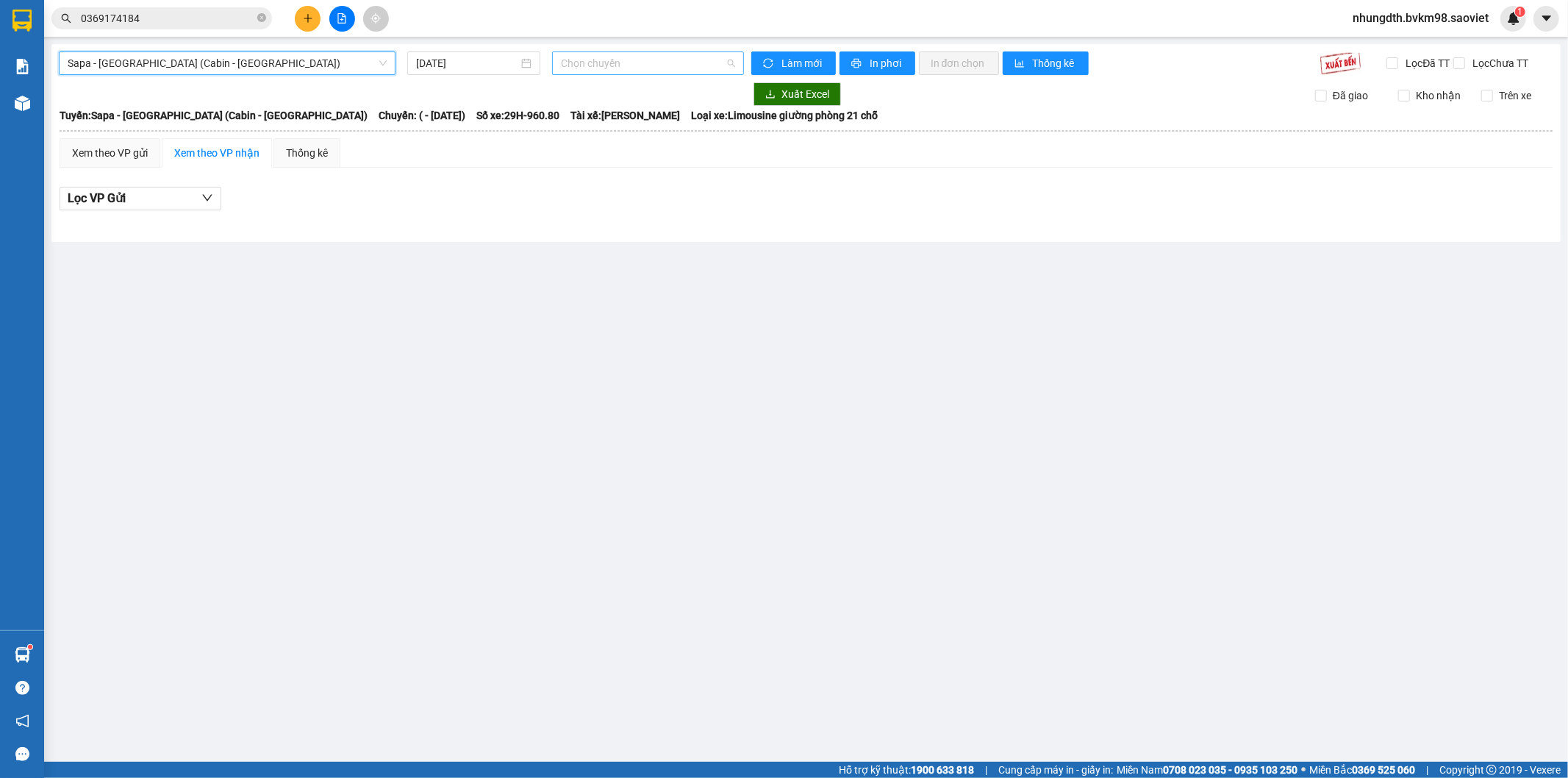
click at [649, 70] on span "Chọn chuyến" at bounding box center [648, 63] width 173 height 22
click at [243, 56] on span "Sapa - [GEOGRAPHIC_DATA] (Cabin - [GEOGRAPHIC_DATA])" at bounding box center [227, 63] width 319 height 22
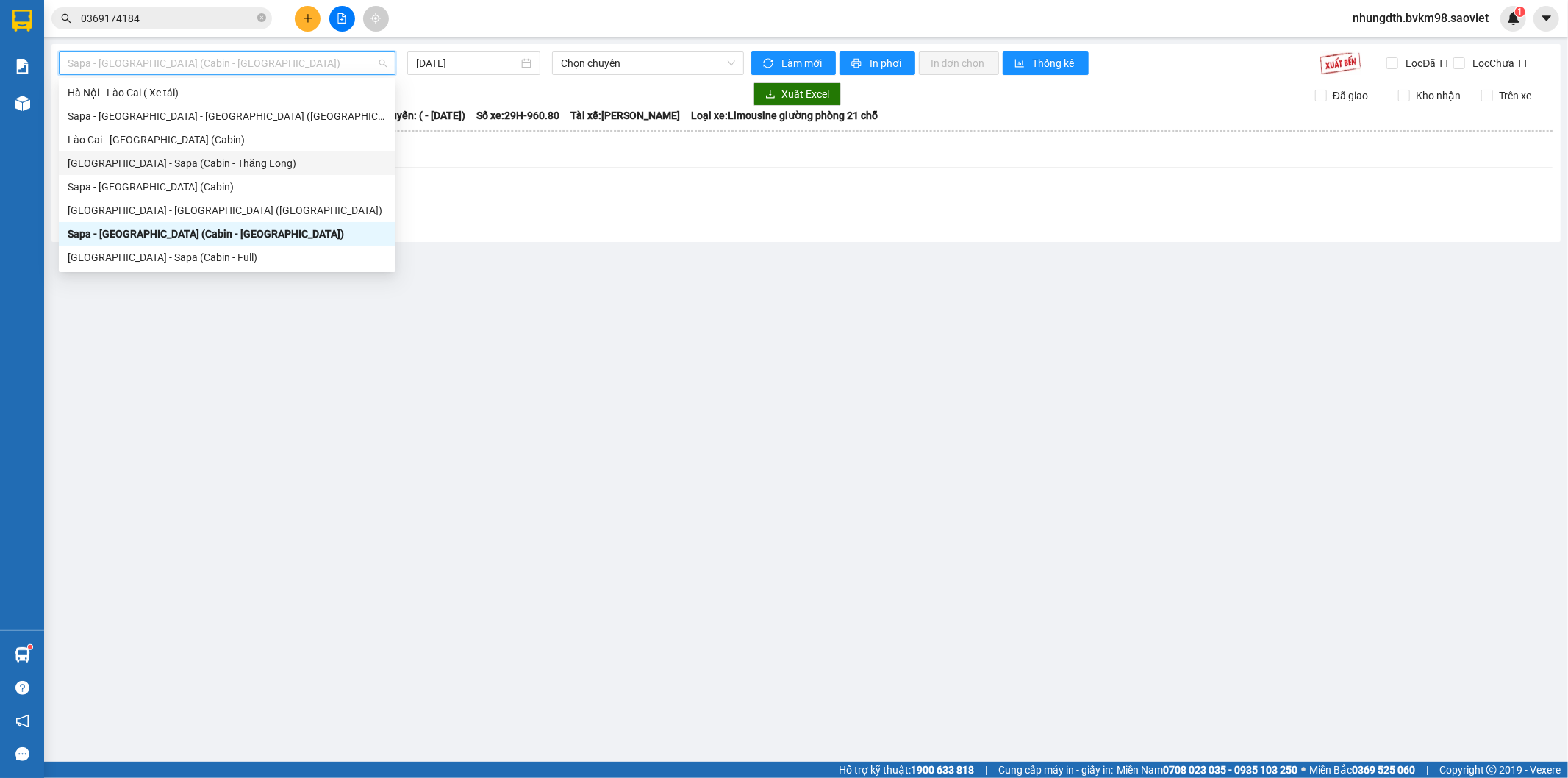
click at [208, 162] on div "[GEOGRAPHIC_DATA] - Sapa (Cabin - Thăng Long)" at bounding box center [227, 163] width 319 height 16
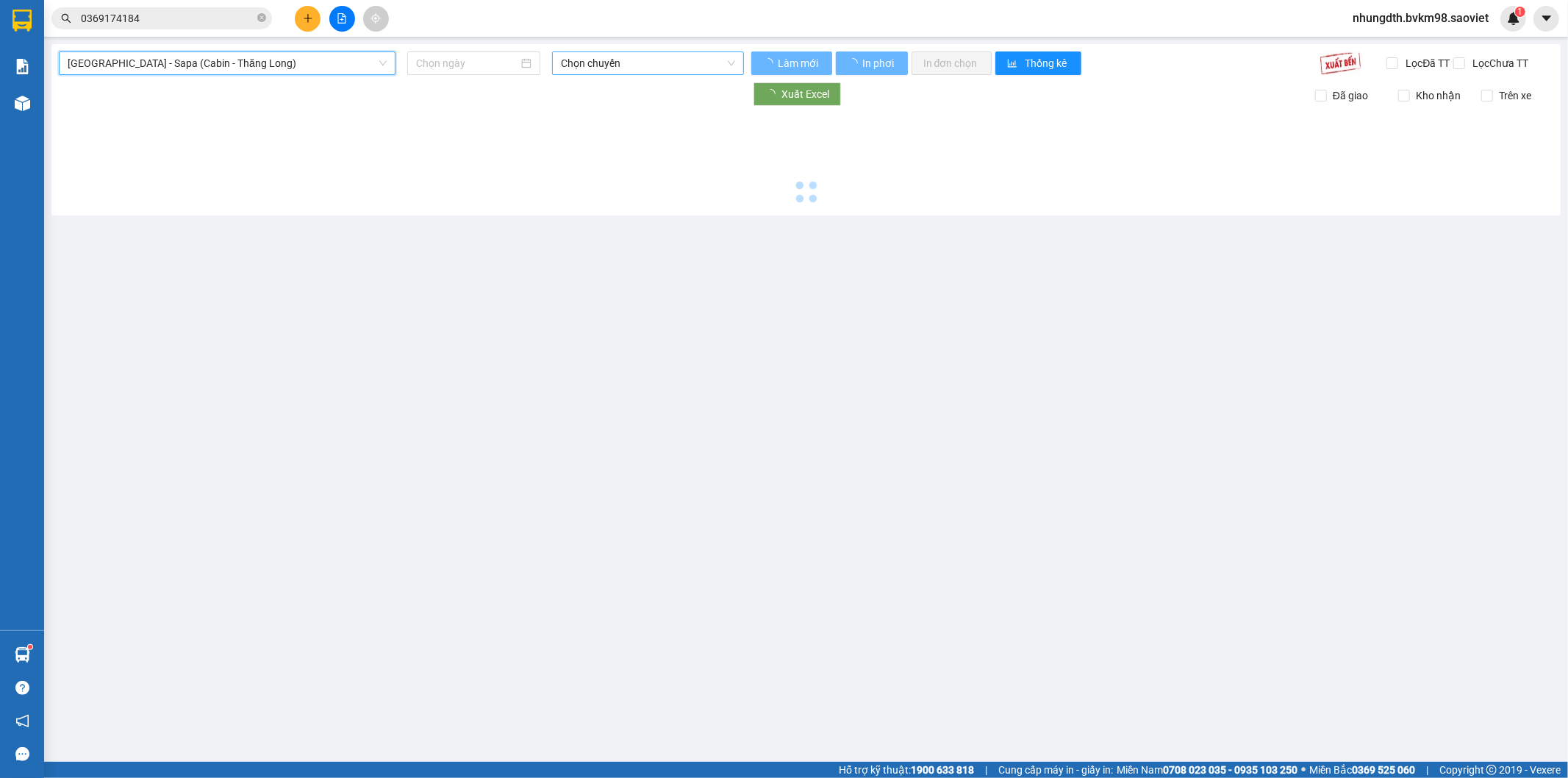
type input "[DATE]"
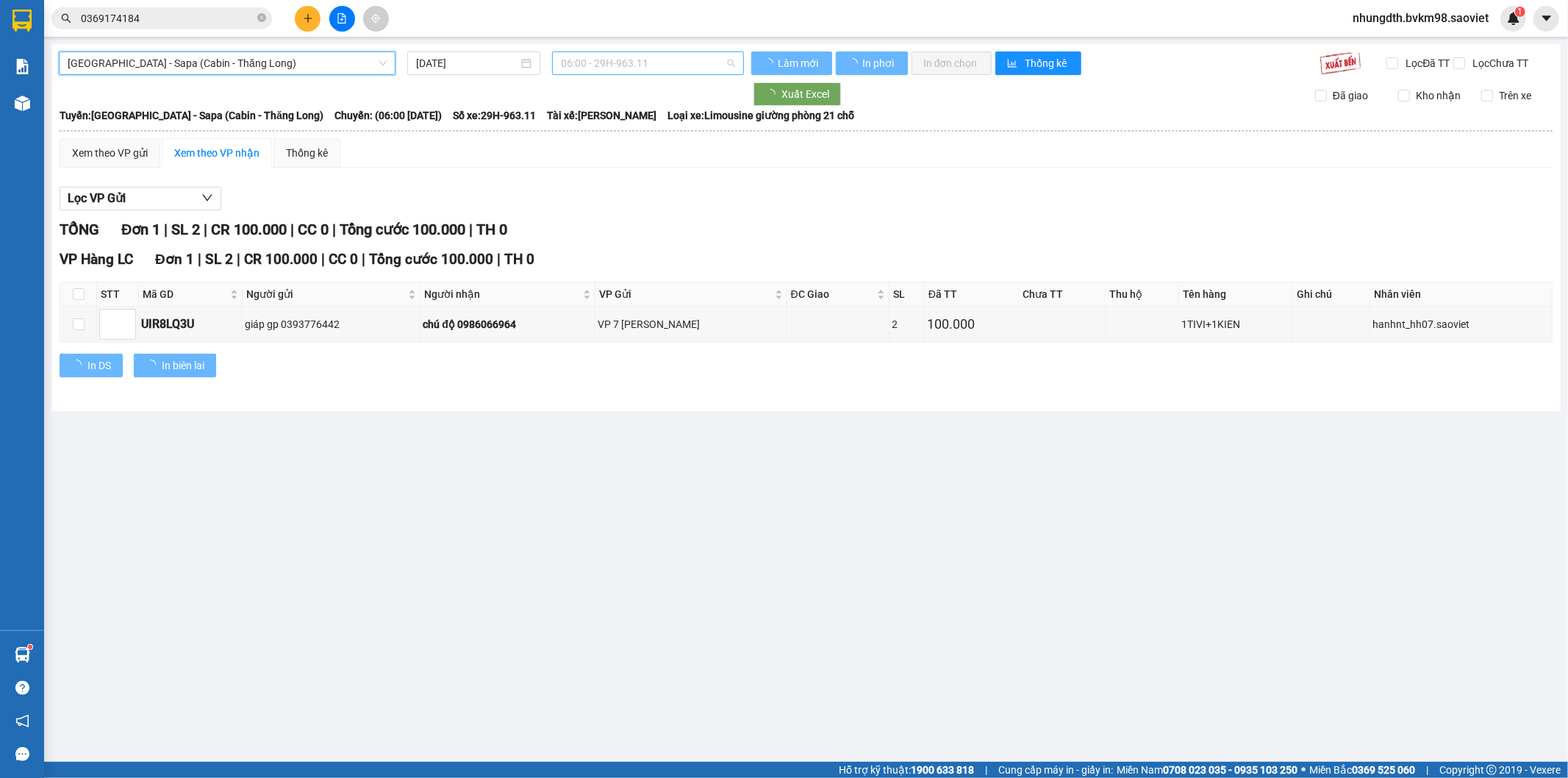
click at [622, 62] on span "06:00 - 29H-963.11" at bounding box center [648, 63] width 173 height 22
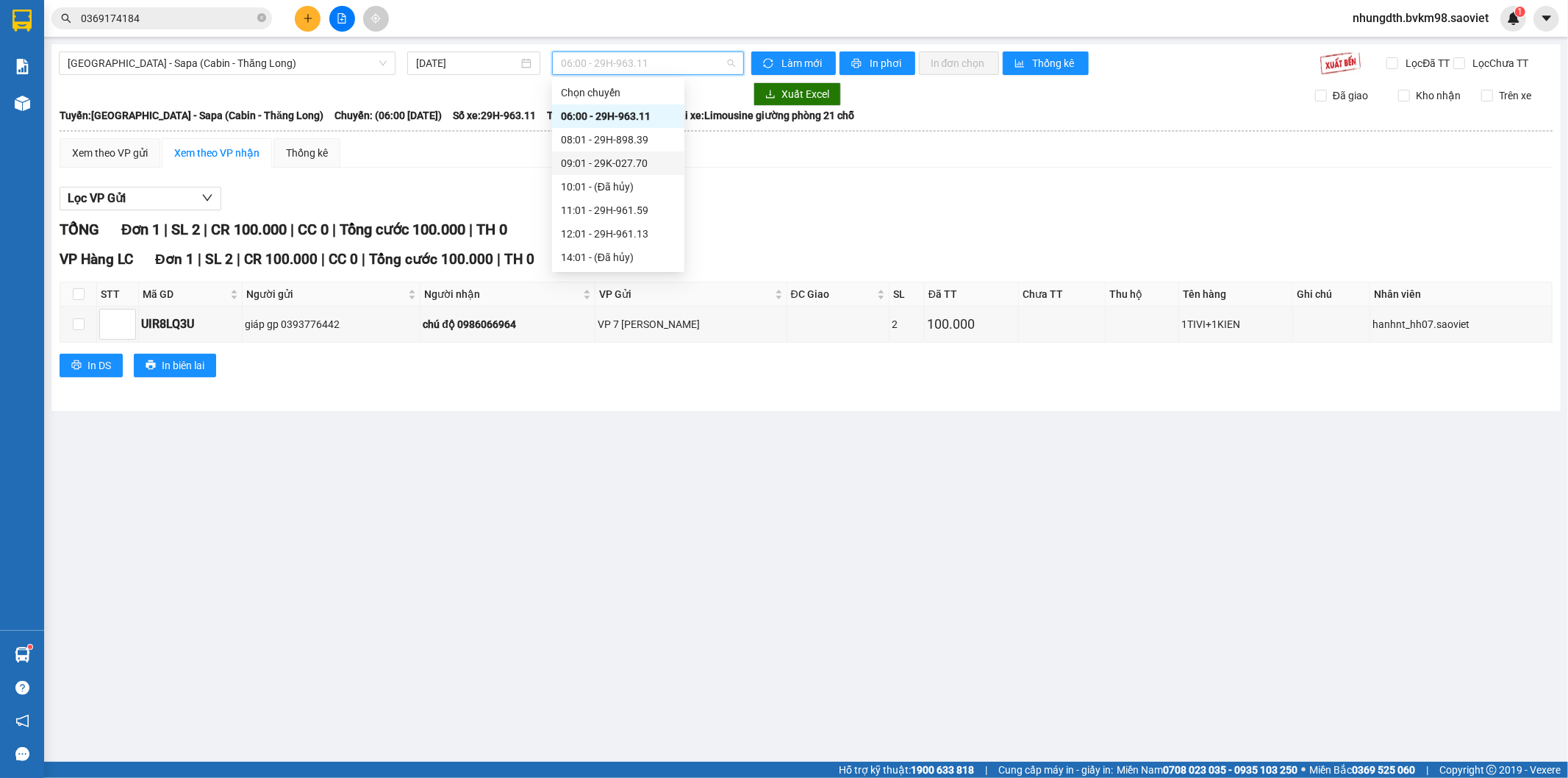
click at [628, 169] on div "09:01 - 29K-027.70" at bounding box center [618, 163] width 115 height 16
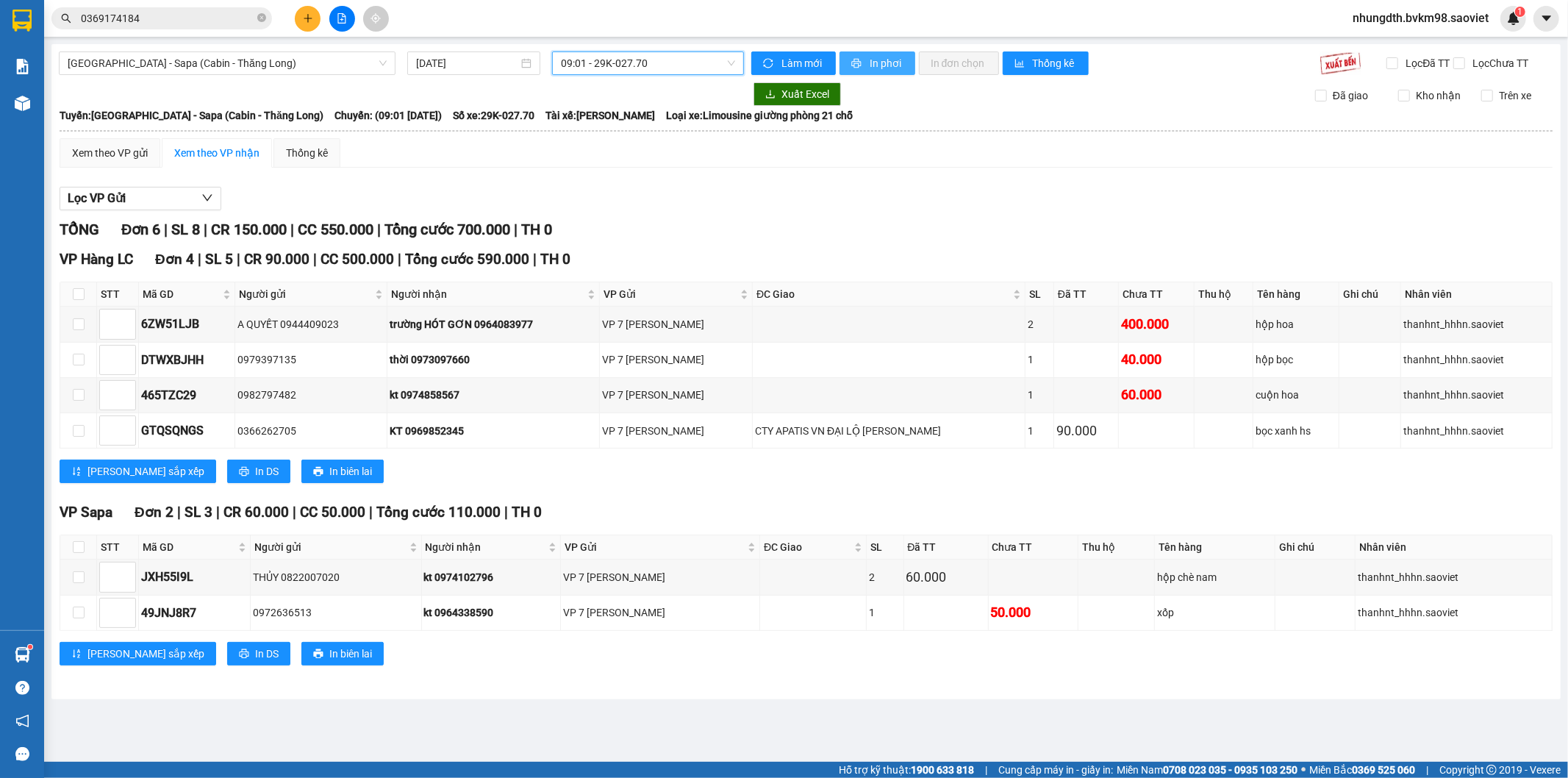
click at [874, 60] on span "In phơi" at bounding box center [887, 63] width 33 height 16
click at [300, 13] on button at bounding box center [308, 19] width 26 height 26
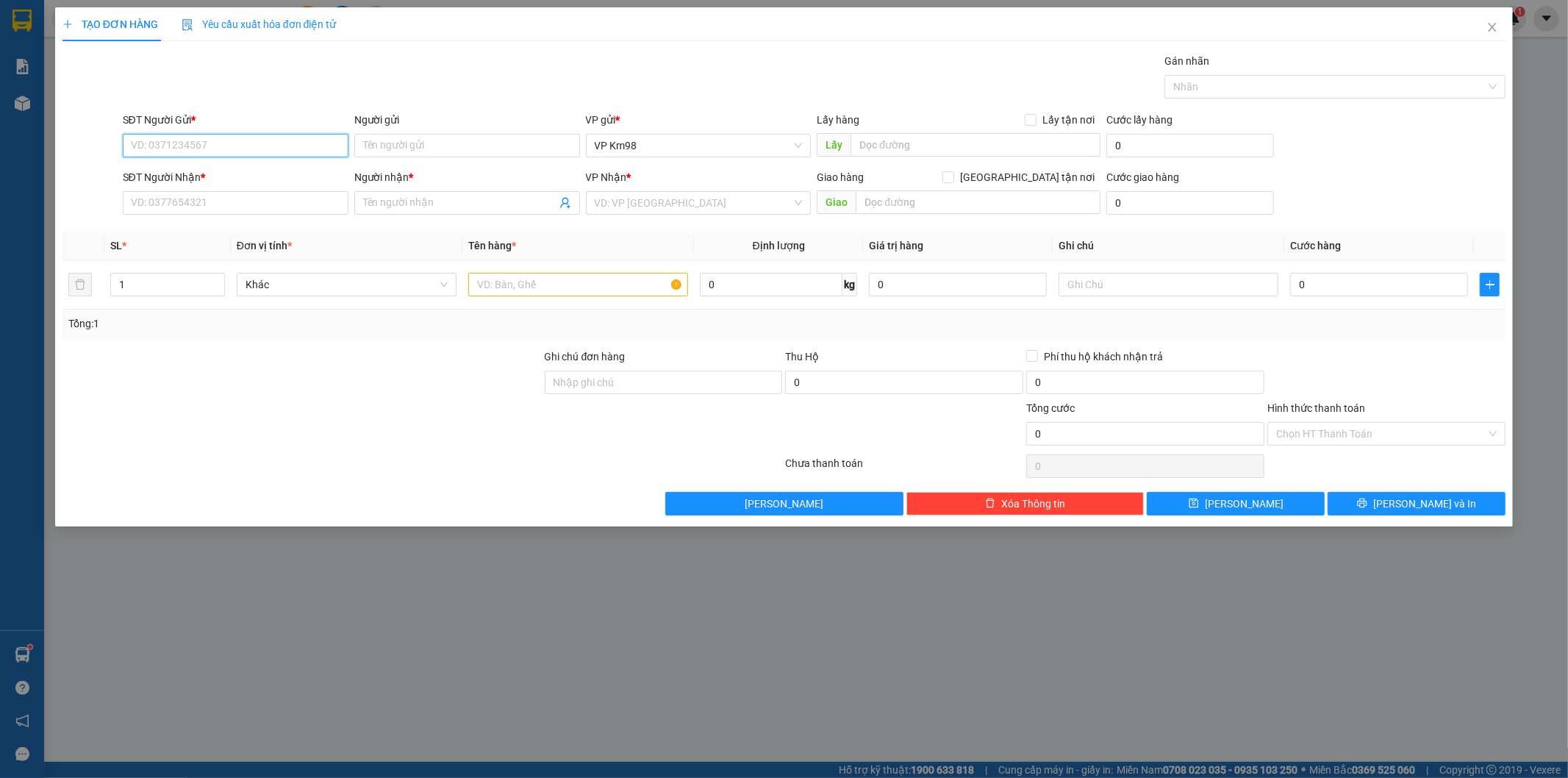
click at [217, 155] on input "SĐT Người Gửi *" at bounding box center [235, 145] width 226 height 24
type input "0"
type input "0961936572"
click at [188, 203] on input "SĐT Người Nhận *" at bounding box center [235, 202] width 226 height 24
type input "0966856726"
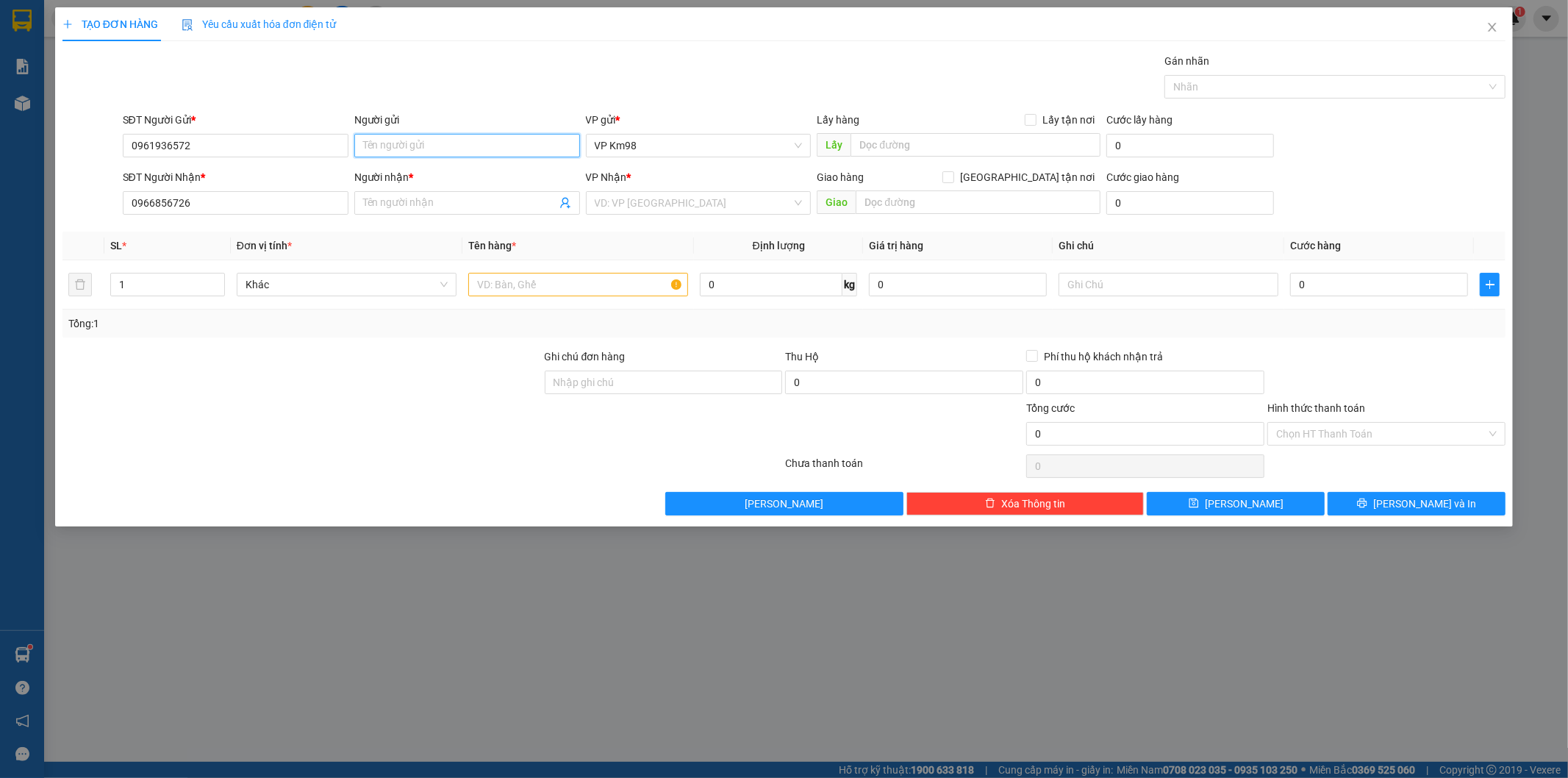
click at [391, 150] on input "Người gửi" at bounding box center [467, 145] width 226 height 24
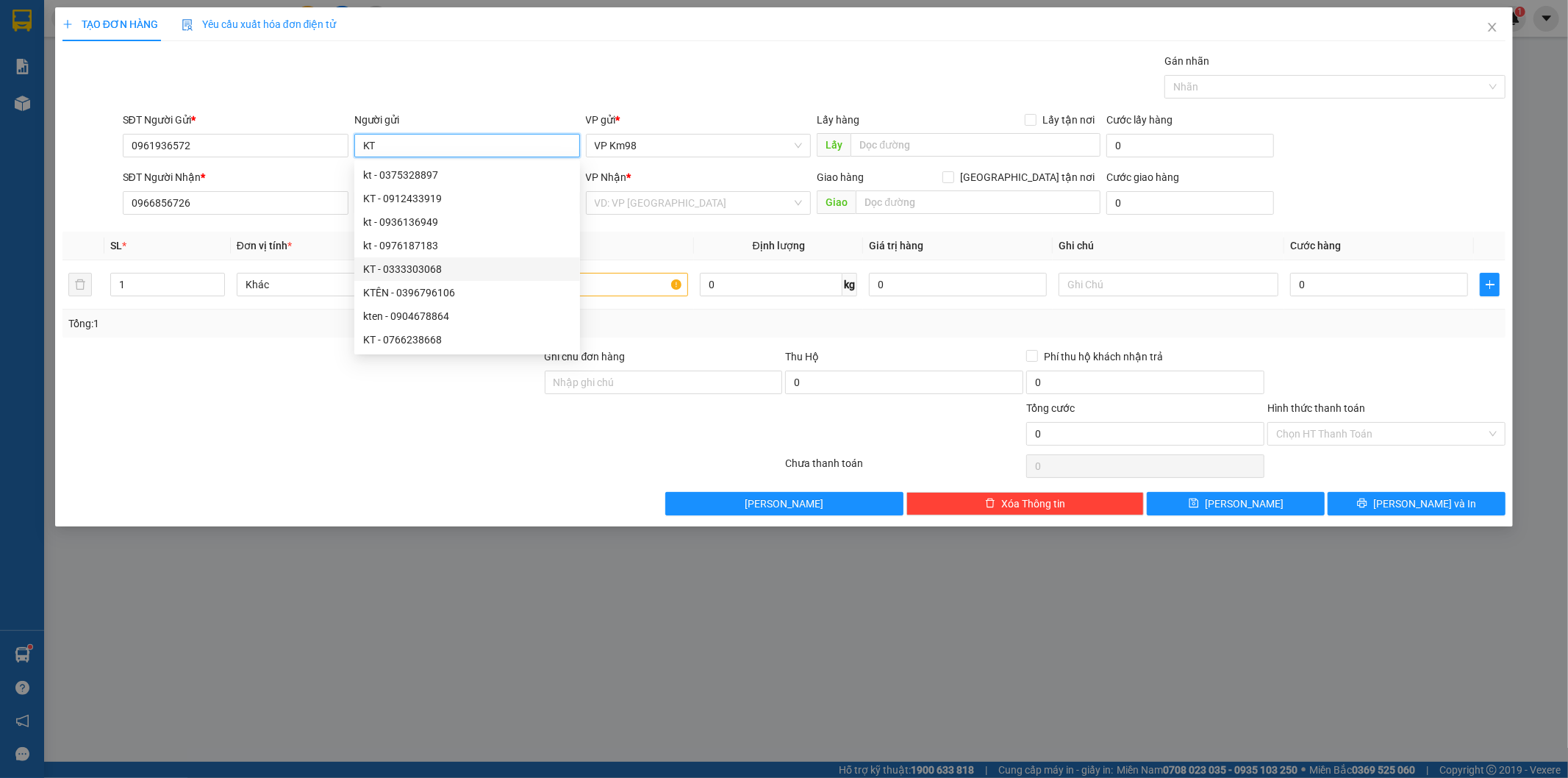
type input "KT"
drag, startPoint x: 241, startPoint y: 392, endPoint x: 287, endPoint y: 334, distance: 74.0
click at [243, 392] on div at bounding box center [302, 374] width 482 height 52
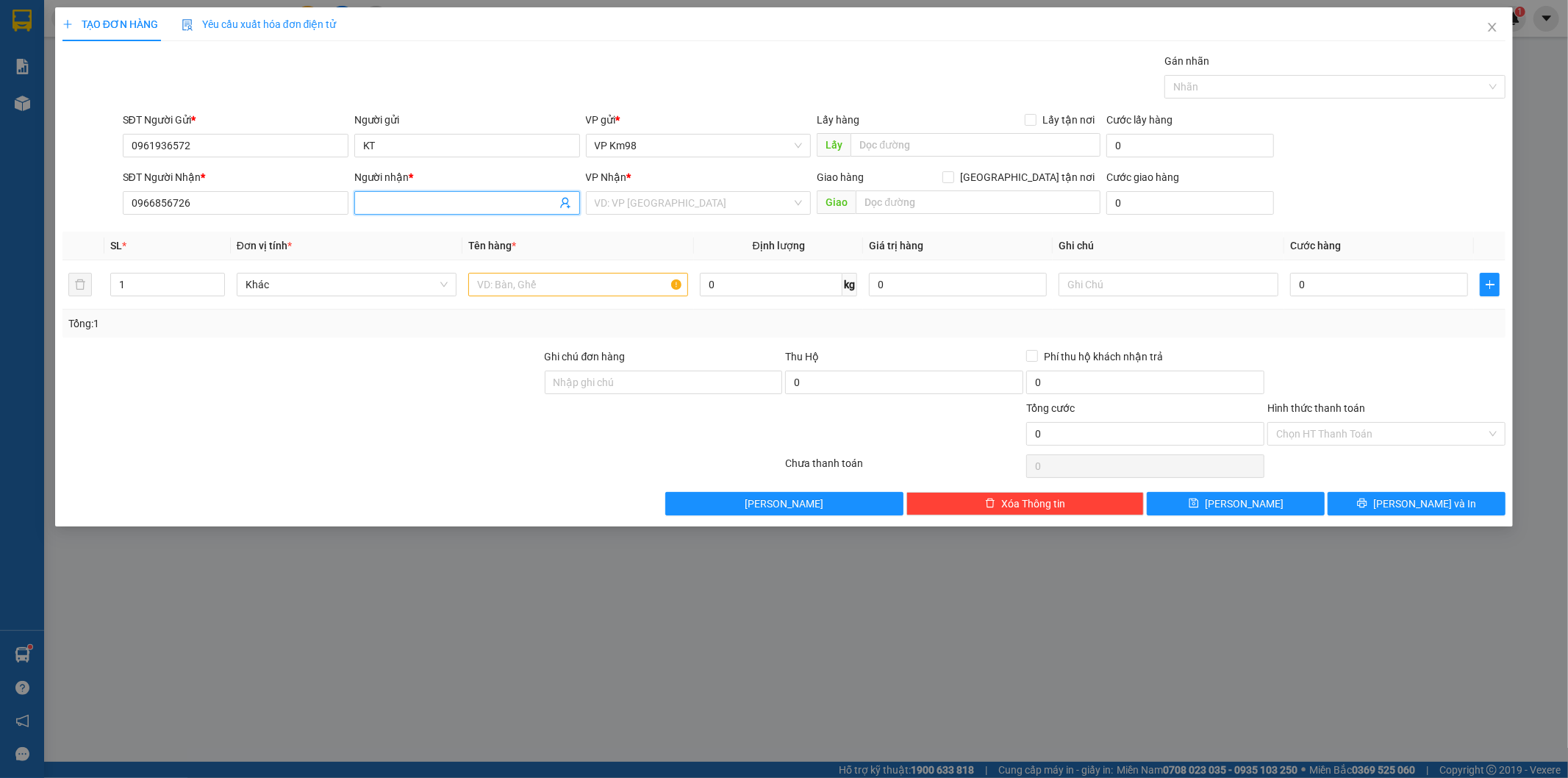
click at [393, 206] on input "Người nhận *" at bounding box center [460, 202] width 193 height 16
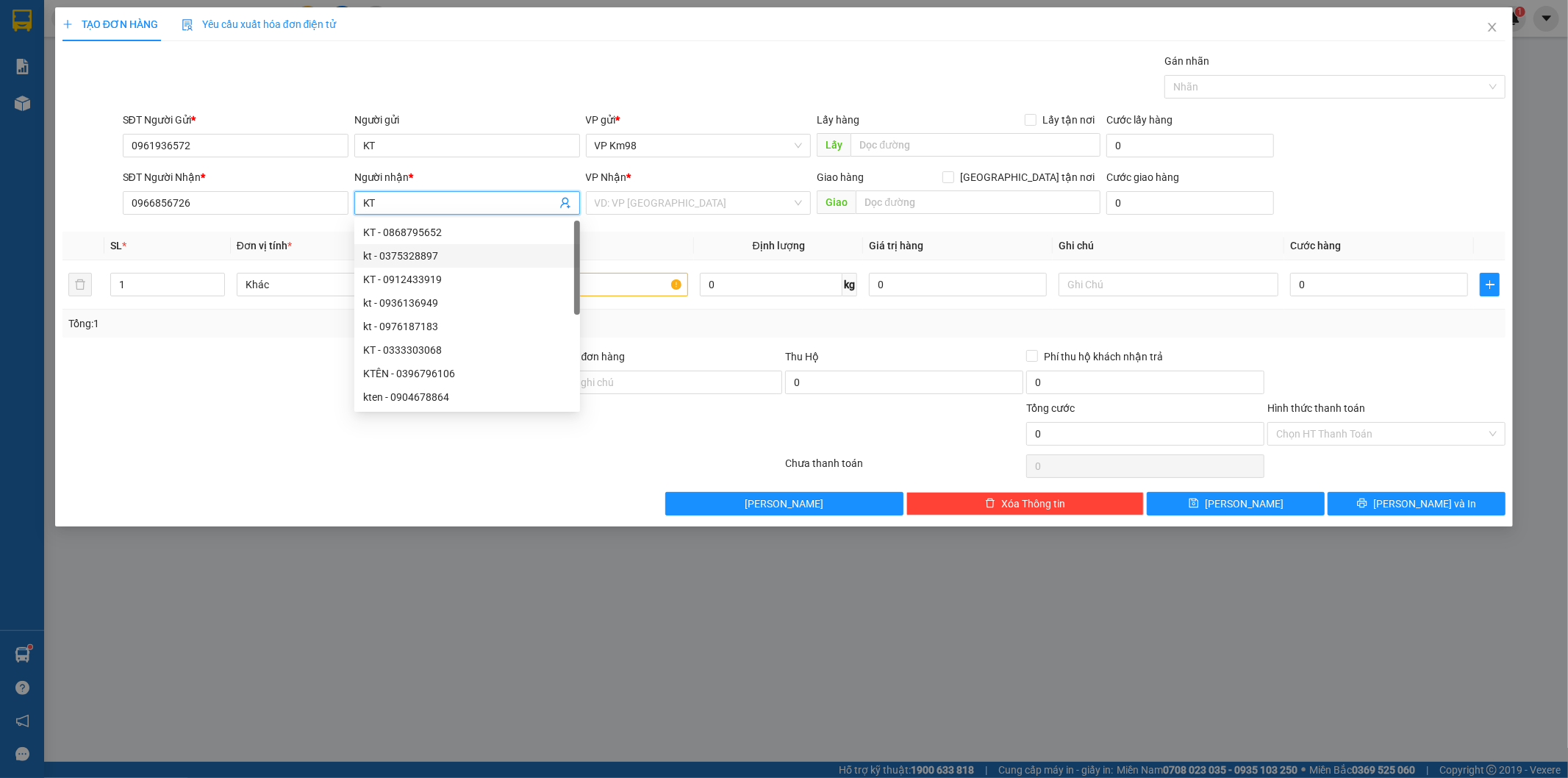
type input "KT"
drag, startPoint x: 217, startPoint y: 483, endPoint x: 273, endPoint y: 476, distance: 56.4
click at [237, 481] on div at bounding box center [422, 466] width 723 height 30
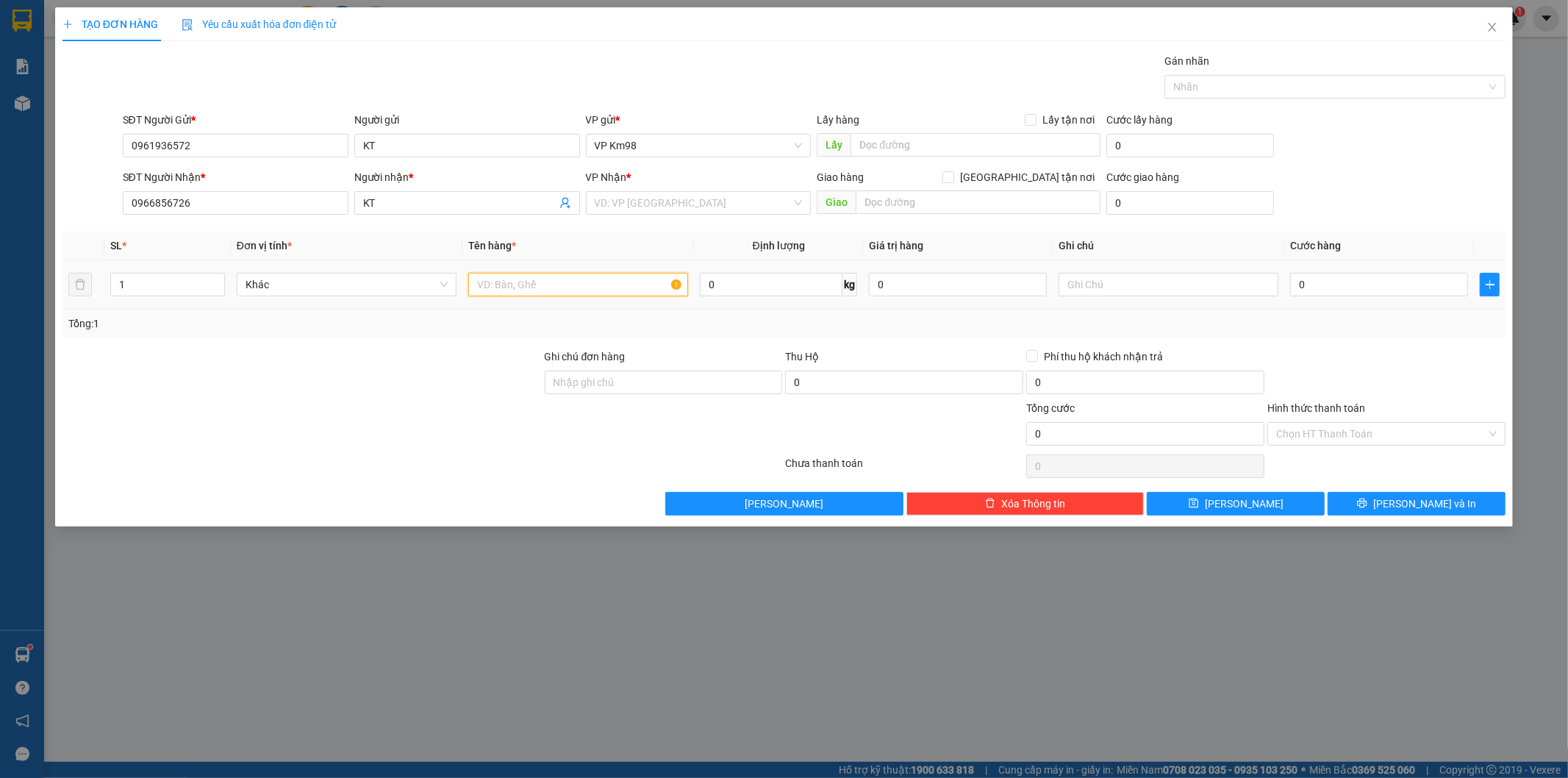
click at [544, 279] on input "text" at bounding box center [578, 284] width 220 height 24
type input "TÚI CLAER"
click at [1351, 290] on input "0" at bounding box center [1379, 284] width 178 height 24
click at [1298, 283] on input "0" at bounding box center [1379, 284] width 178 height 24
type input "40"
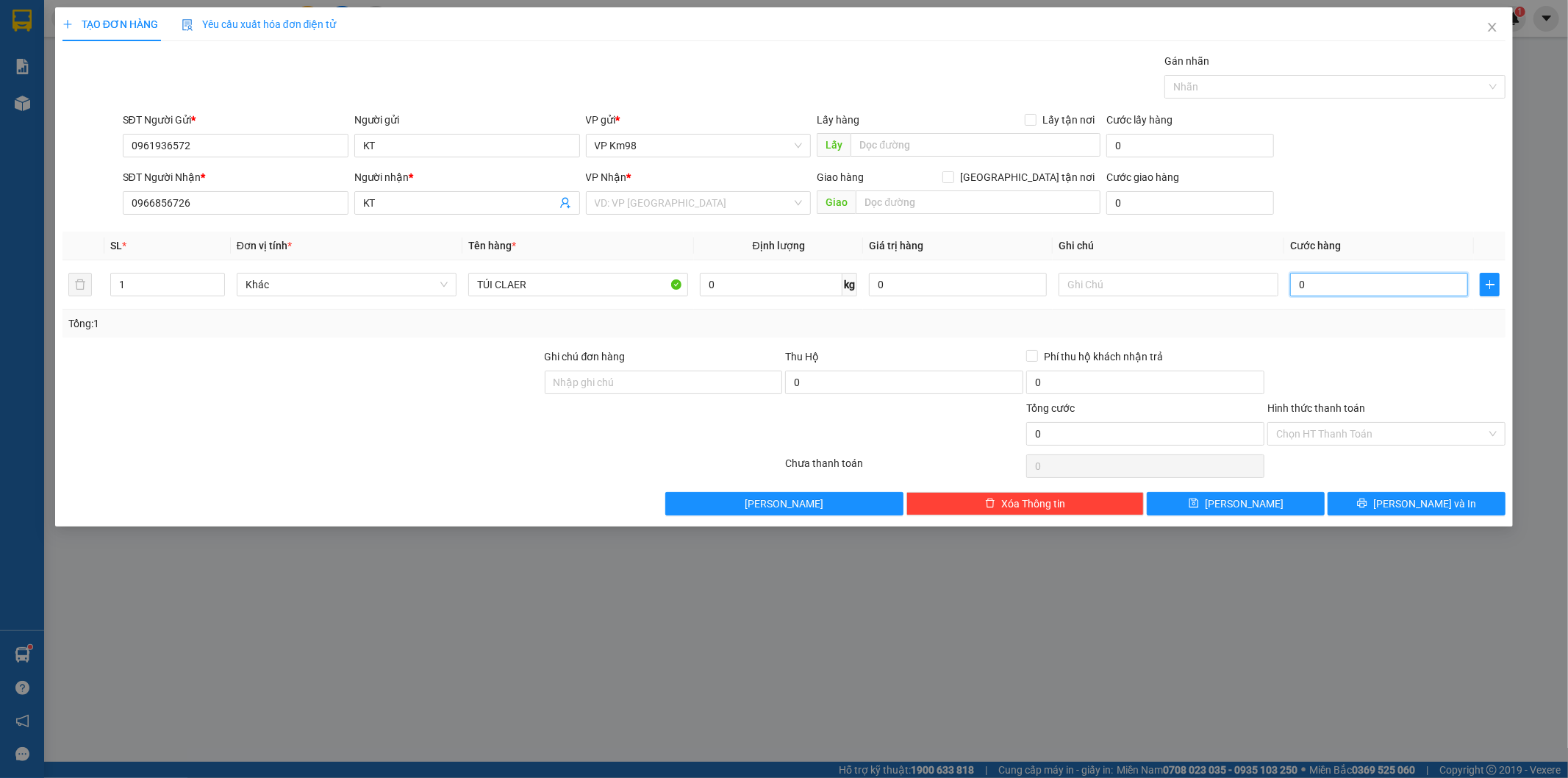
type input "40"
type input "400"
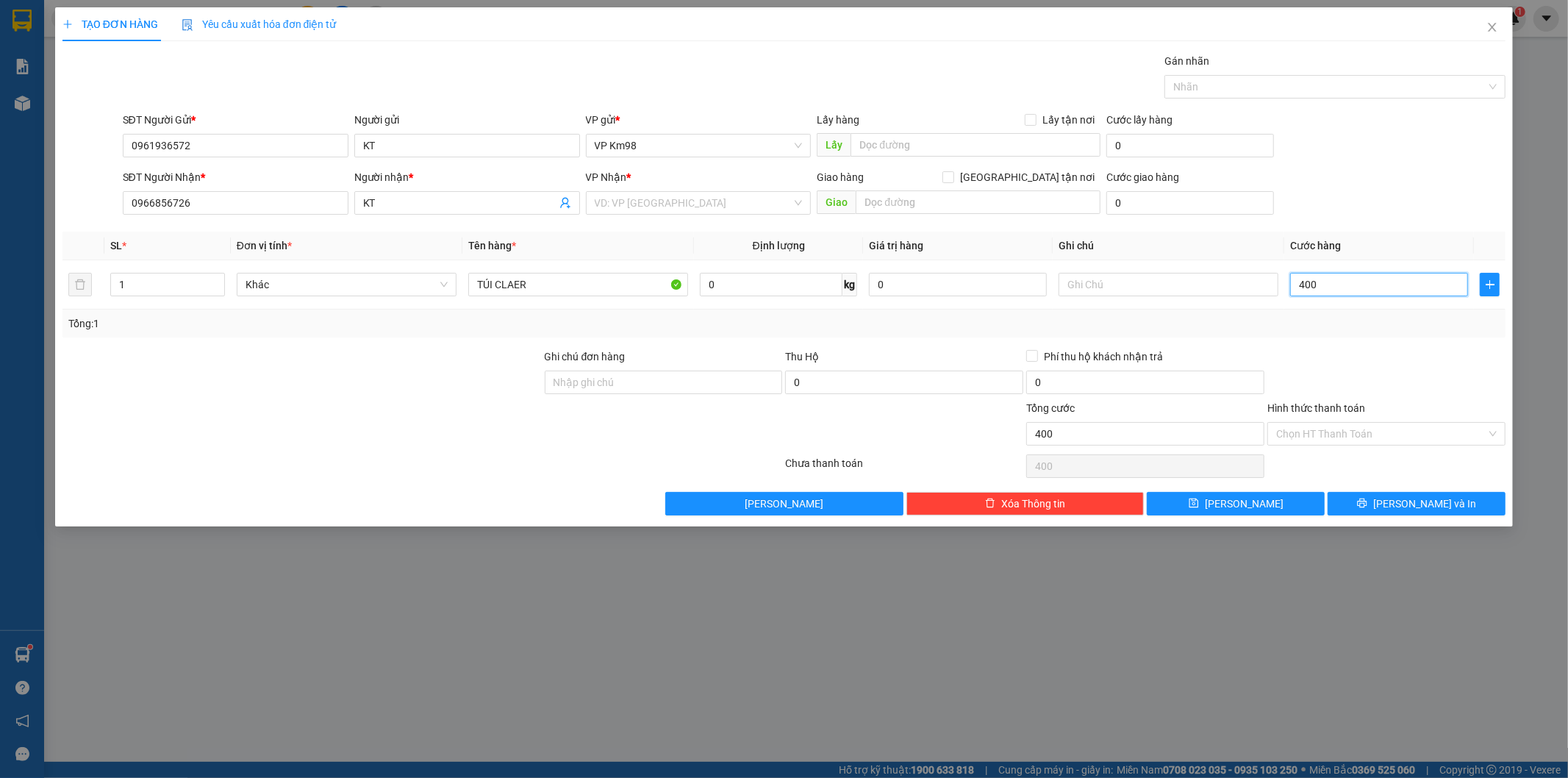
type input "4.000"
type input "40.000"
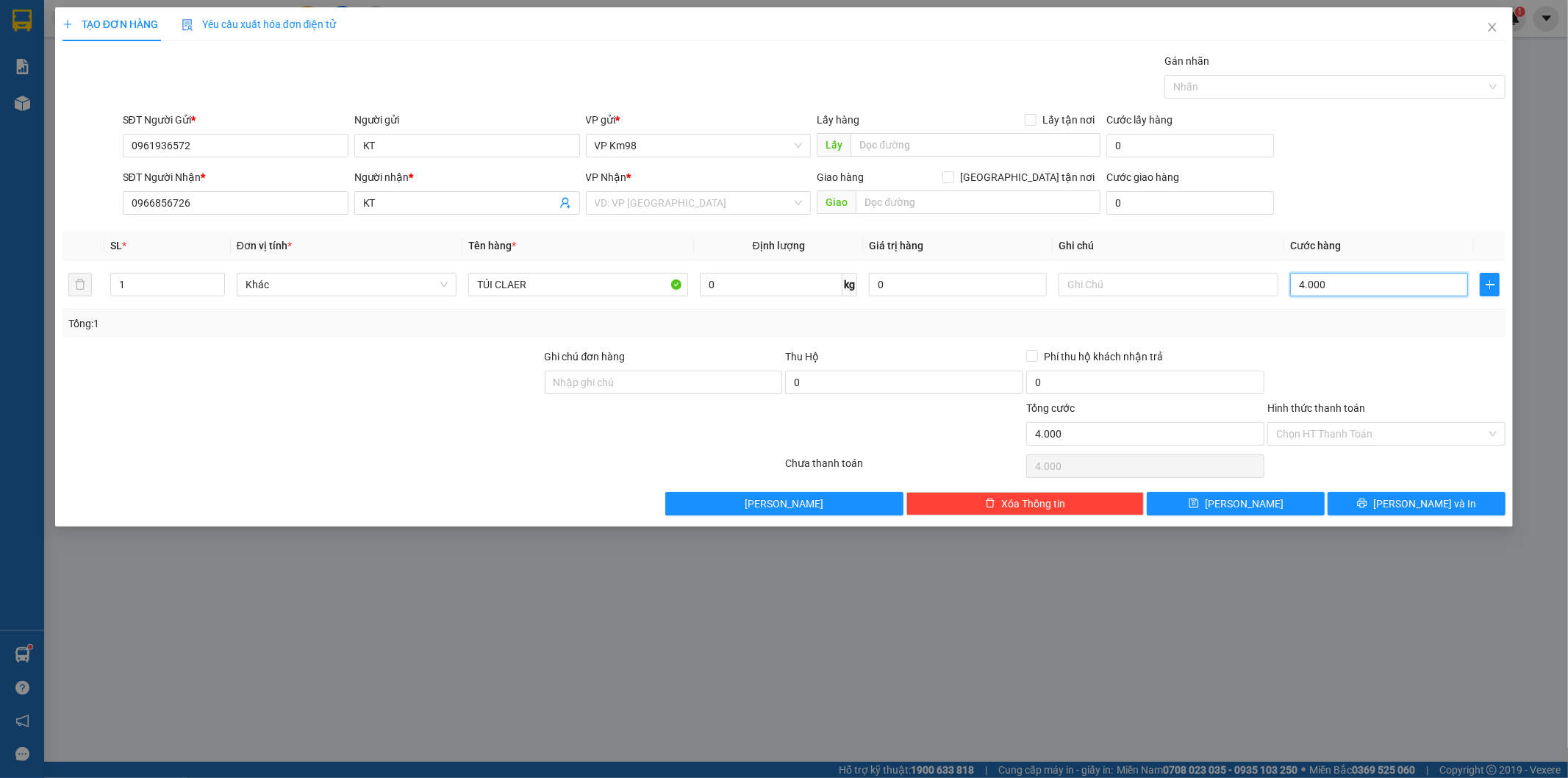
type input "40.000"
click at [1343, 408] on label "Hình thức thanh toán" at bounding box center [1316, 408] width 98 height 11
click at [1343, 423] on input "Hình thức thanh toán" at bounding box center [1382, 433] width 211 height 22
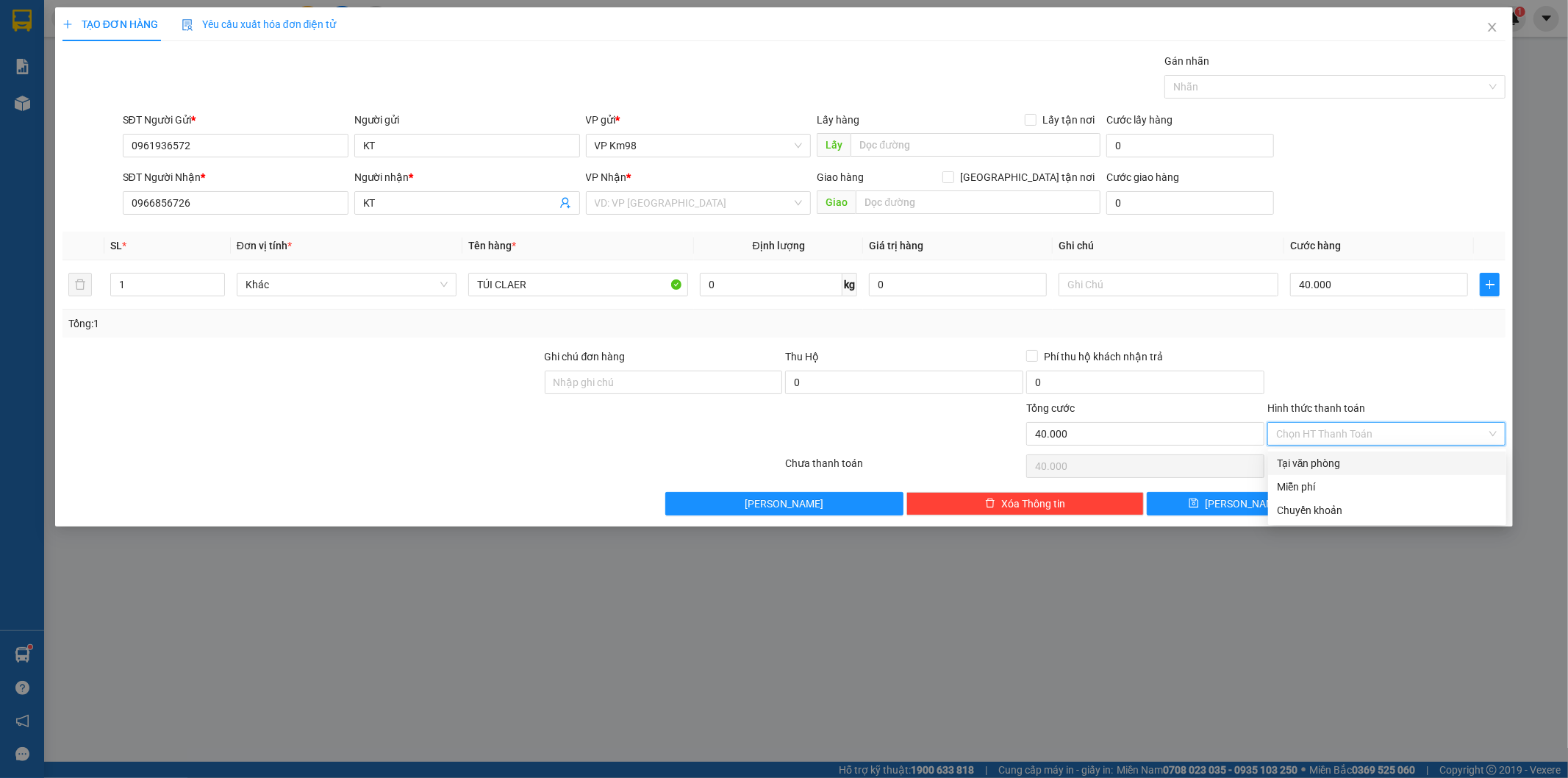
click at [1322, 461] on div "Tại văn phòng" at bounding box center [1387, 463] width 221 height 16
type input "0"
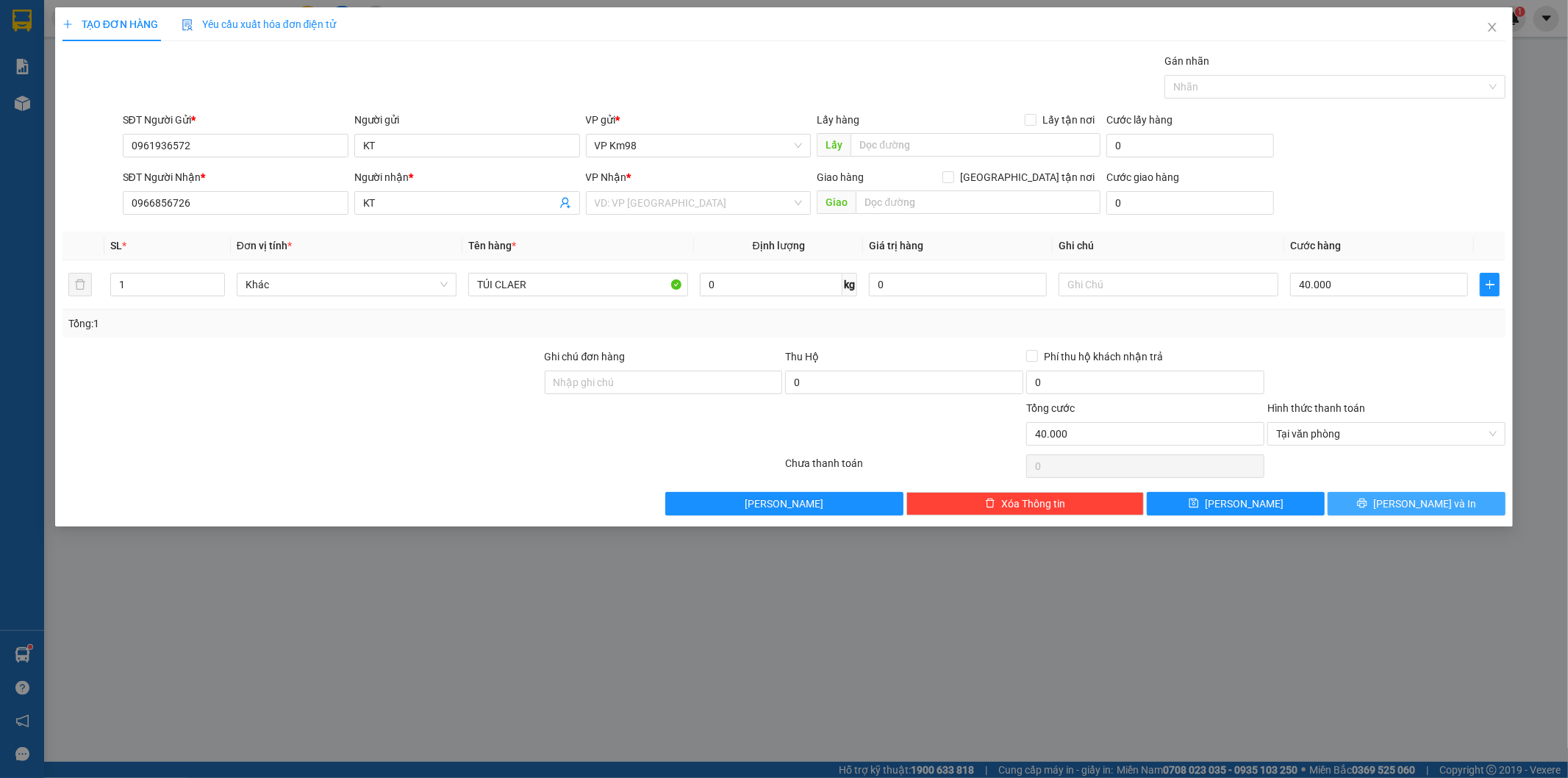
click at [1420, 505] on span "[PERSON_NAME] và In" at bounding box center [1424, 503] width 103 height 16
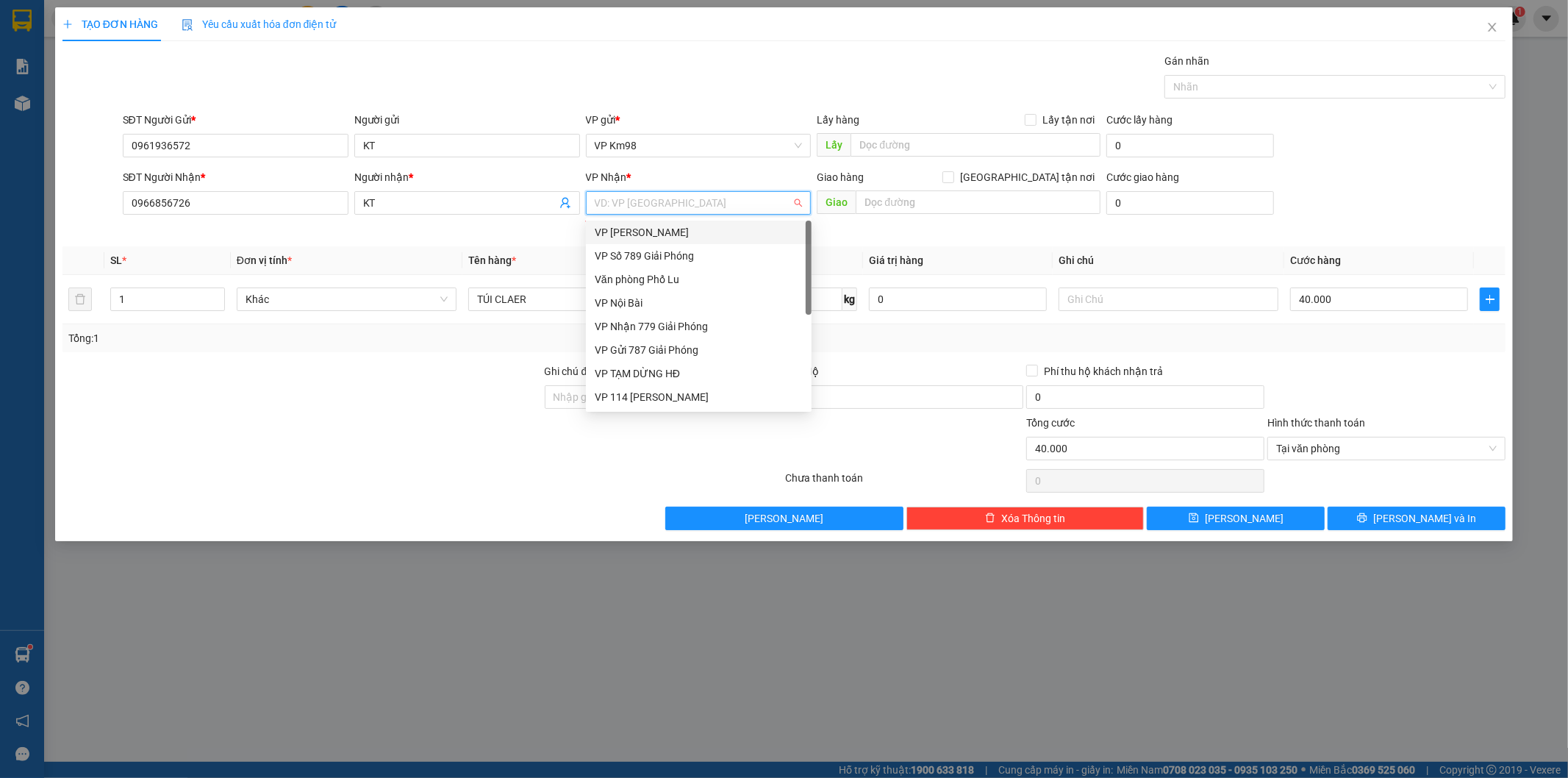
click at [685, 208] on input "search" at bounding box center [694, 202] width 198 height 22
click at [664, 325] on div "VP Nhận 779 Giải Phóng" at bounding box center [699, 326] width 208 height 16
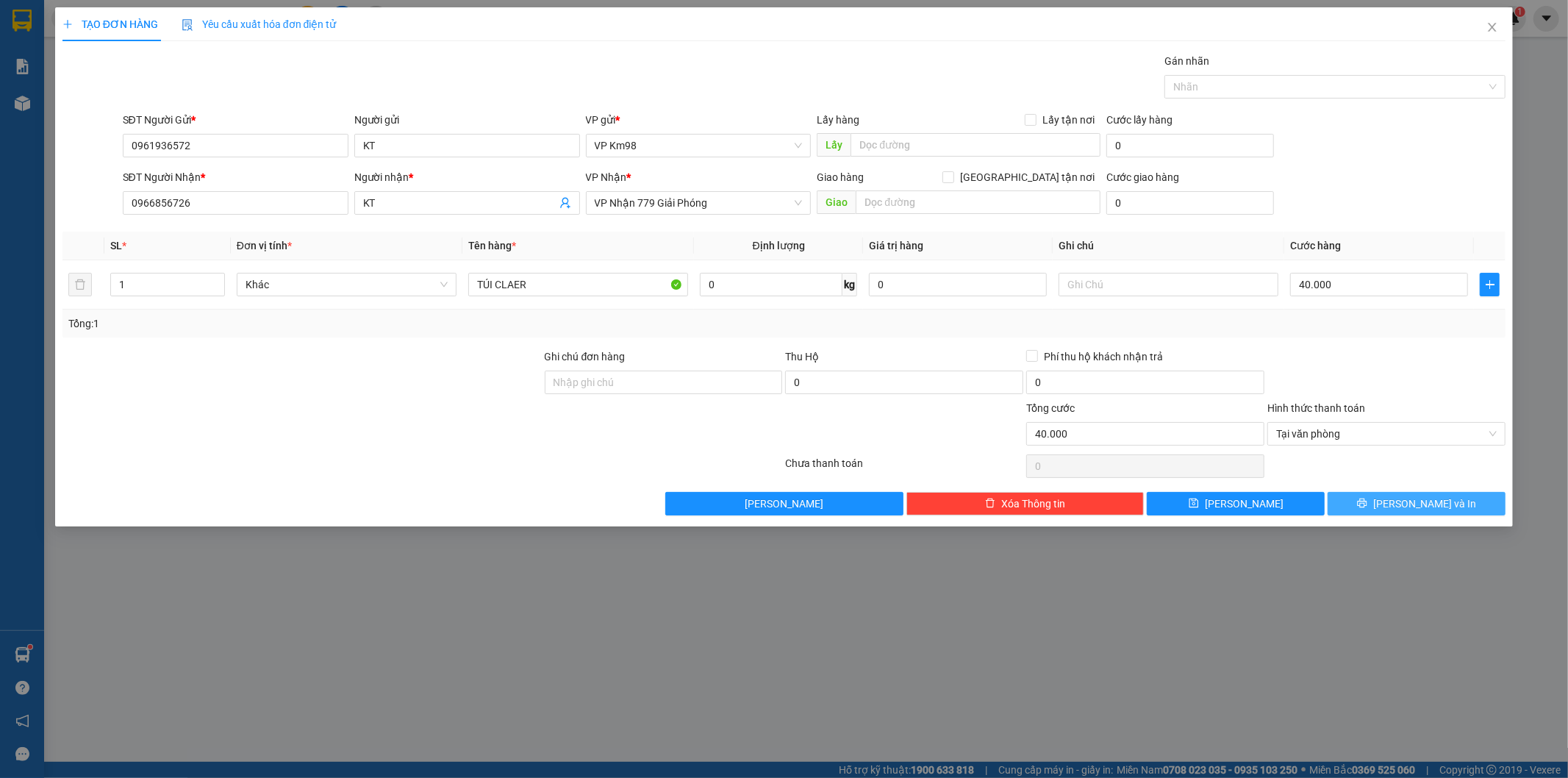
click at [1370, 500] on button "[PERSON_NAME] và In" at bounding box center [1417, 503] width 178 height 24
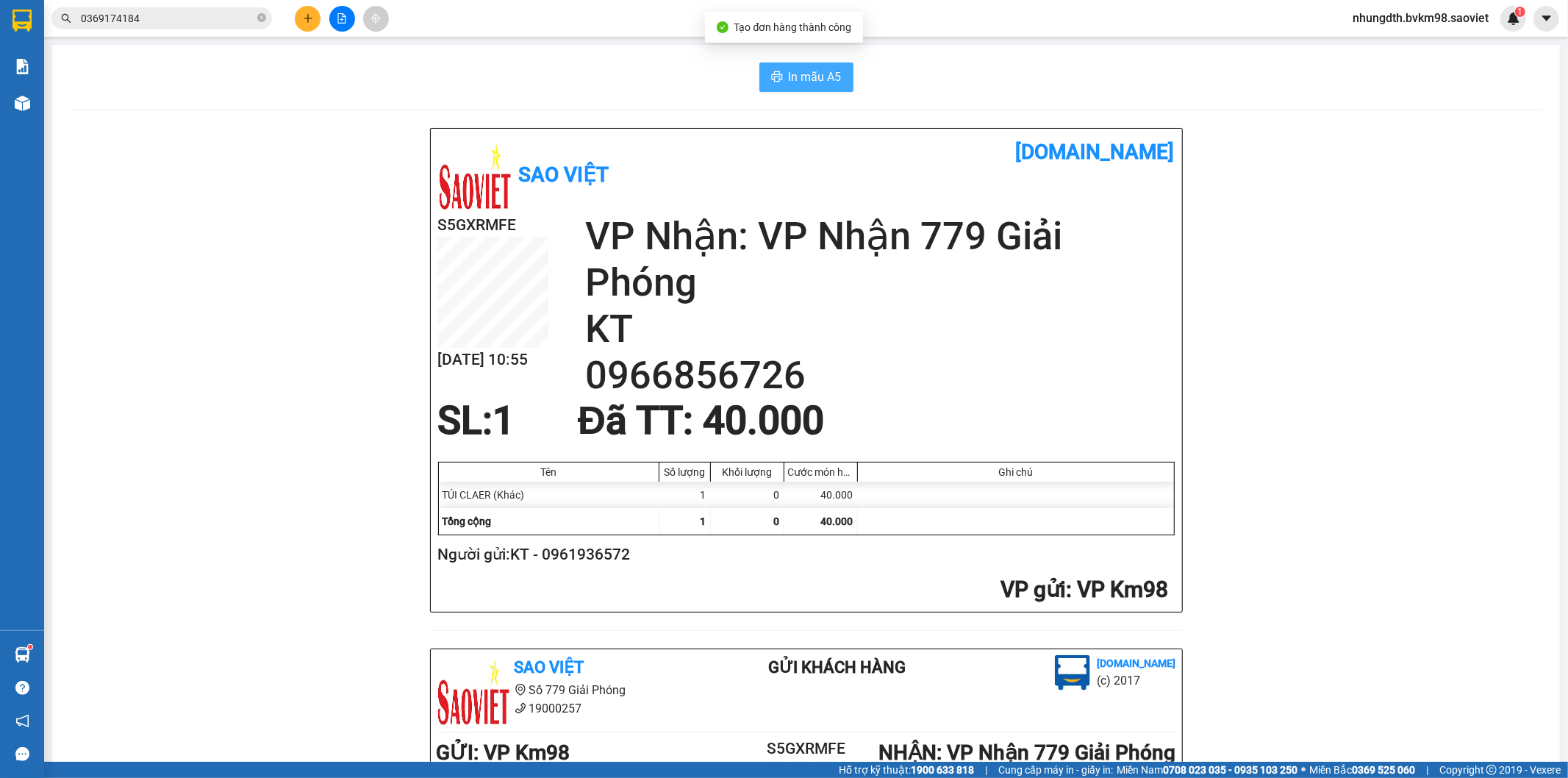
click at [802, 74] on span "In mẫu A5" at bounding box center [815, 77] width 53 height 18
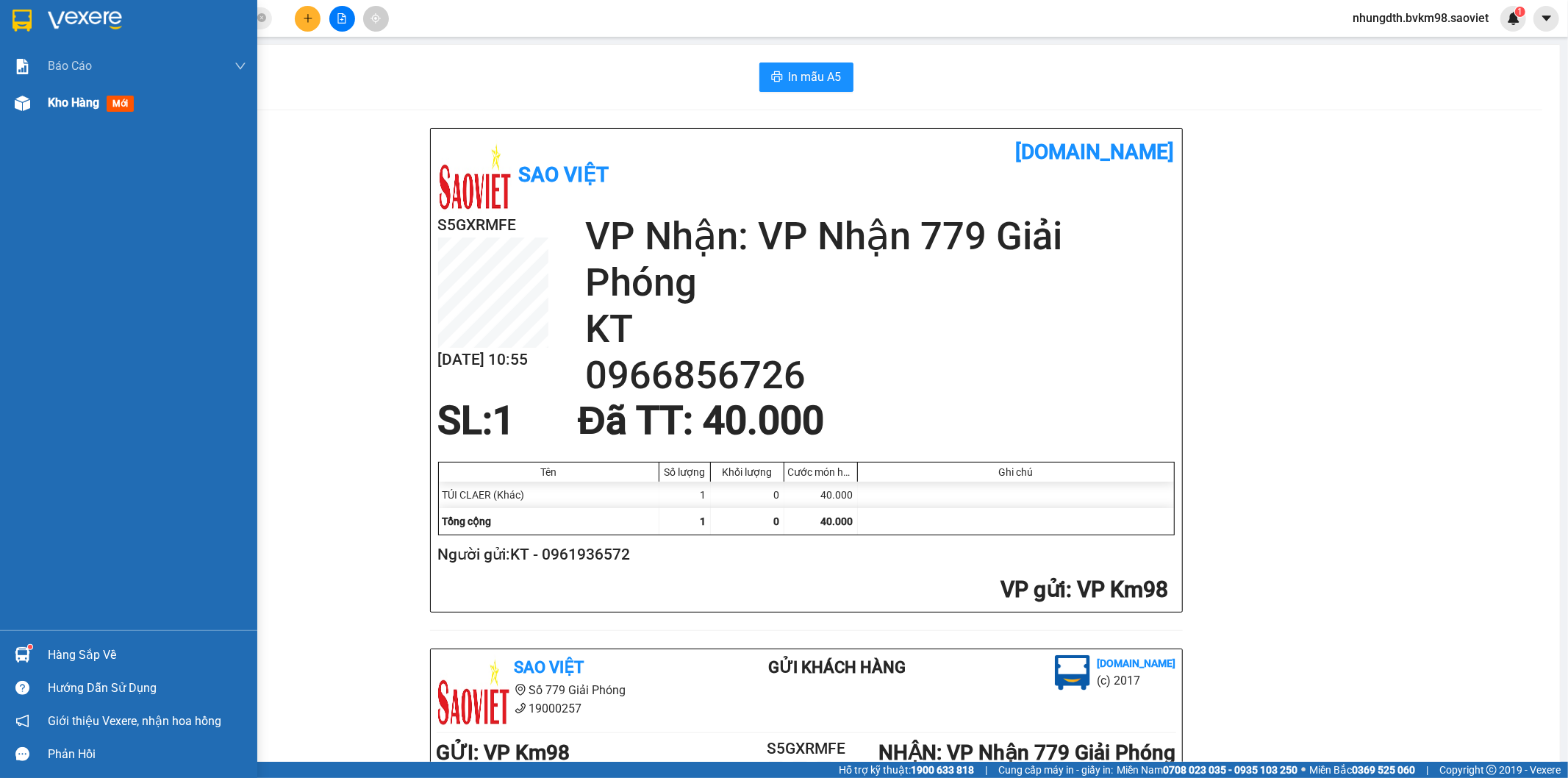
click at [23, 100] on img at bounding box center [22, 103] width 15 height 15
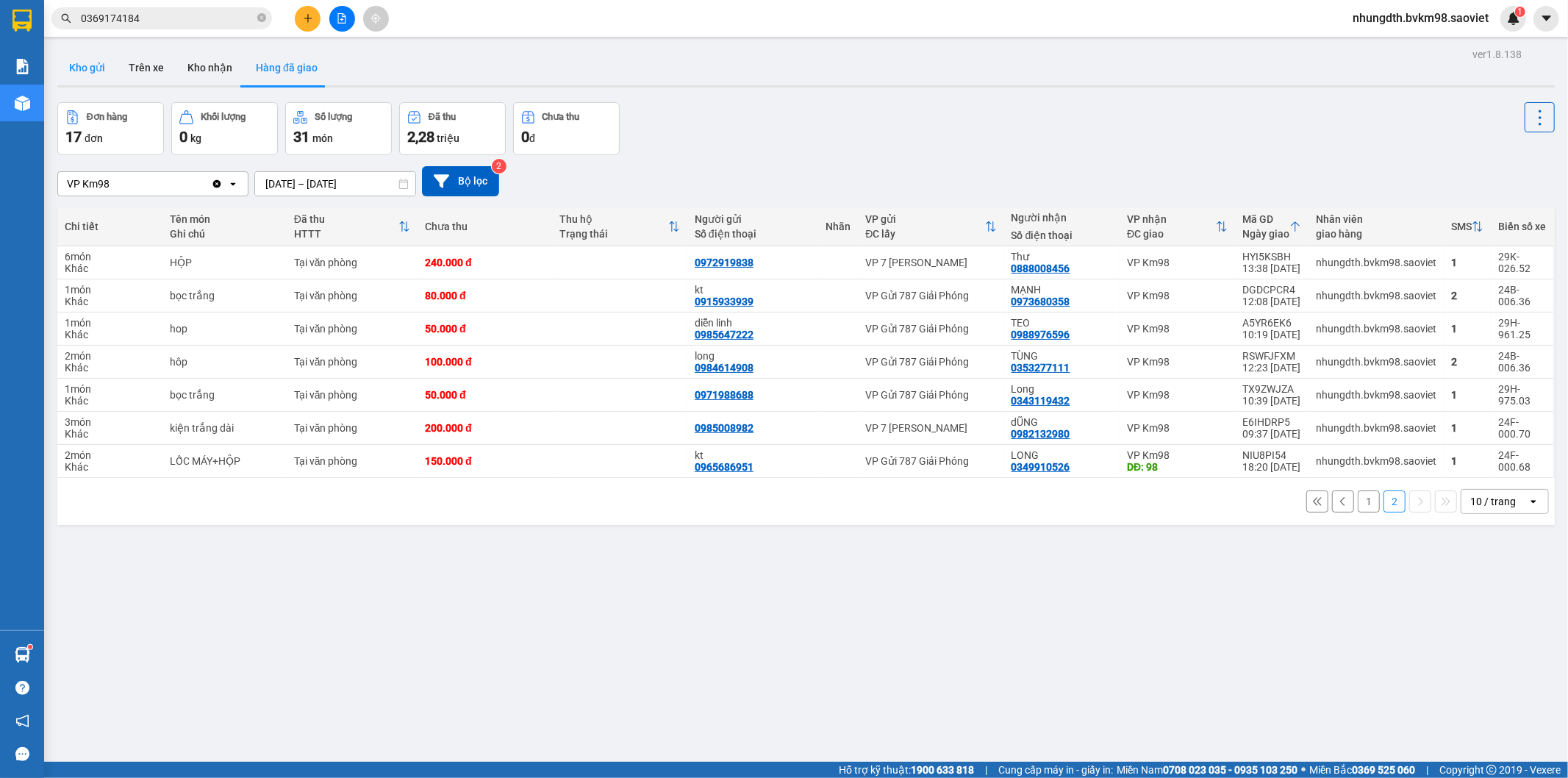
click at [89, 66] on button "Kho gửi" at bounding box center [87, 68] width 59 height 35
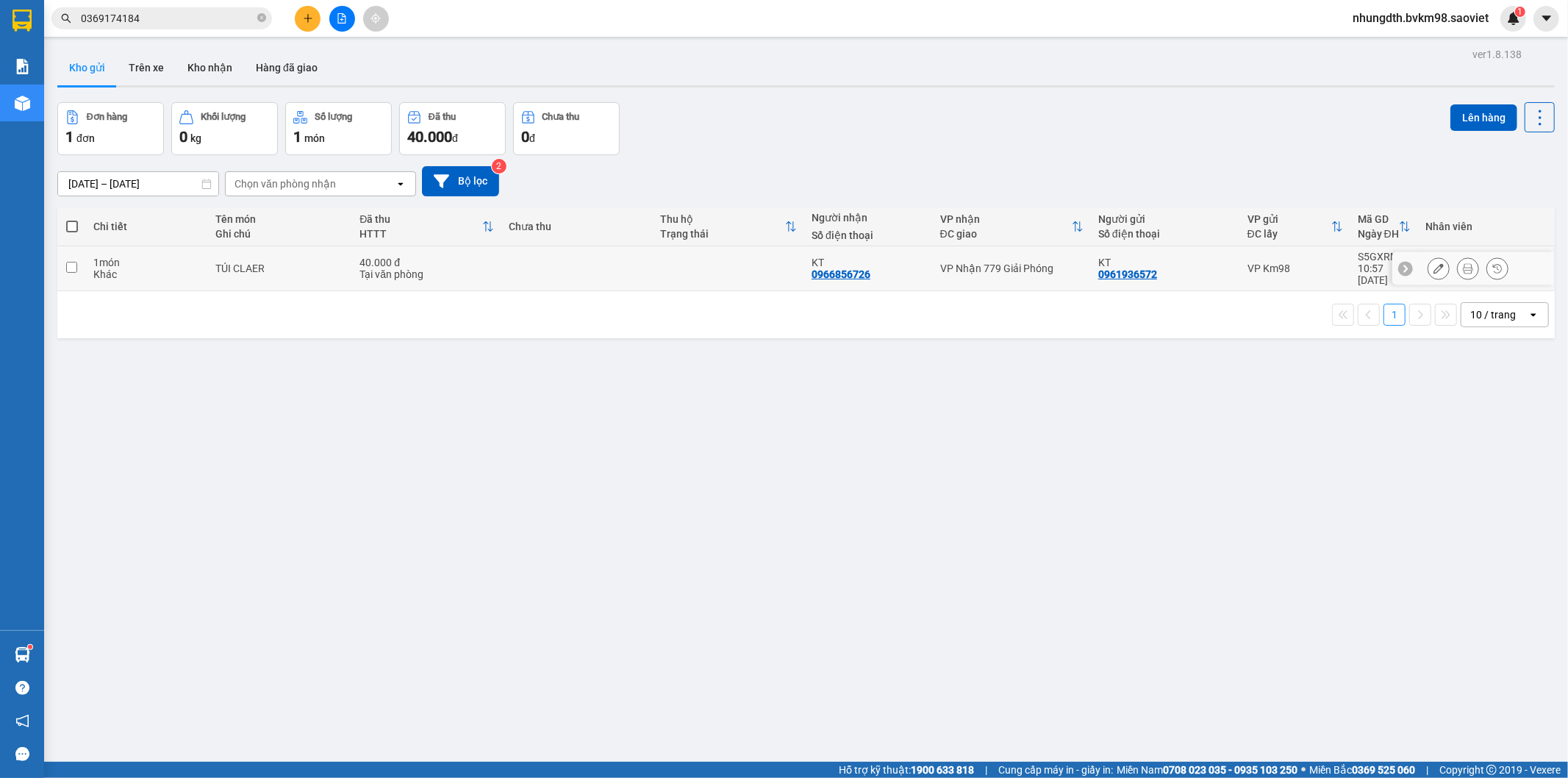
click at [71, 262] on input "checkbox" at bounding box center [71, 267] width 11 height 11
checkbox input "true"
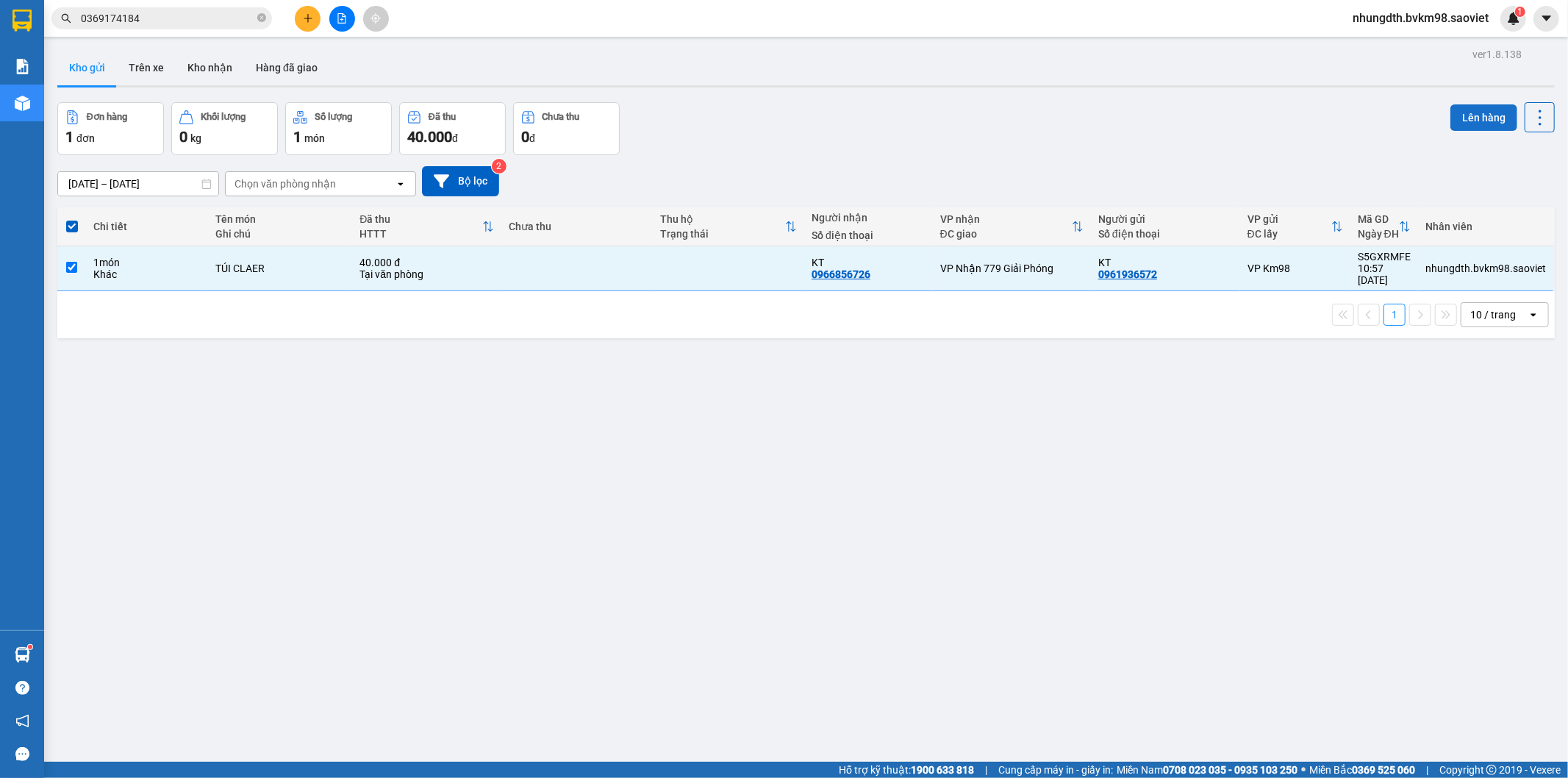
click at [1463, 118] on button "Lên hàng" at bounding box center [1484, 117] width 67 height 27
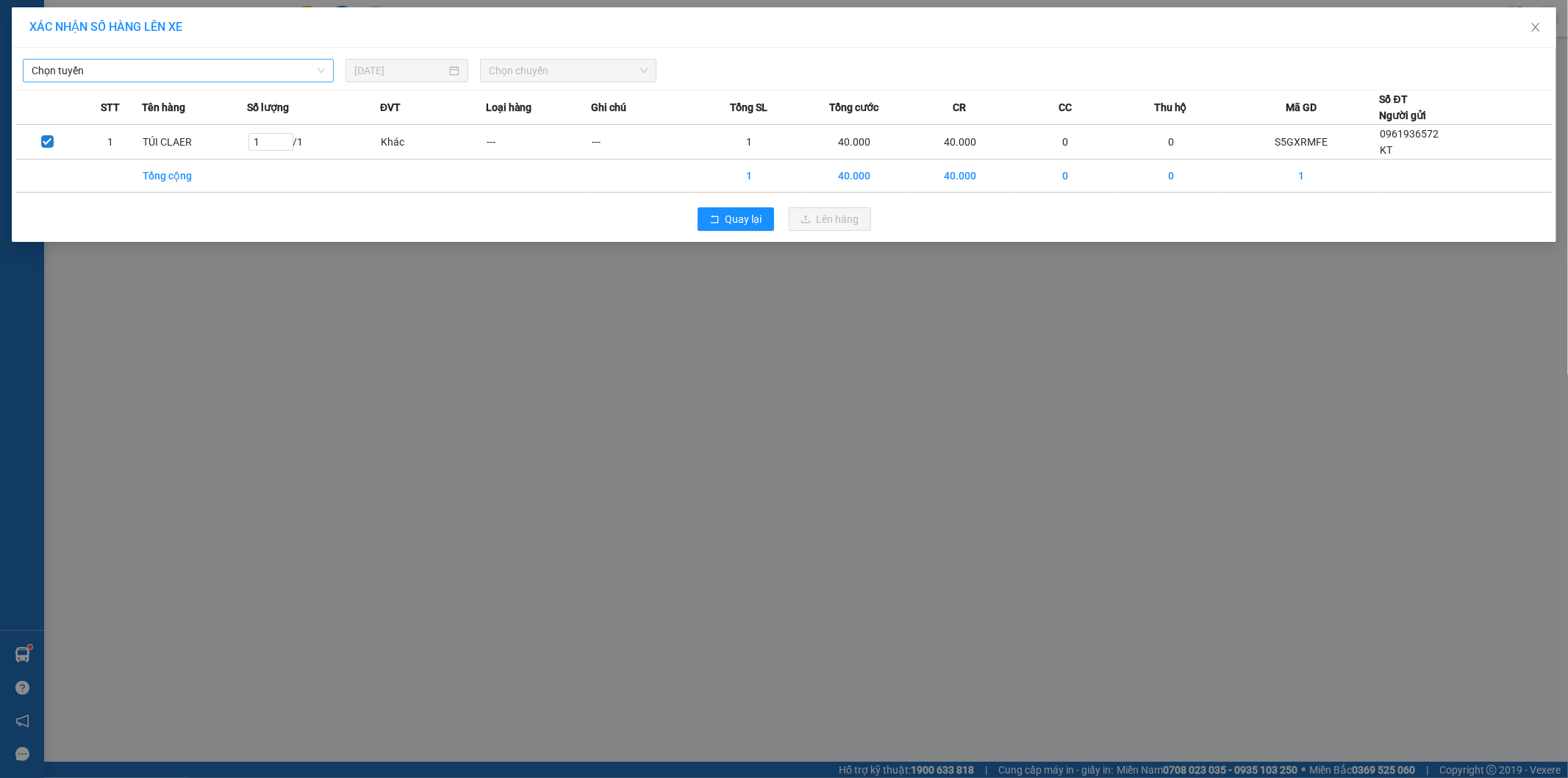
click at [123, 68] on span "Chọn tuyến" at bounding box center [179, 70] width 294 height 22
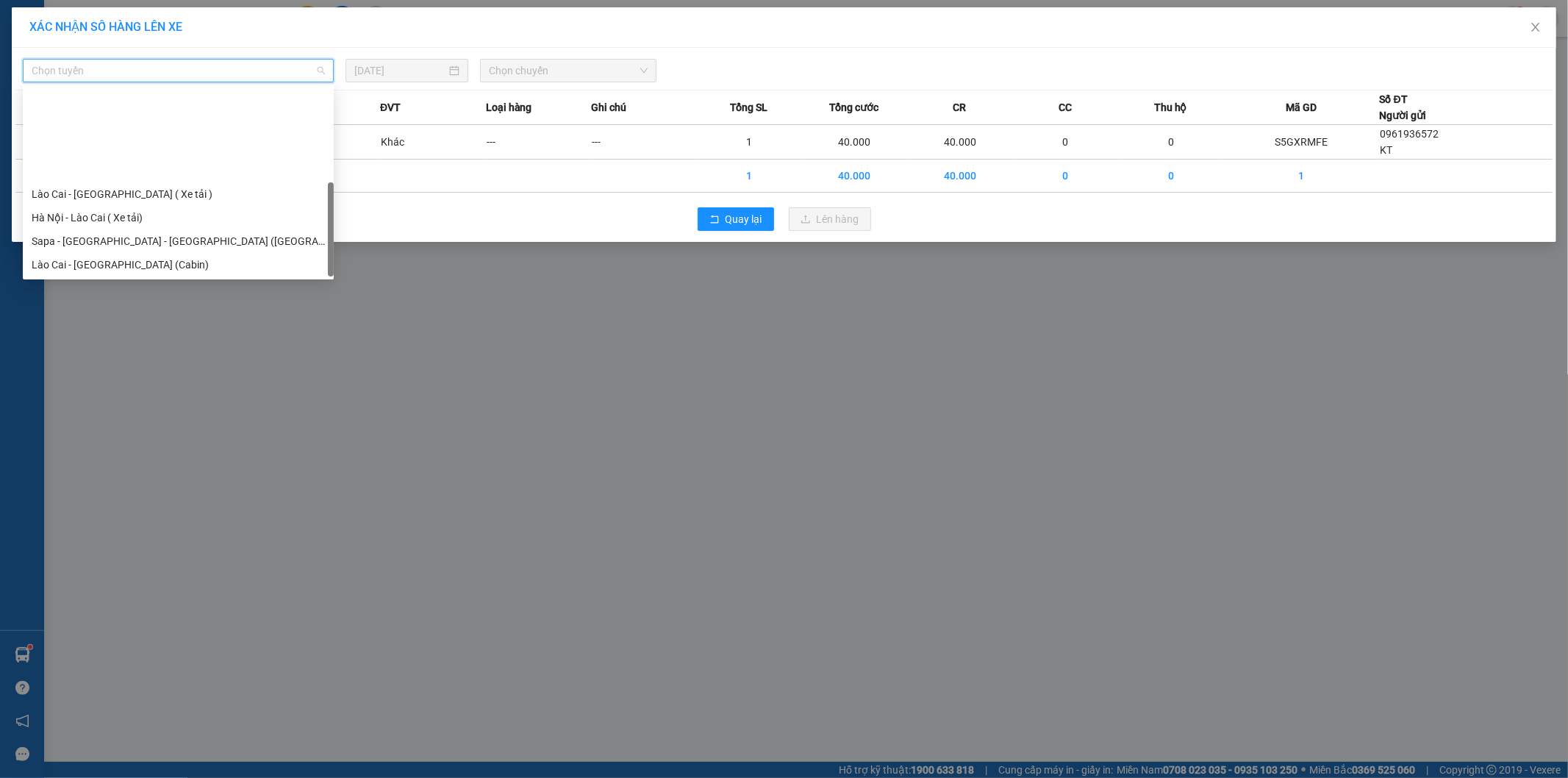
scroll to position [118, 0]
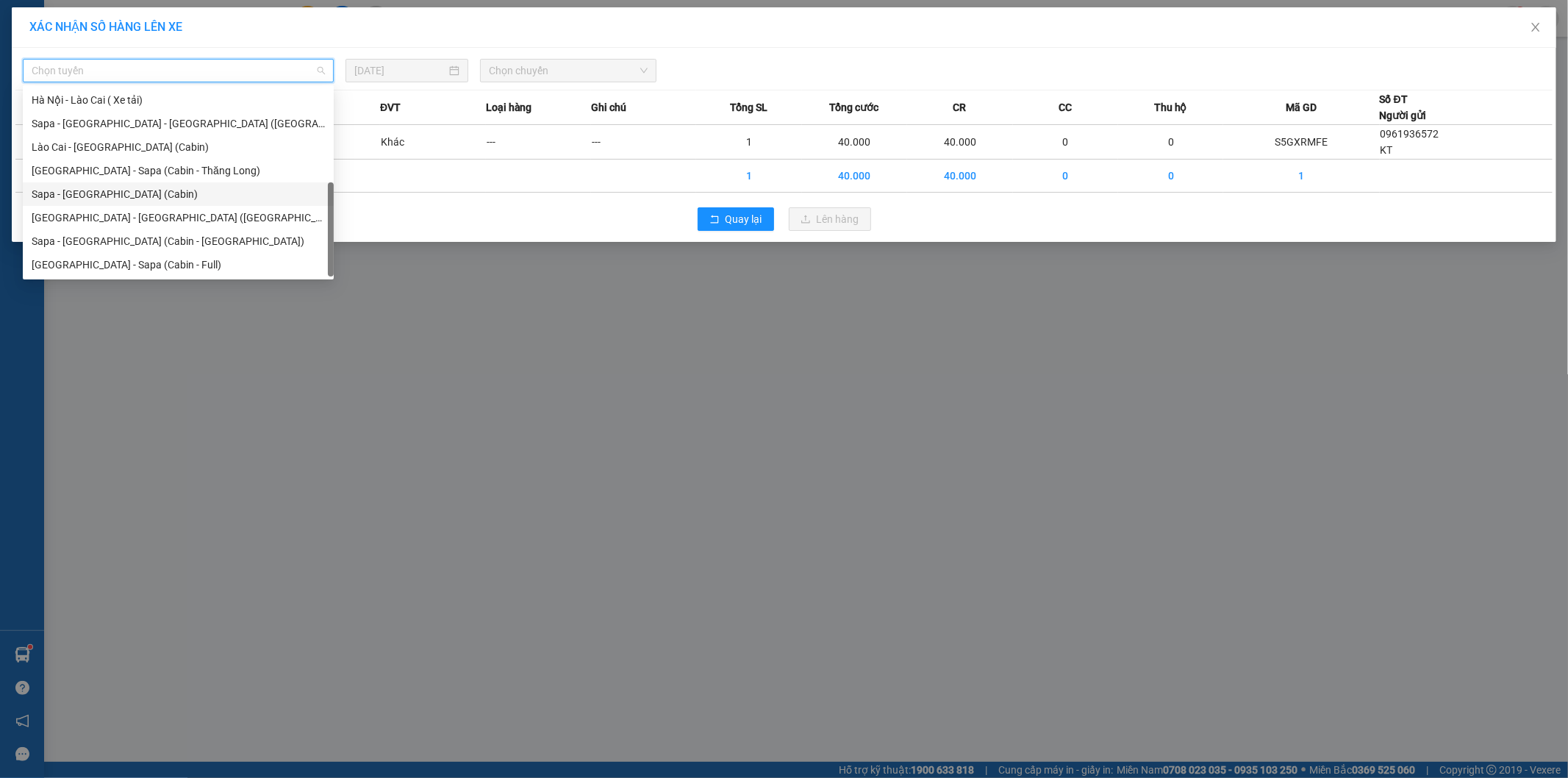
click at [116, 196] on div "Sapa - [GEOGRAPHIC_DATA] (Cabin)" at bounding box center [179, 194] width 294 height 16
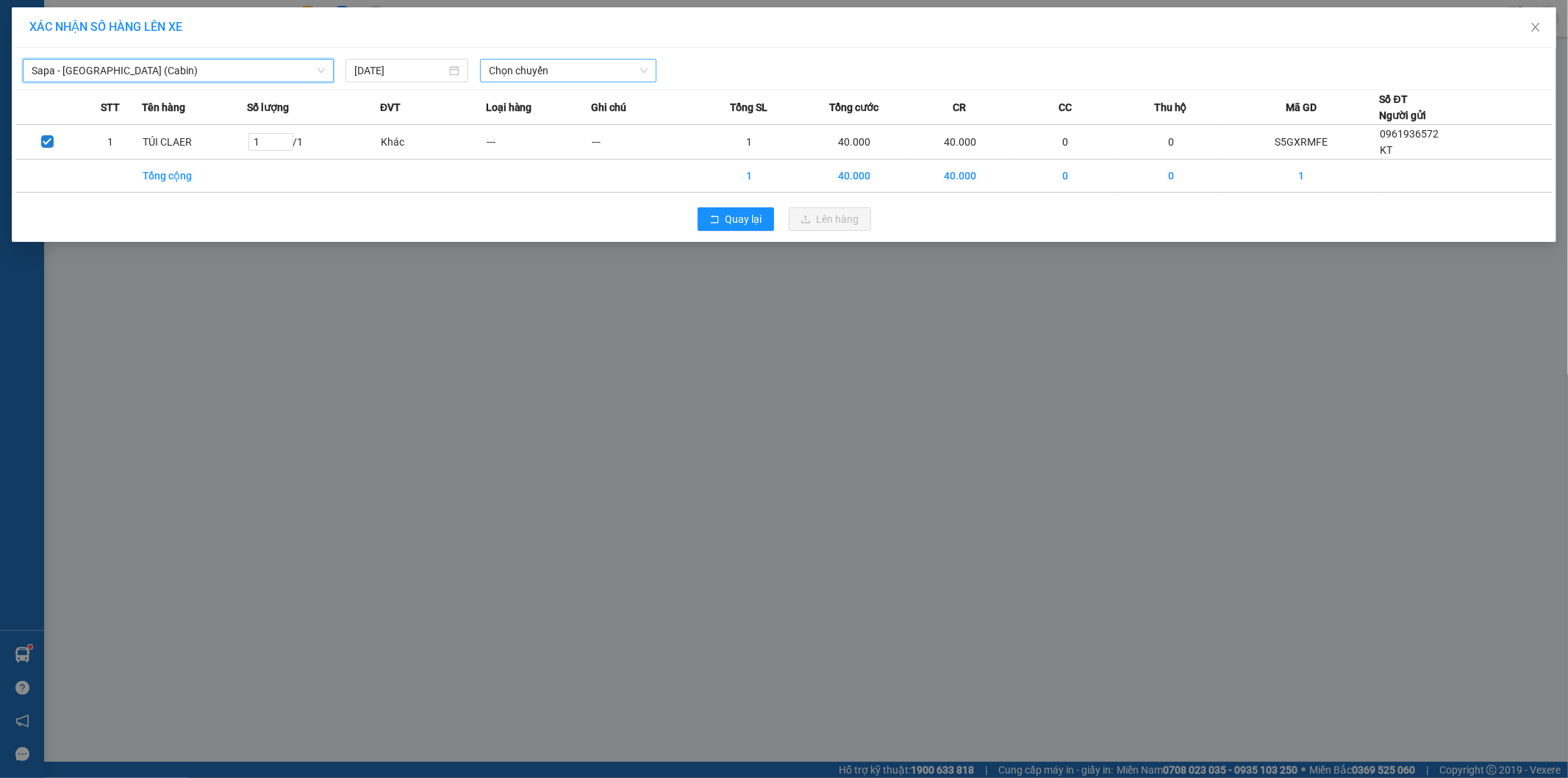
click at [522, 77] on span "Chọn chuyến" at bounding box center [568, 70] width 159 height 22
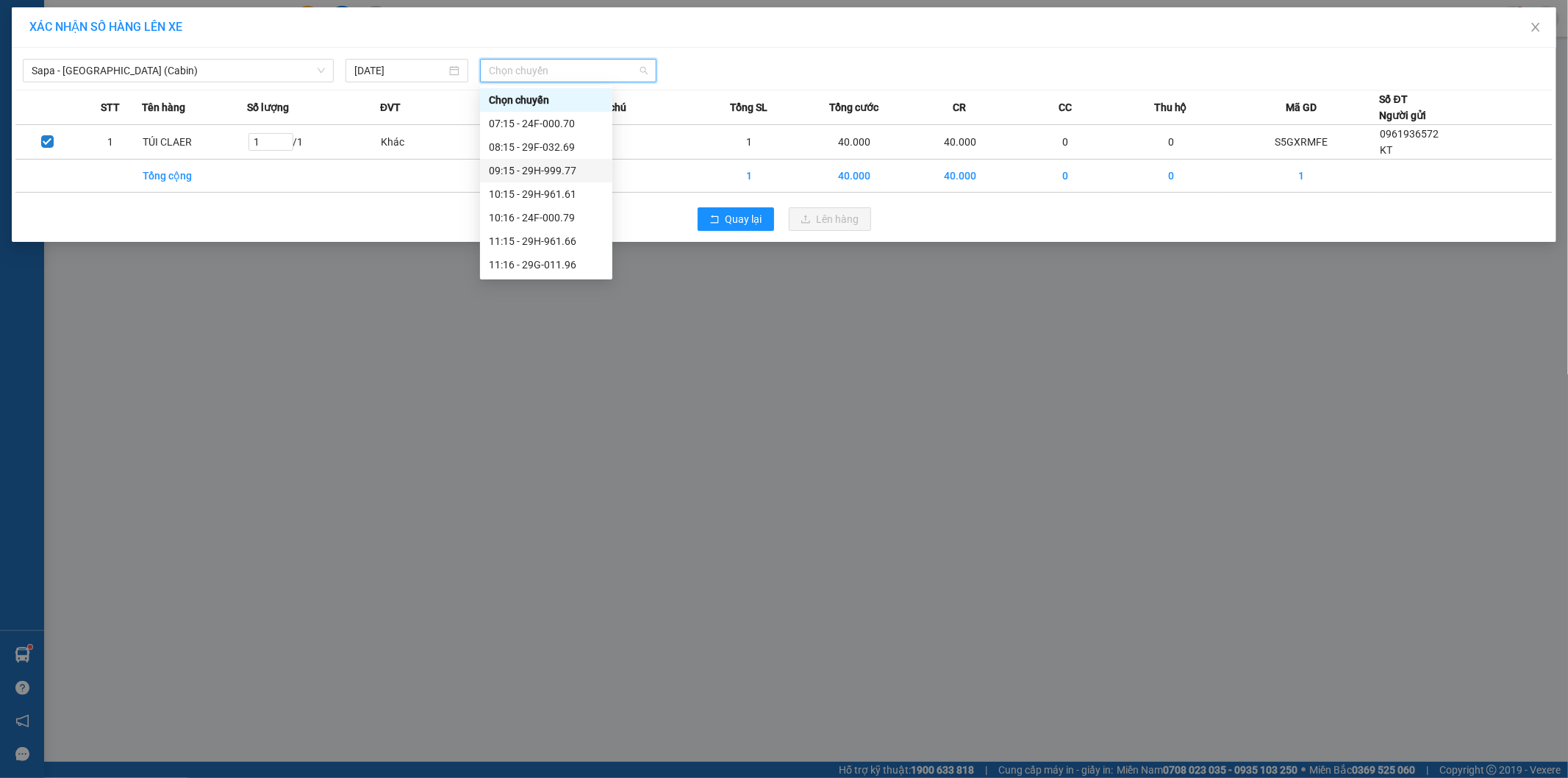
click at [550, 173] on div "09:15 - 29H-999.77" at bounding box center [546, 170] width 115 height 16
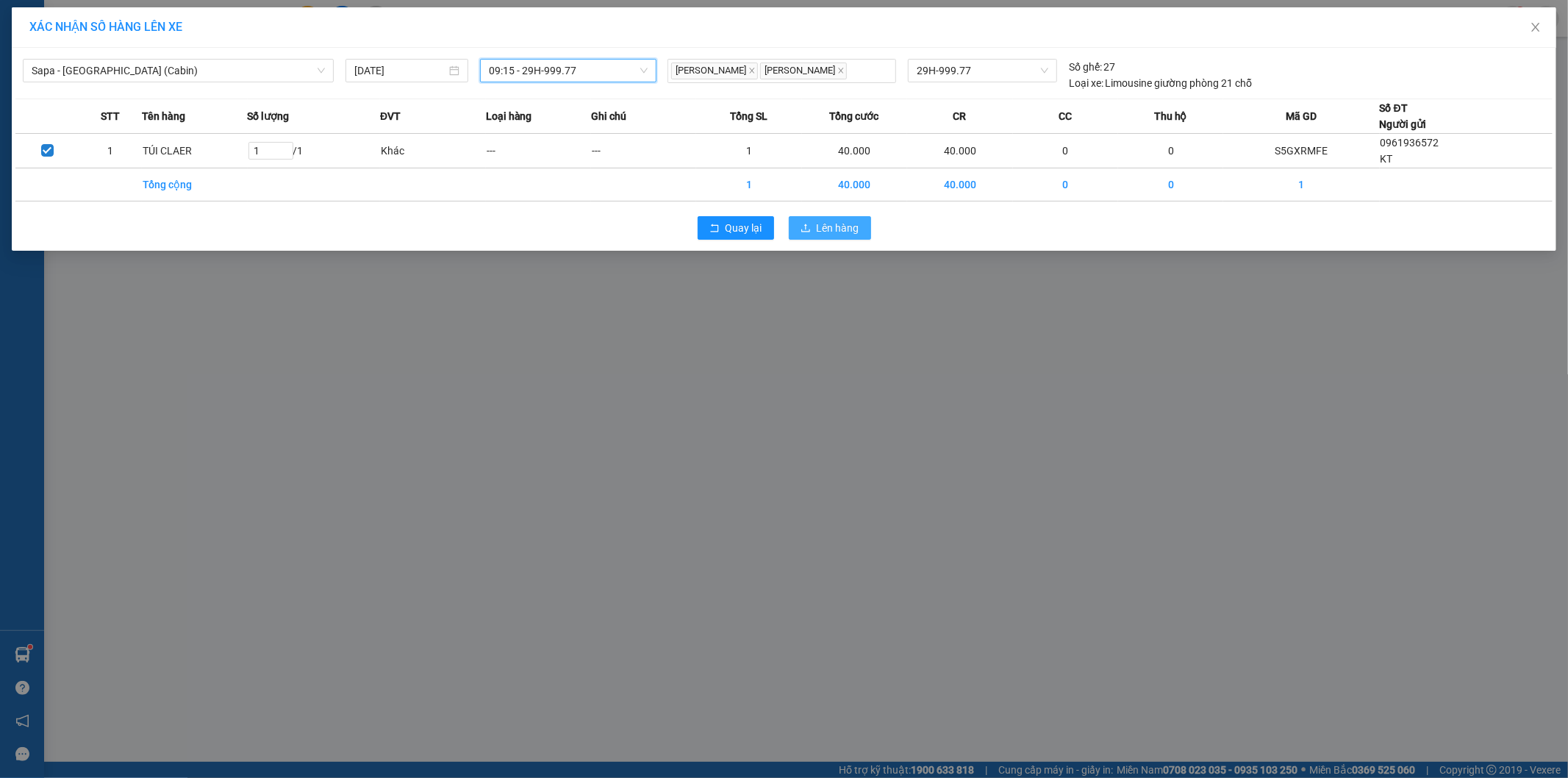
click at [831, 230] on span "Lên hàng" at bounding box center [838, 227] width 43 height 16
